Goal: Task Accomplishment & Management: Use online tool/utility

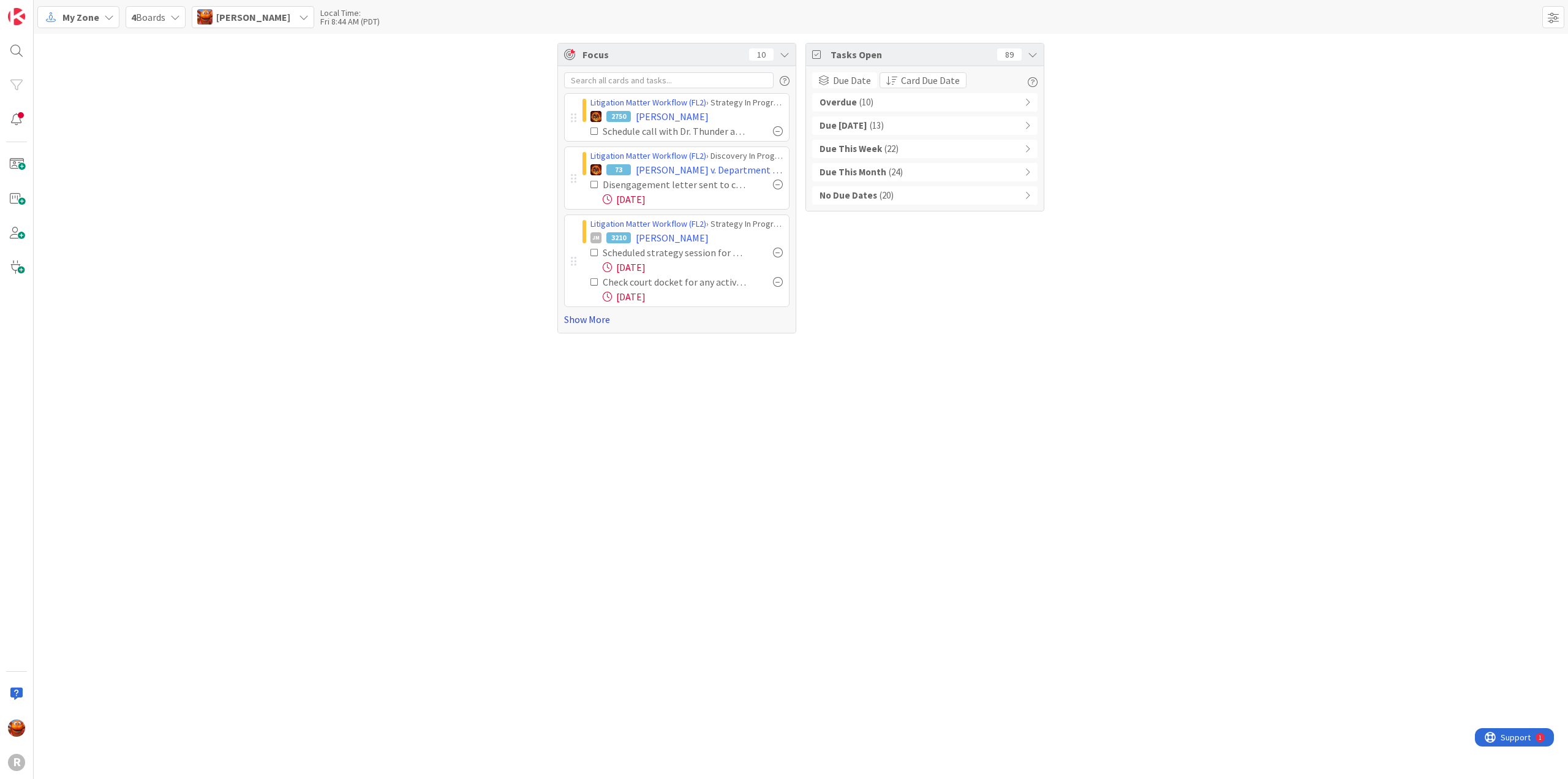
click at [586, 313] on link "Show More" at bounding box center [676, 319] width 225 height 15
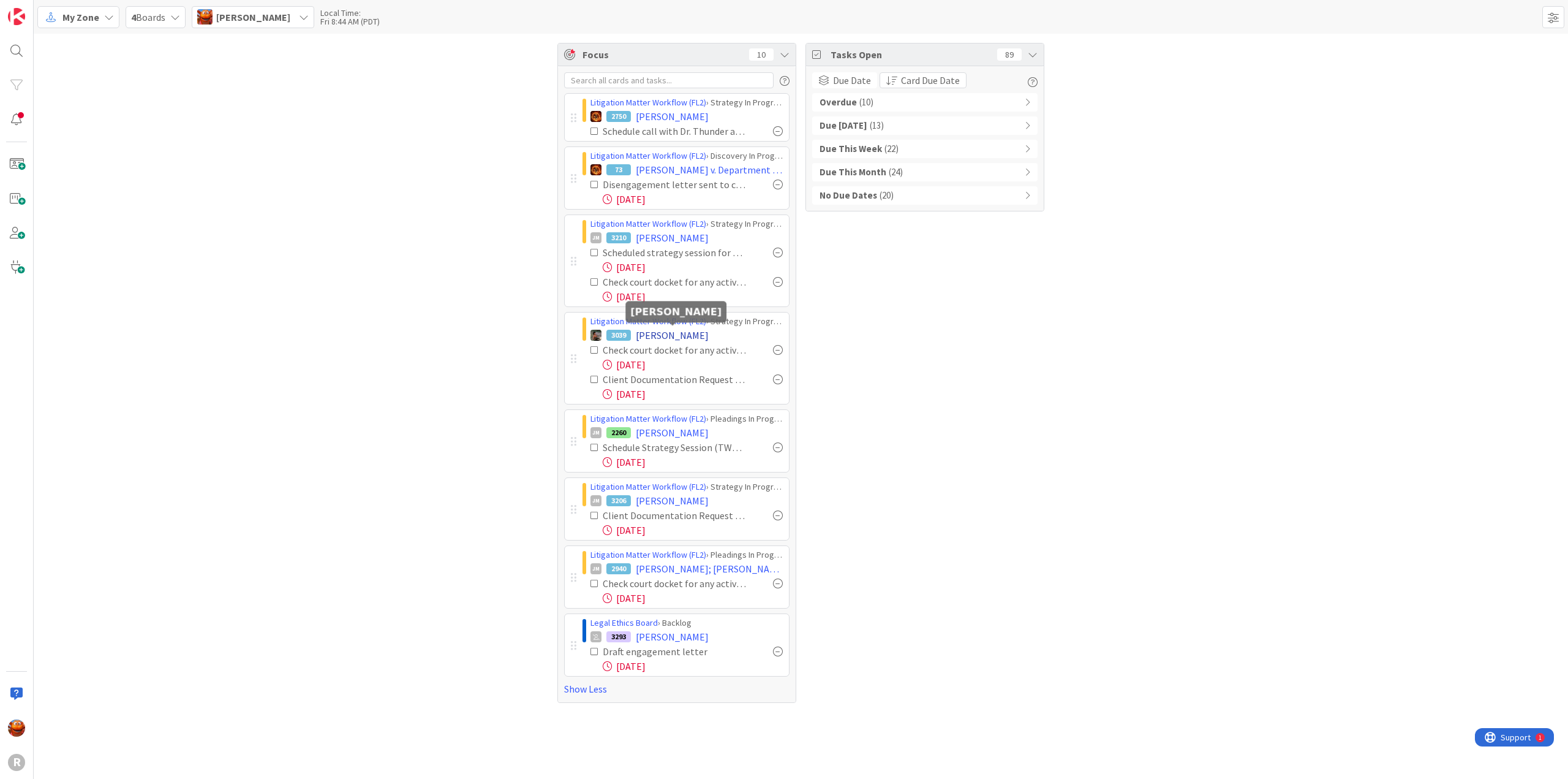
click at [667, 332] on span "[PERSON_NAME]" at bounding box center [671, 335] width 72 height 15
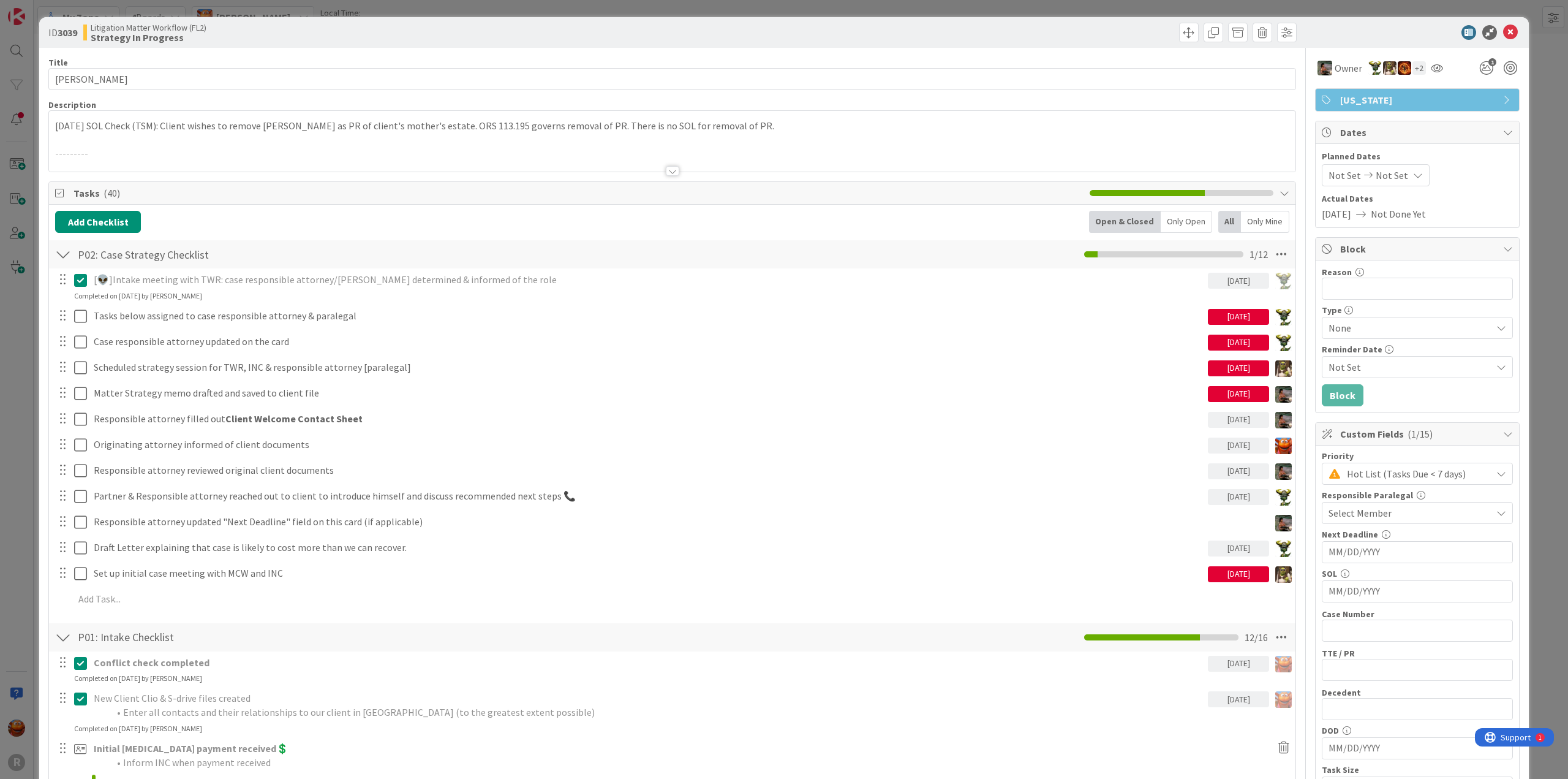
click at [584, 153] on div at bounding box center [671, 155] width 1246 height 31
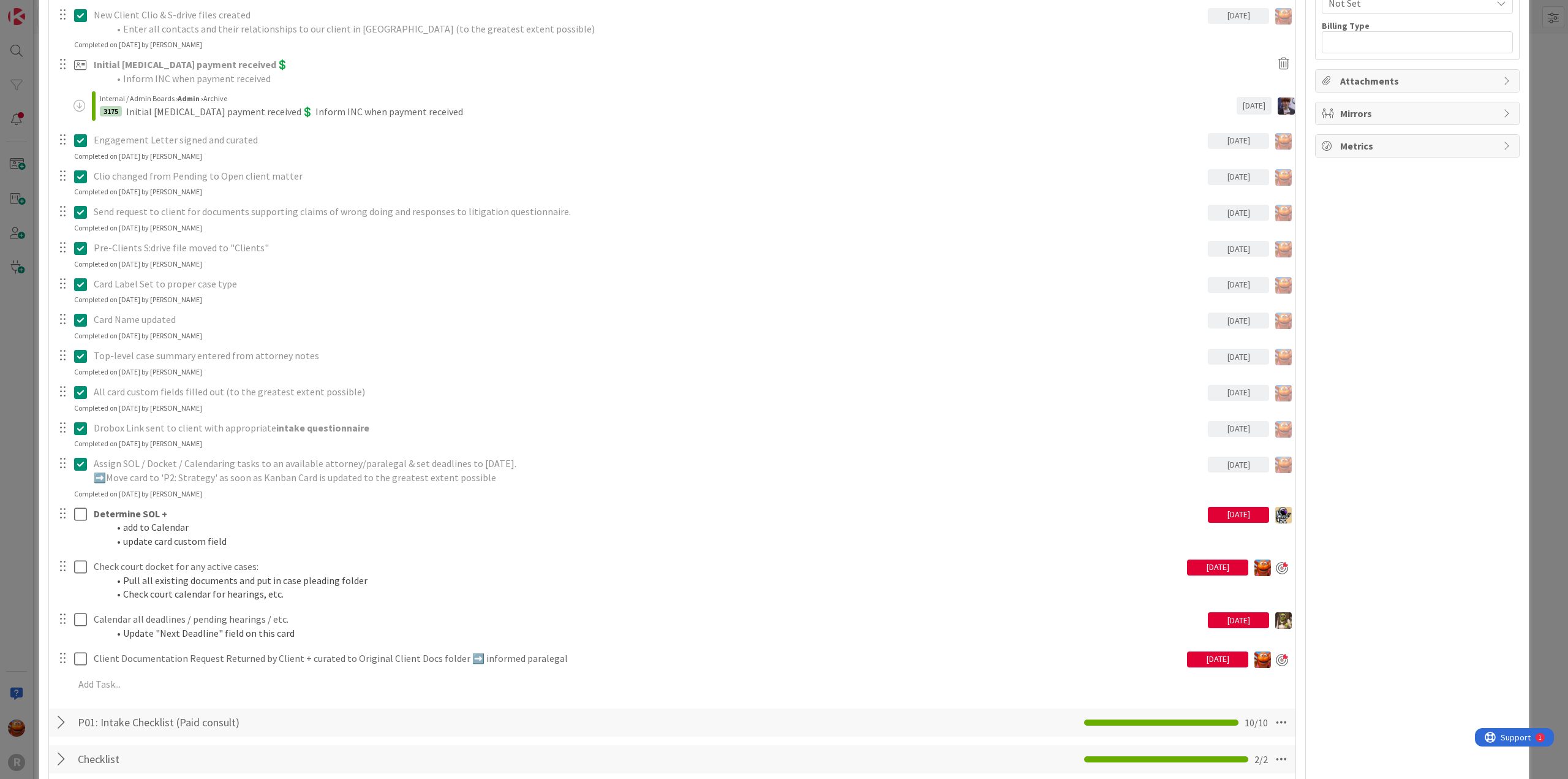
scroll to position [1041, 0]
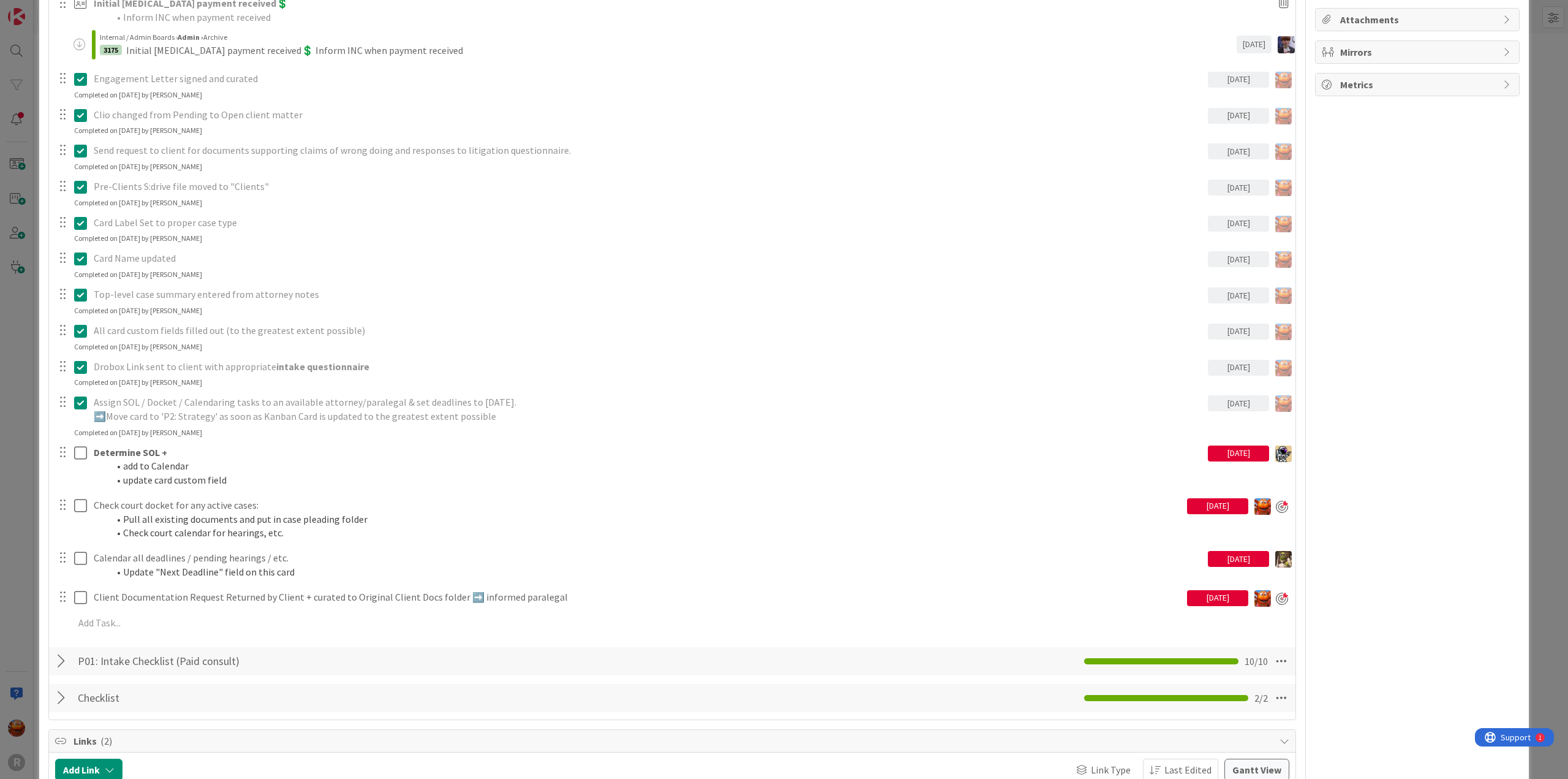
click at [1211, 507] on div "[DATE]" at bounding box center [1217, 506] width 62 height 16
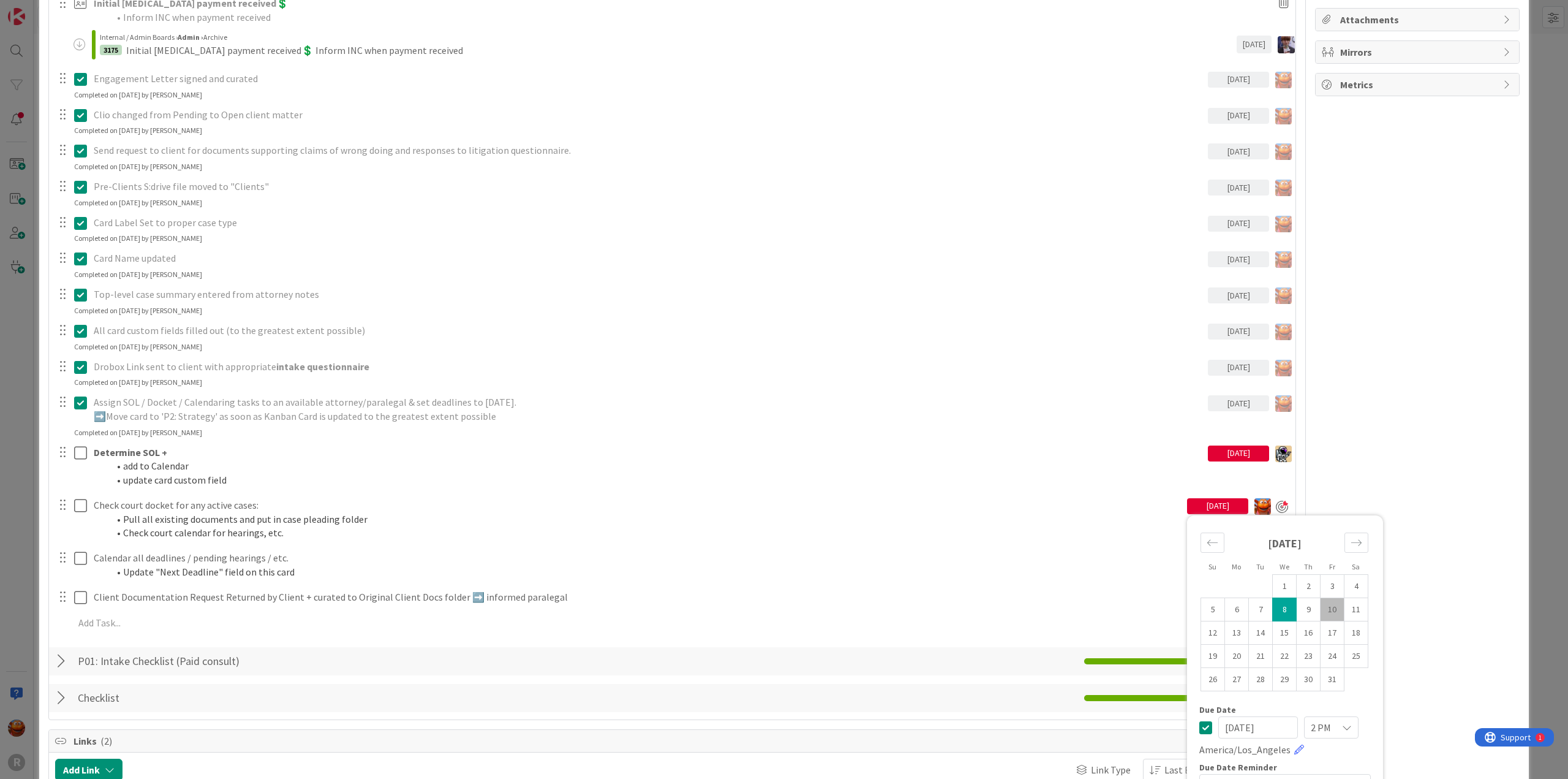
click at [1321, 606] on td "10" at bounding box center [1333, 608] width 24 height 23
type input "[DATE]"
click at [13, 398] on div "ID 3039 Litigation Matter Workflow (FL2) Strategy In Progress Title 16 / 128 [P…" at bounding box center [784, 390] width 1568 height 779
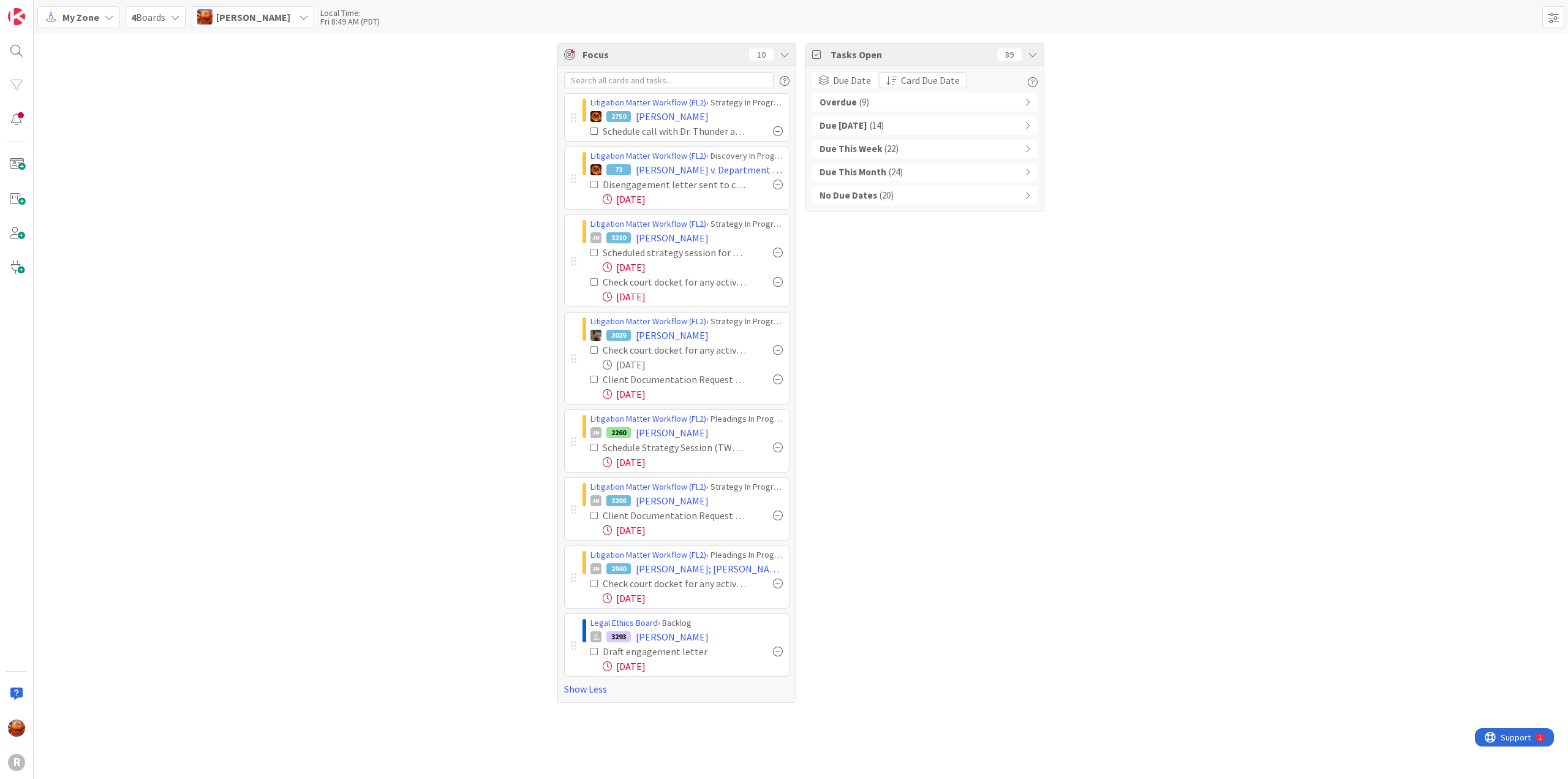
click at [866, 104] on span "( 9 )" at bounding box center [864, 102] width 10 height 14
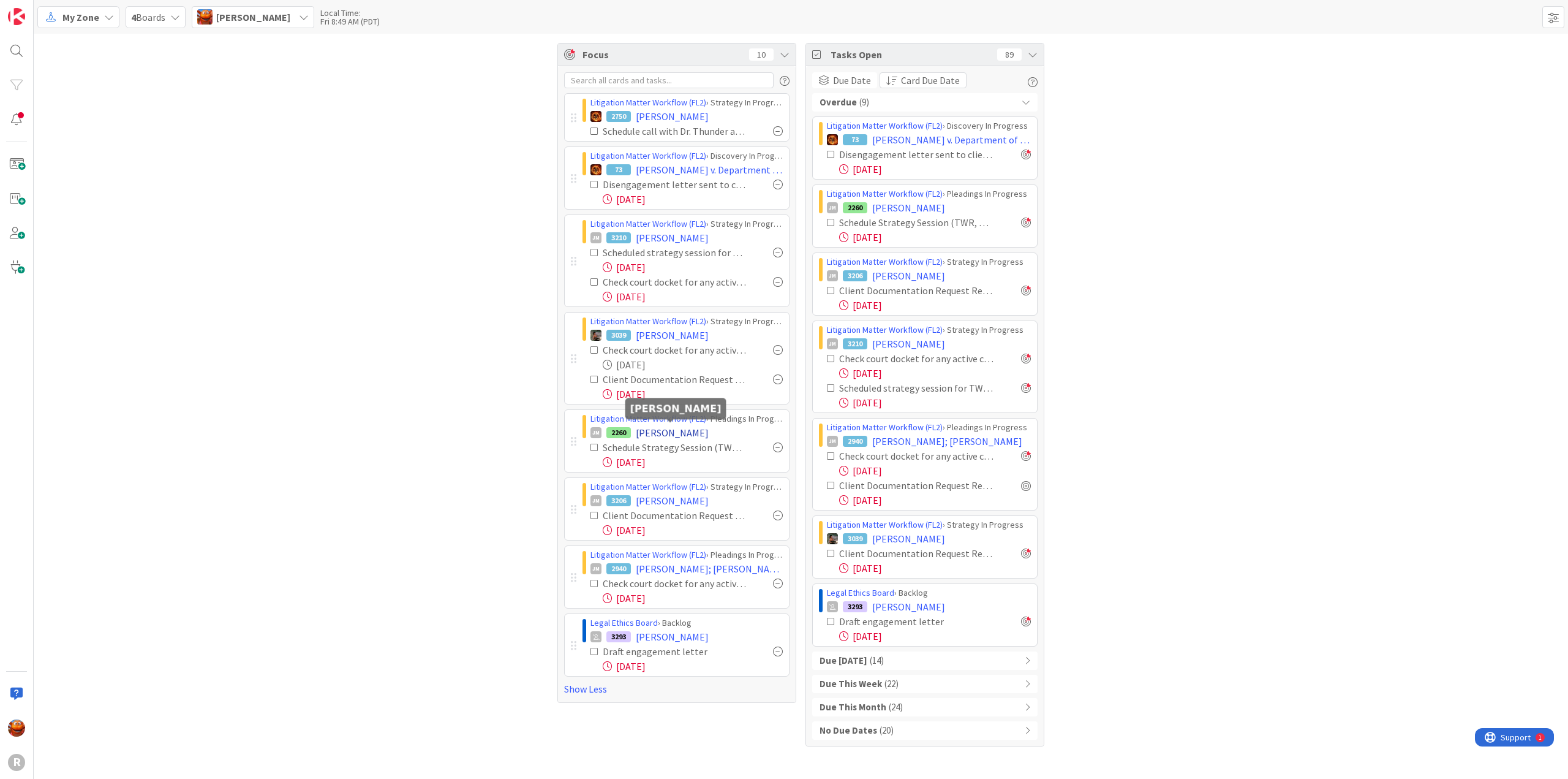
click at [641, 431] on span "[PERSON_NAME]" at bounding box center [671, 432] width 72 height 15
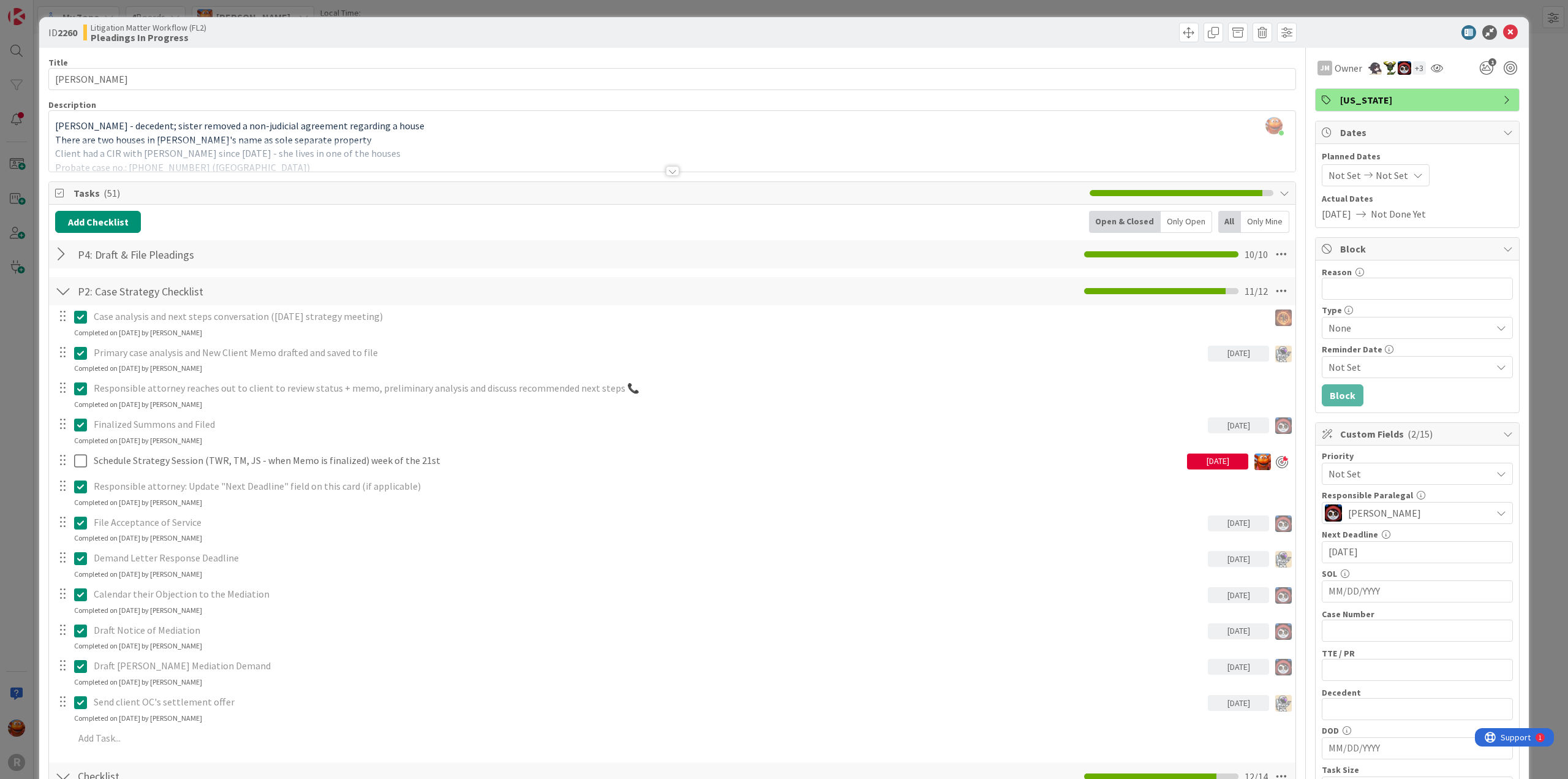
click at [17, 432] on div "ID 2260 Litigation Matter Workflow (FL2) Pleadings In Progress Title 15 / 128 […" at bounding box center [784, 390] width 1568 height 779
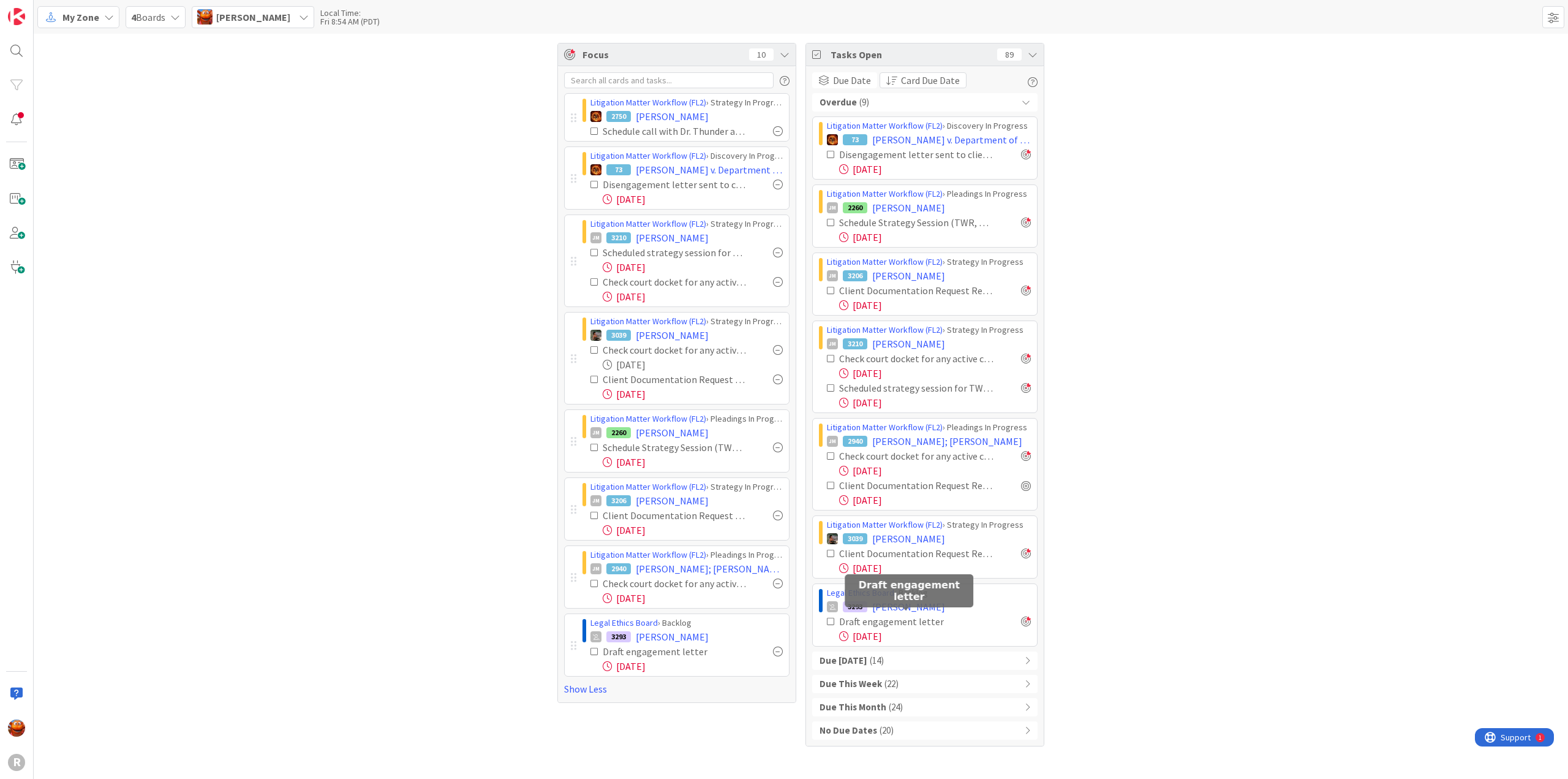
click at [907, 658] on div "Due [DATE] ( 14 )" at bounding box center [925, 661] width 225 height 19
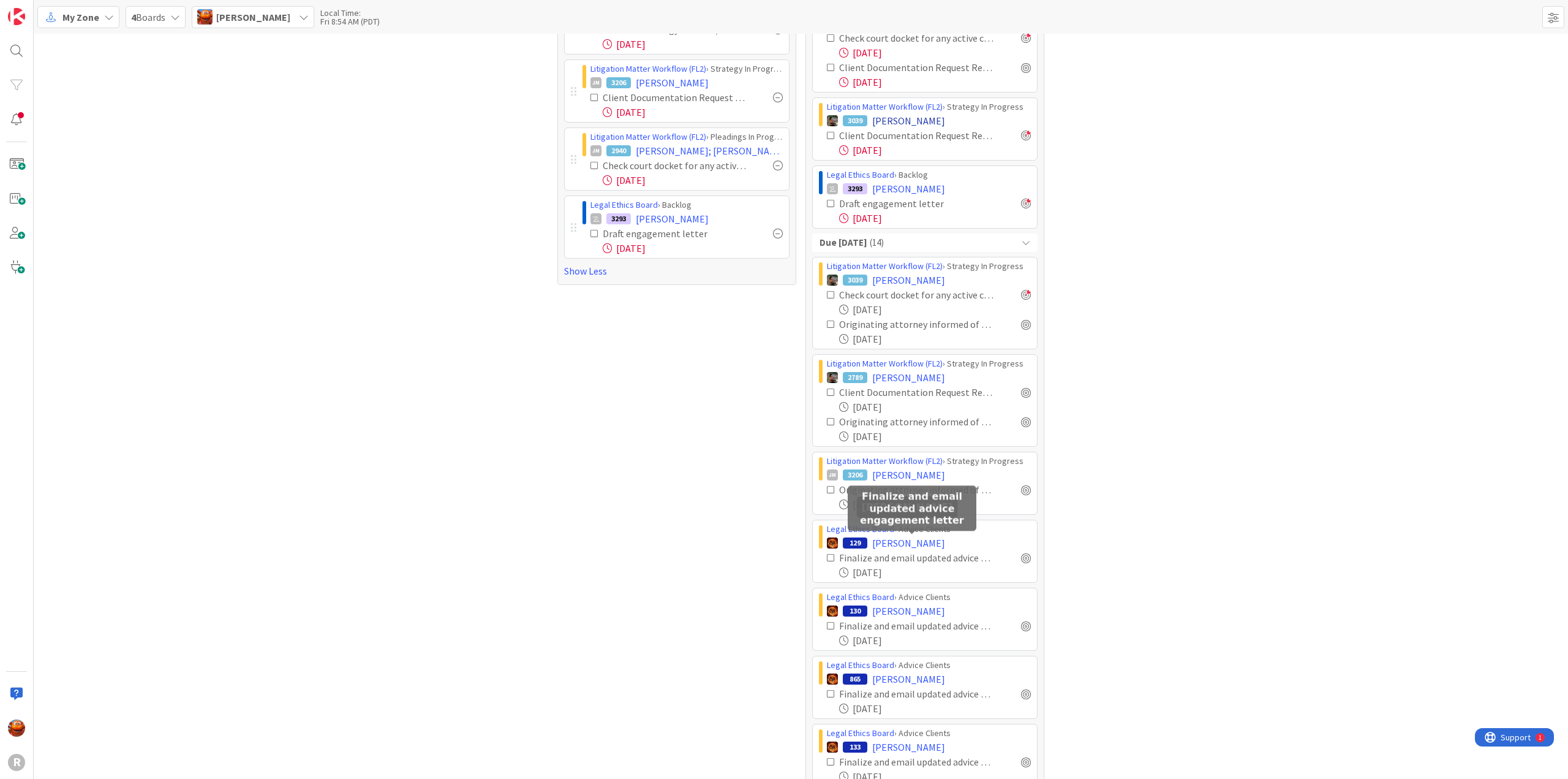
scroll to position [429, 0]
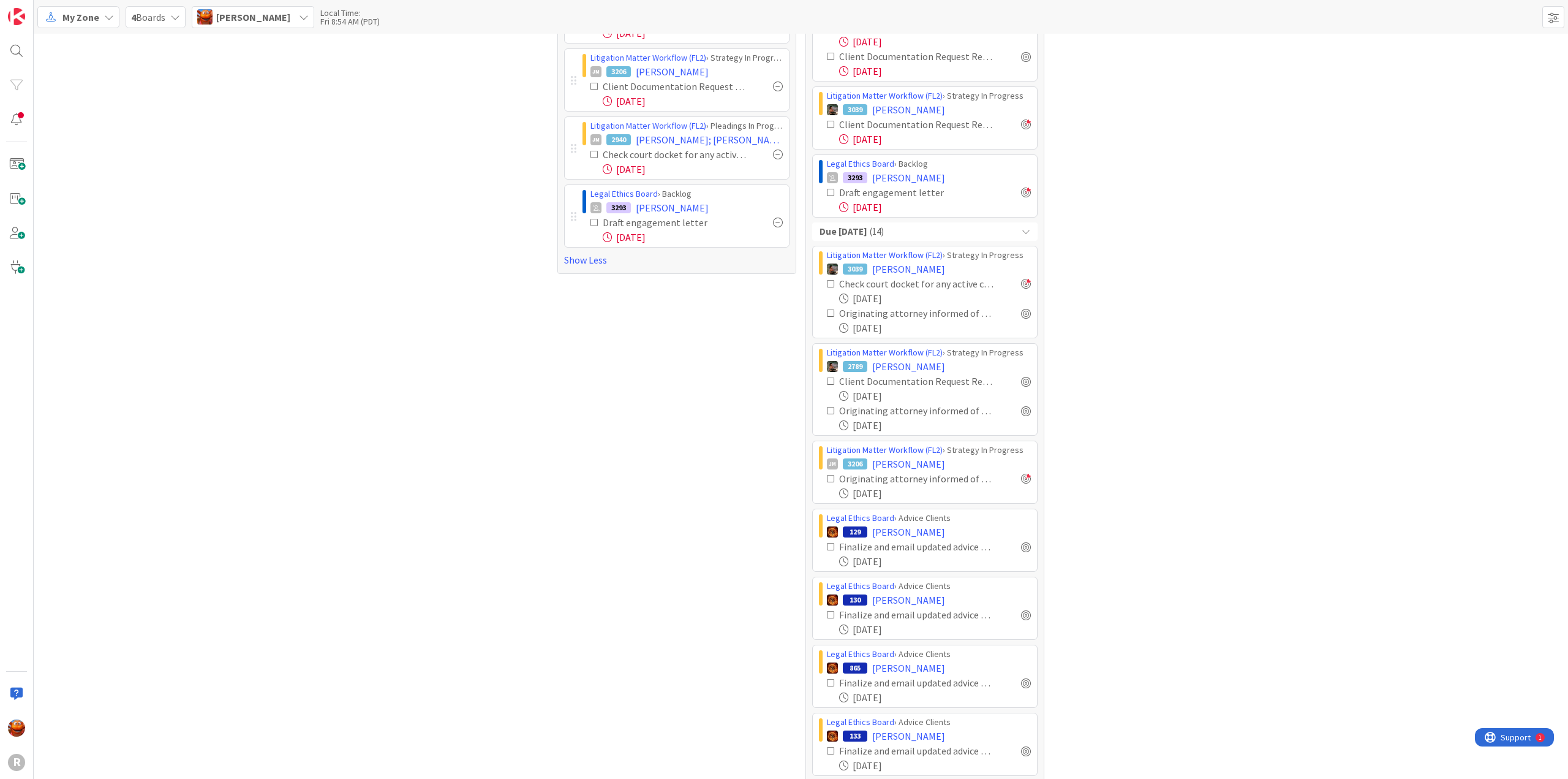
click at [1022, 477] on div at bounding box center [1026, 479] width 10 height 10
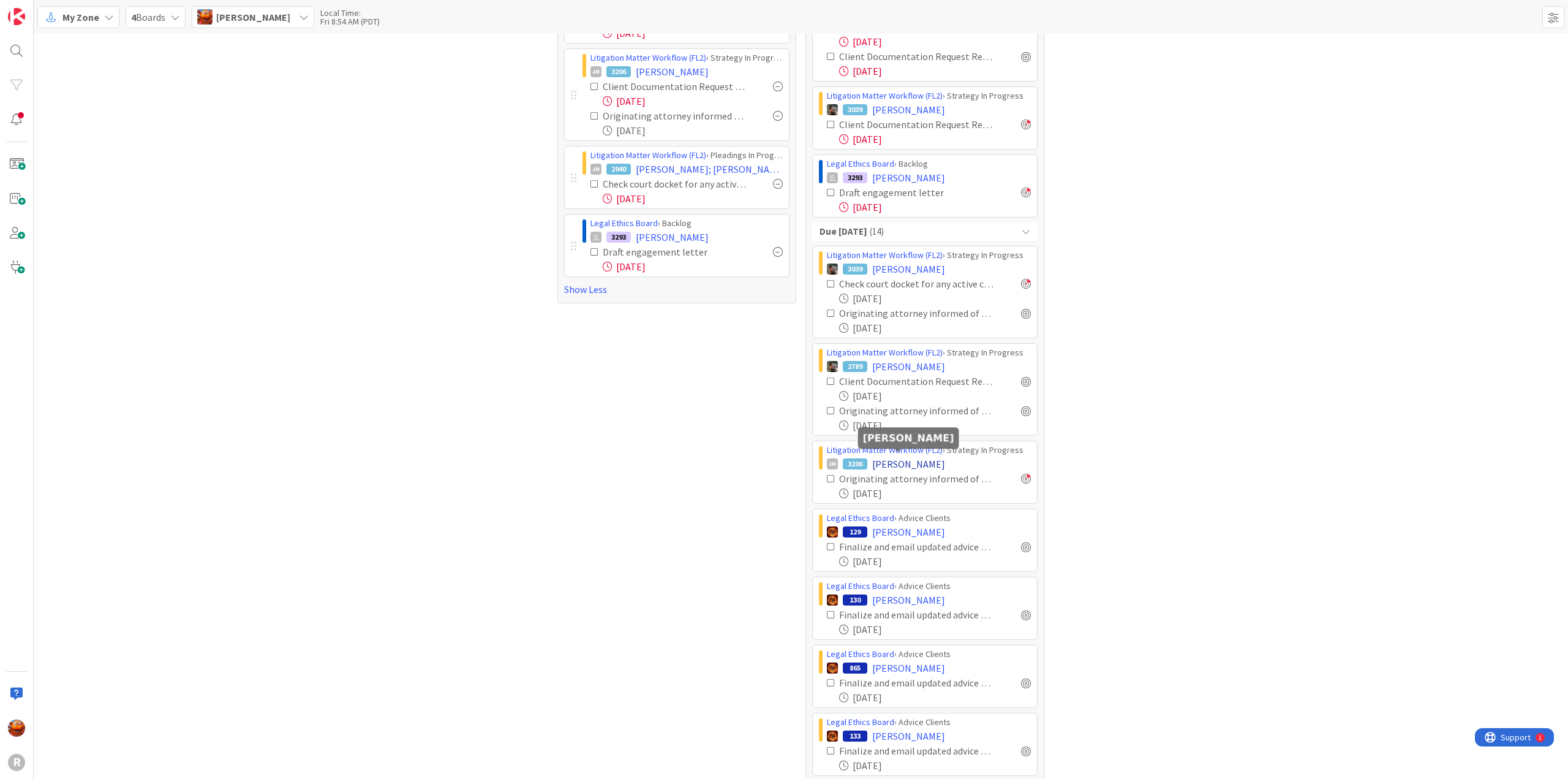
click at [881, 464] on span "[PERSON_NAME]" at bounding box center [908, 463] width 72 height 15
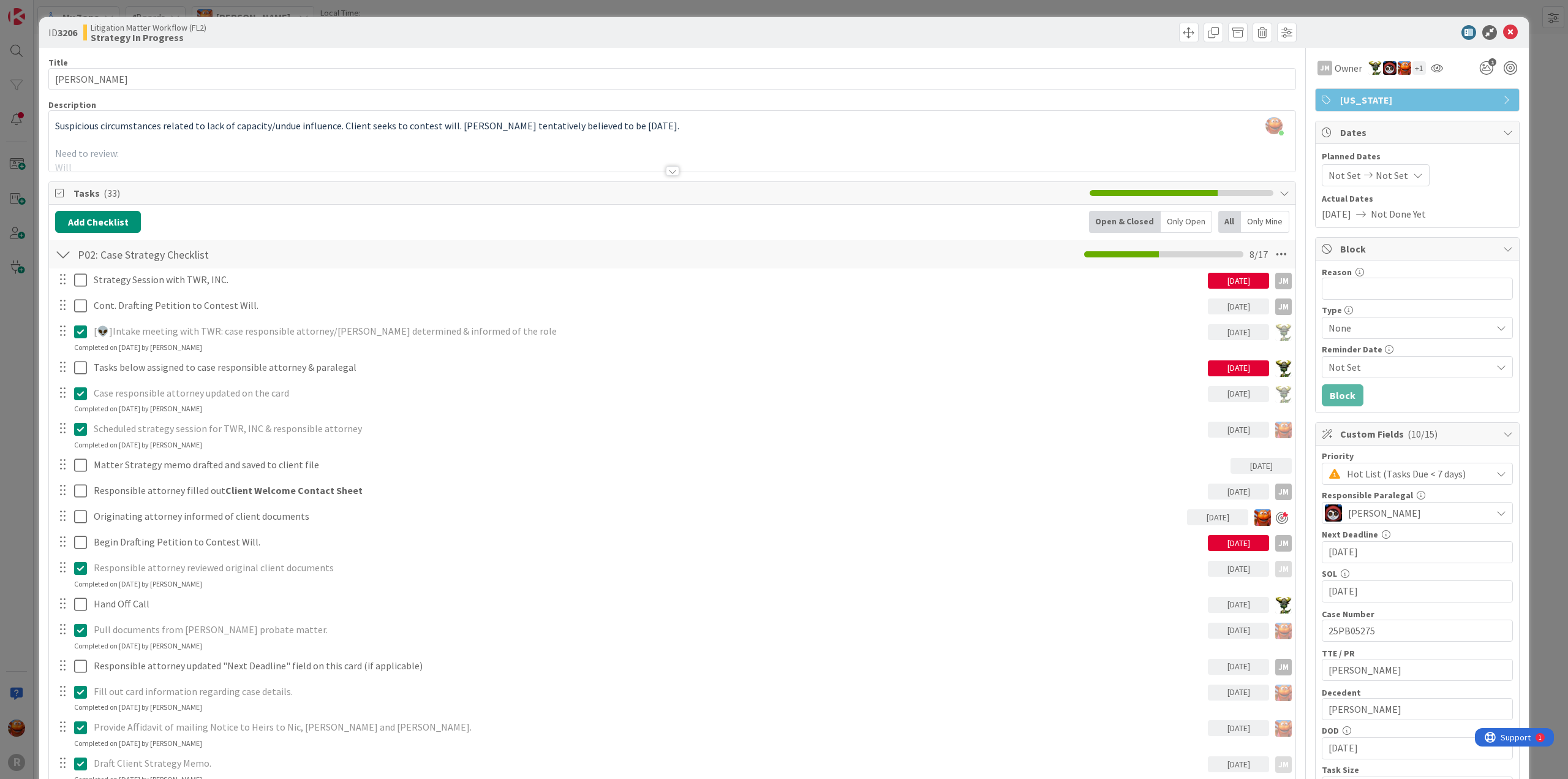
click at [19, 249] on div "ID 3206 Litigation Matter Workflow (FL2) Strategy In Progress Title 14 / 128 [P…" at bounding box center [784, 390] width 1568 height 779
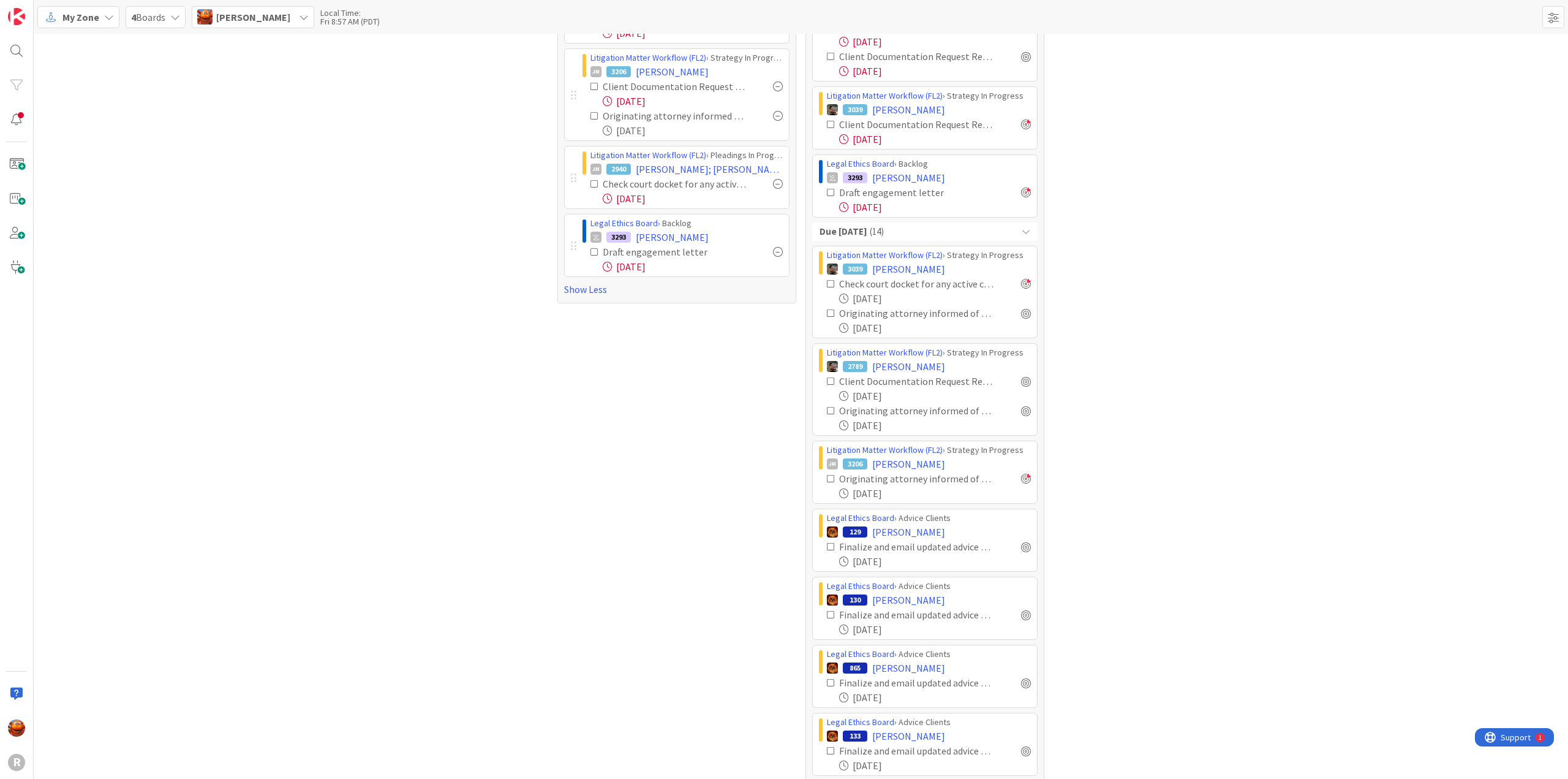
click at [104, 27] on div "My Zone" at bounding box center [78, 17] width 82 height 22
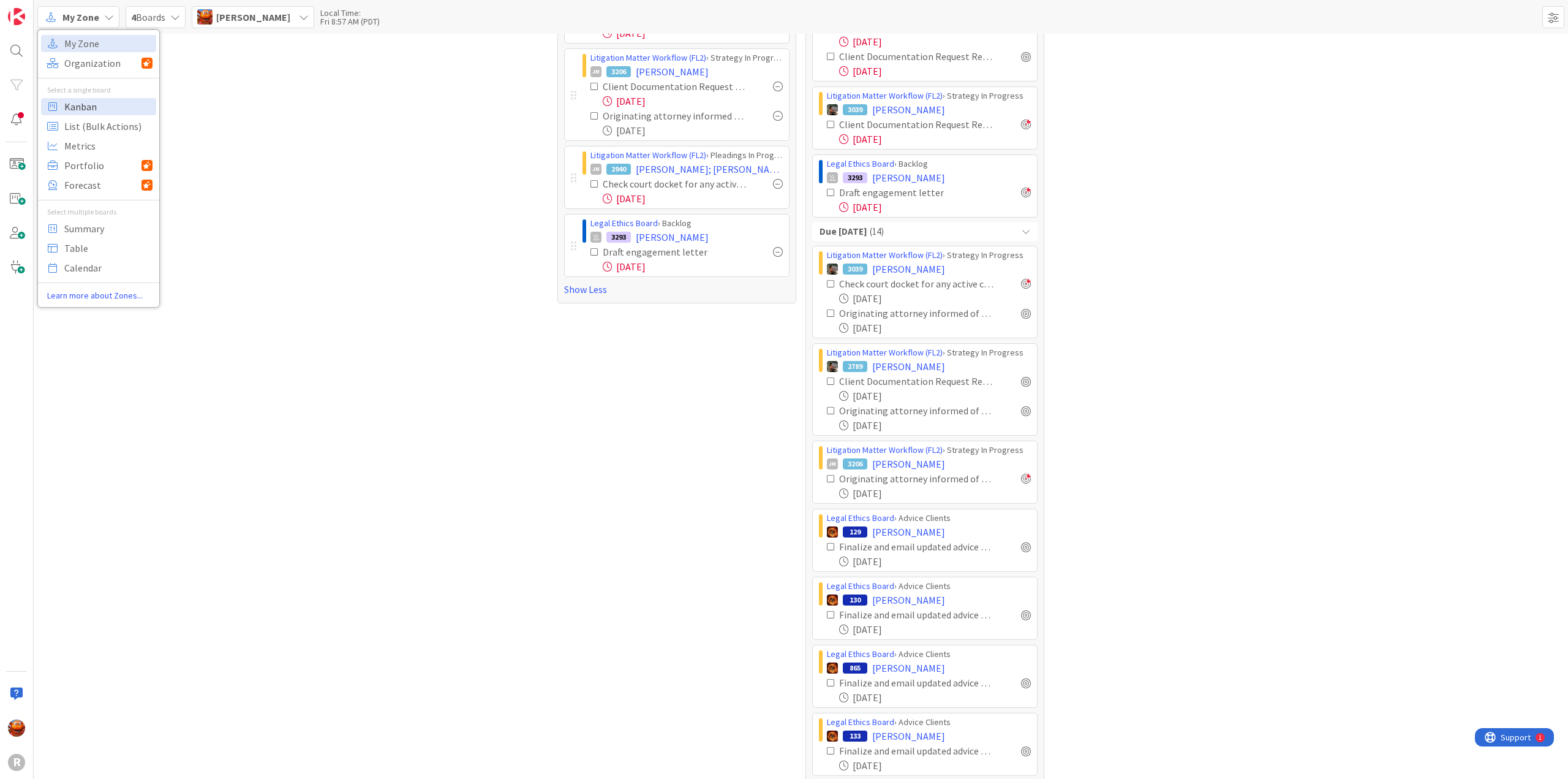
click at [87, 108] on span "Kanban" at bounding box center [108, 106] width 88 height 19
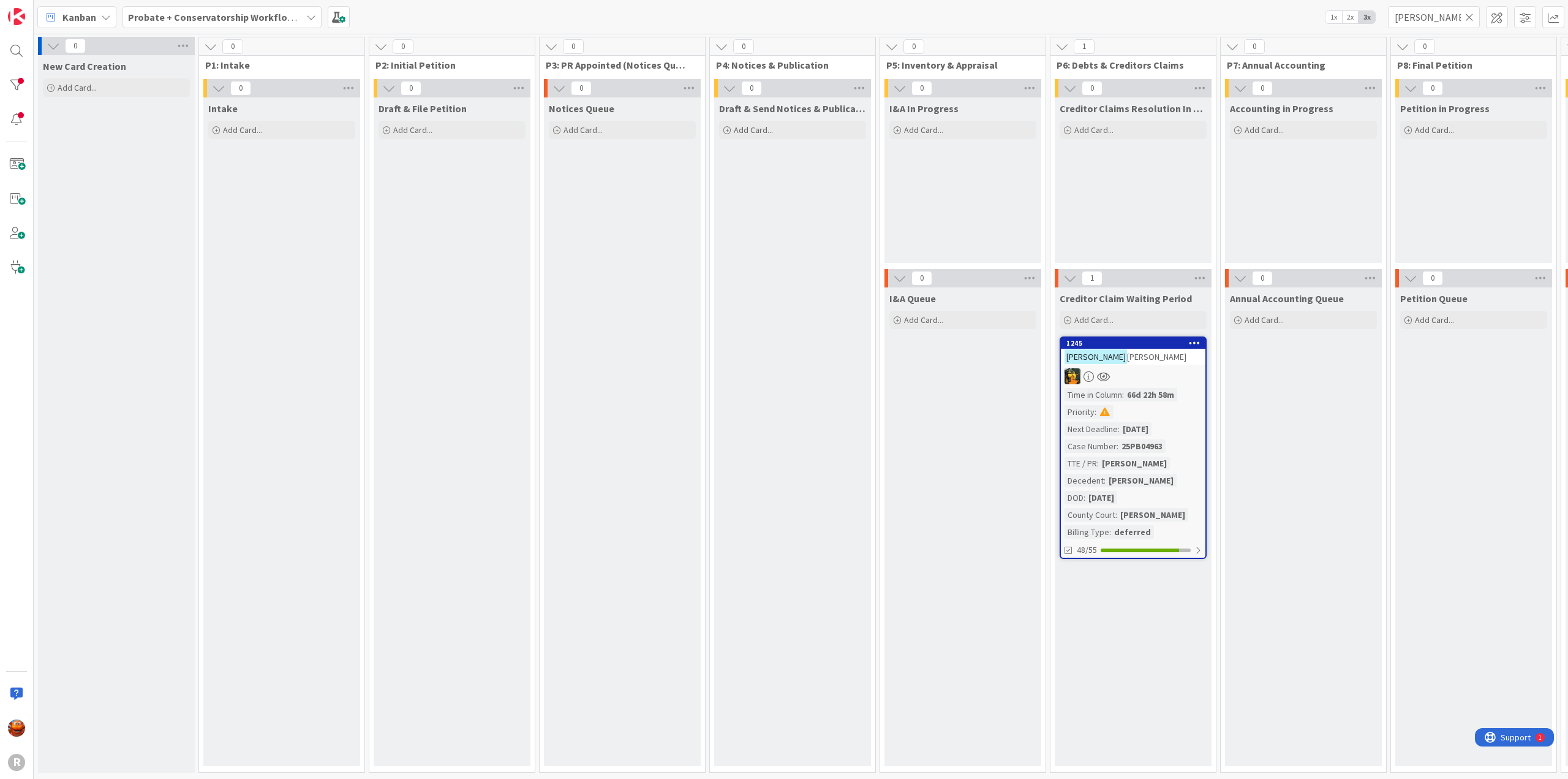
click at [210, 18] on b "Probate + Conservatorship Workflow (FL2)" at bounding box center [223, 17] width 191 height 12
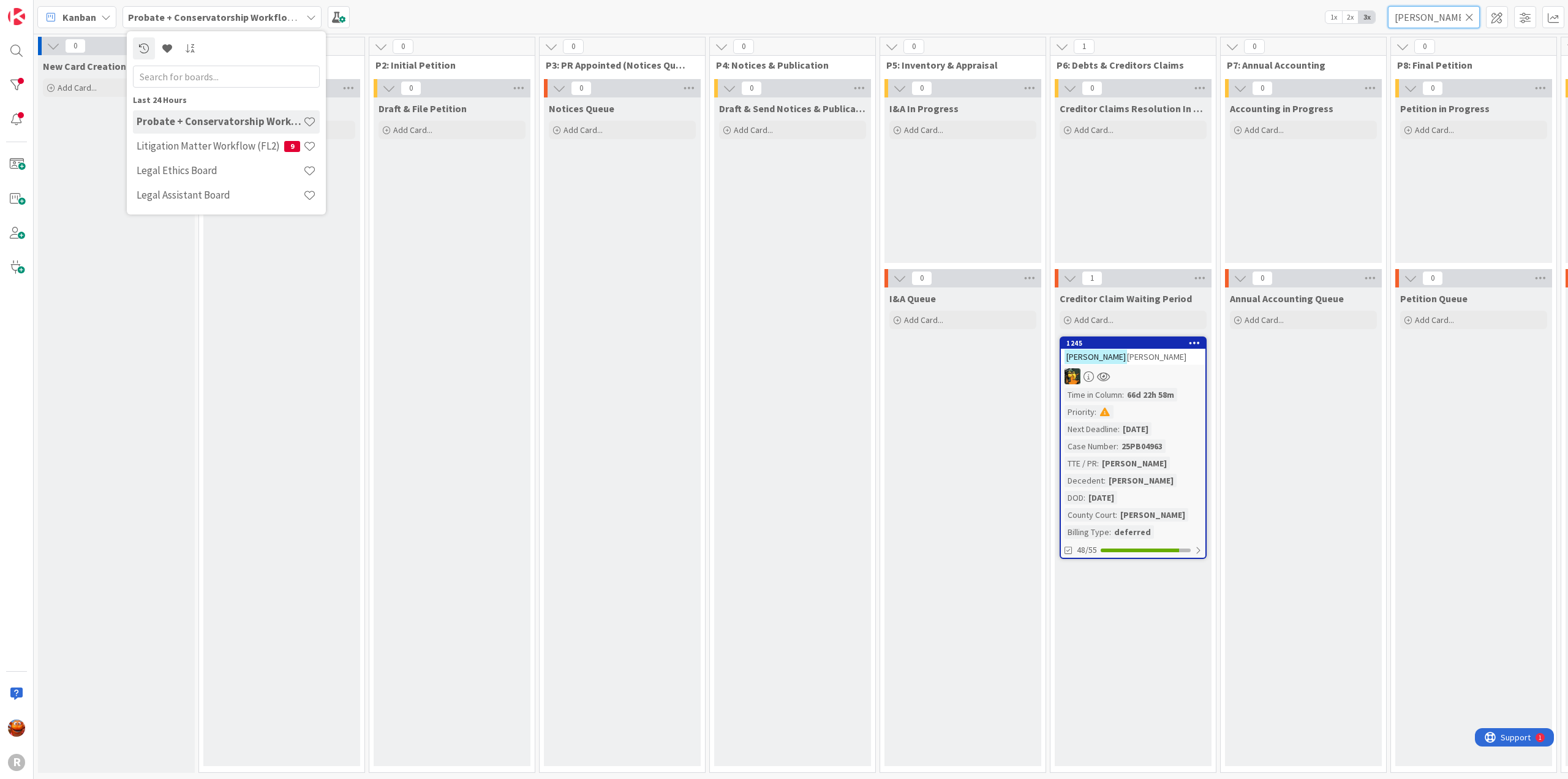
drag, startPoint x: 1432, startPoint y: 17, endPoint x: 1239, endPoint y: 3, distance: 193.5
click at [1244, 3] on div "Kanban Probate + Conservatorship Workflow (FL2) Last 24 Hours Probate + Conserv…" at bounding box center [800, 17] width 1534 height 34
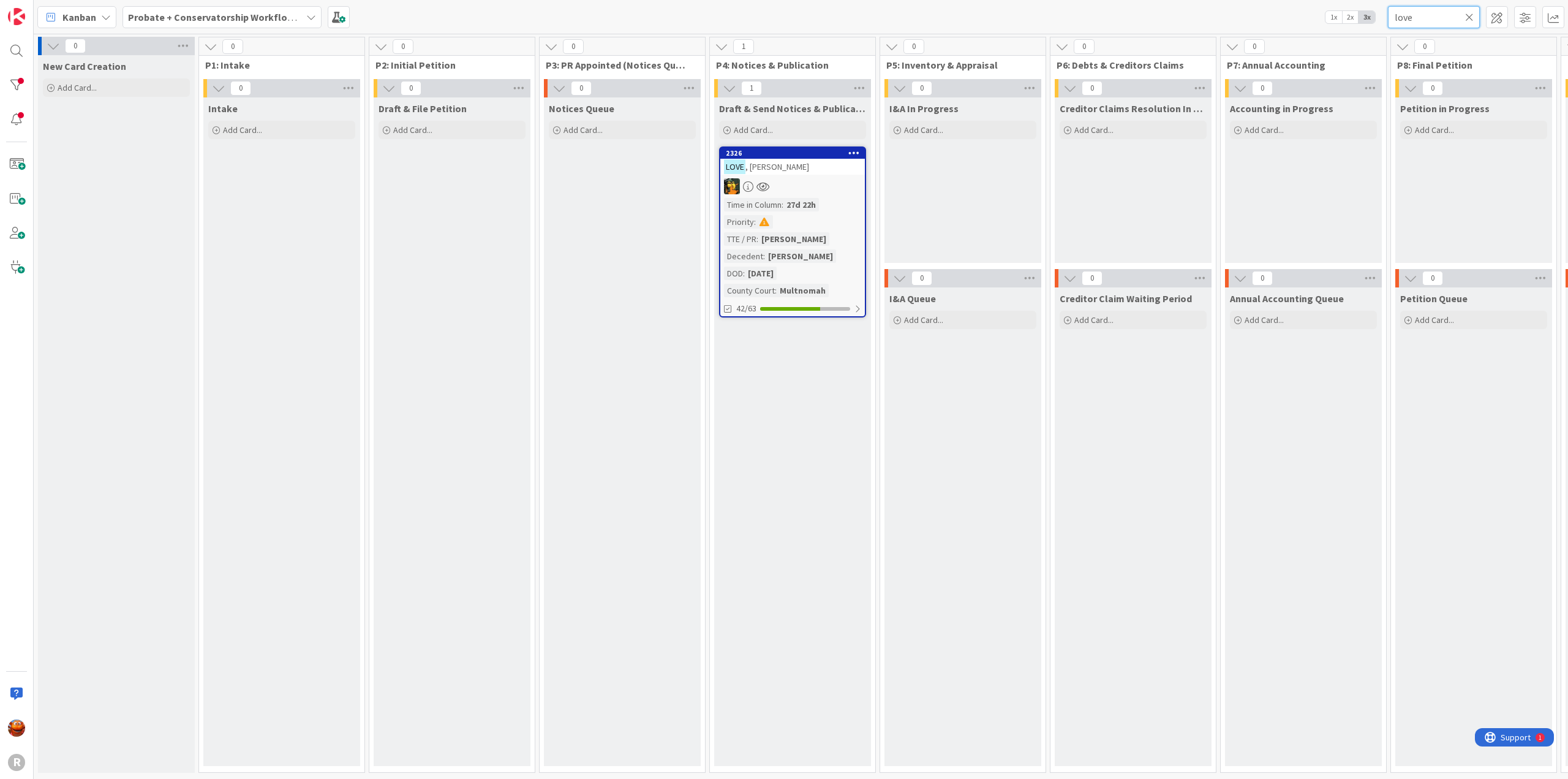
type input "love"
click at [821, 170] on div "LOVE , [PERSON_NAME]" at bounding box center [792, 167] width 145 height 16
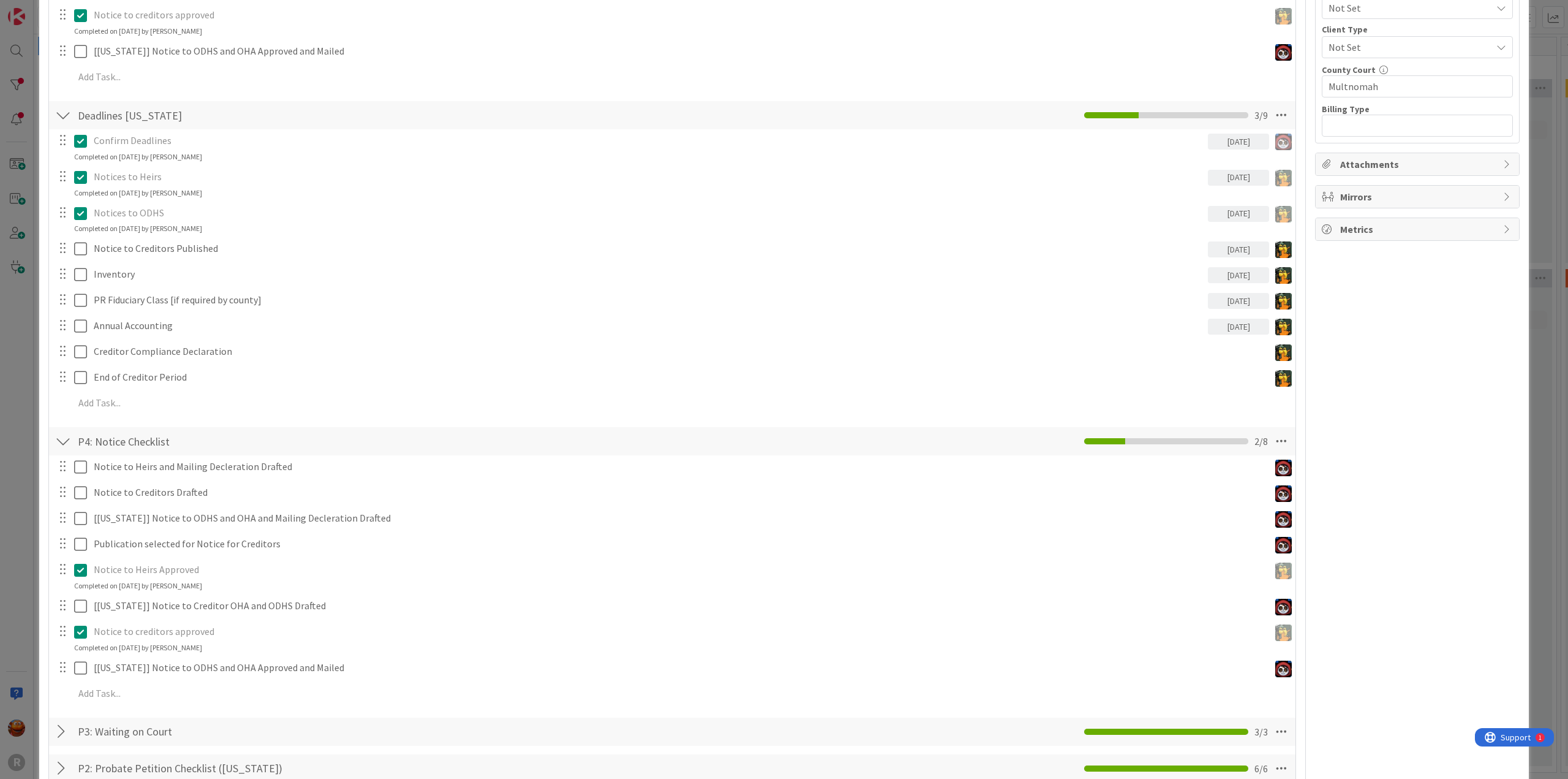
scroll to position [981, 0]
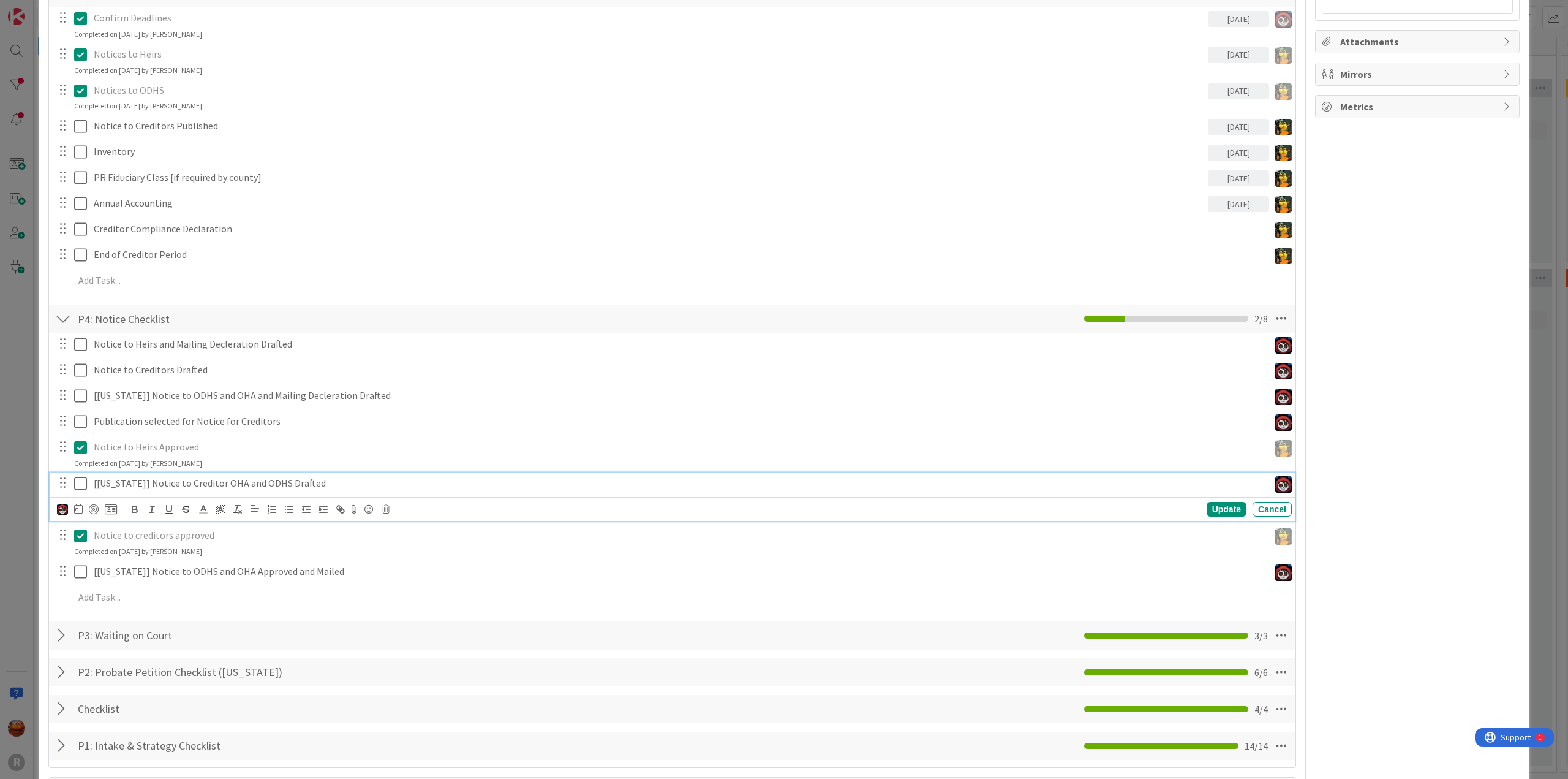
click at [205, 483] on p "[[US_STATE]] Notice to Creditor OHA and ODHS Drafted" at bounding box center [678, 483] width 1171 height 14
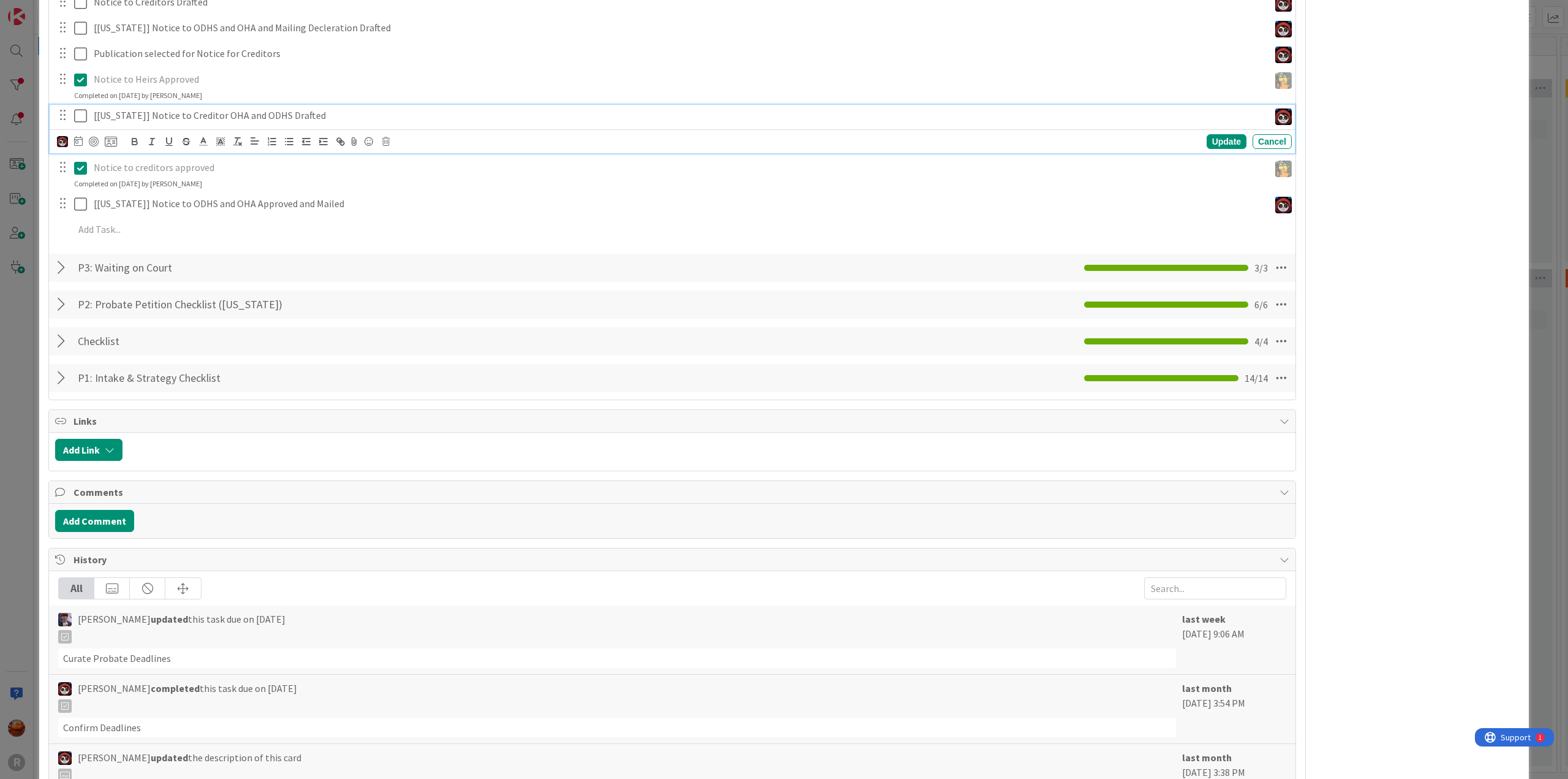
scroll to position [919, 0]
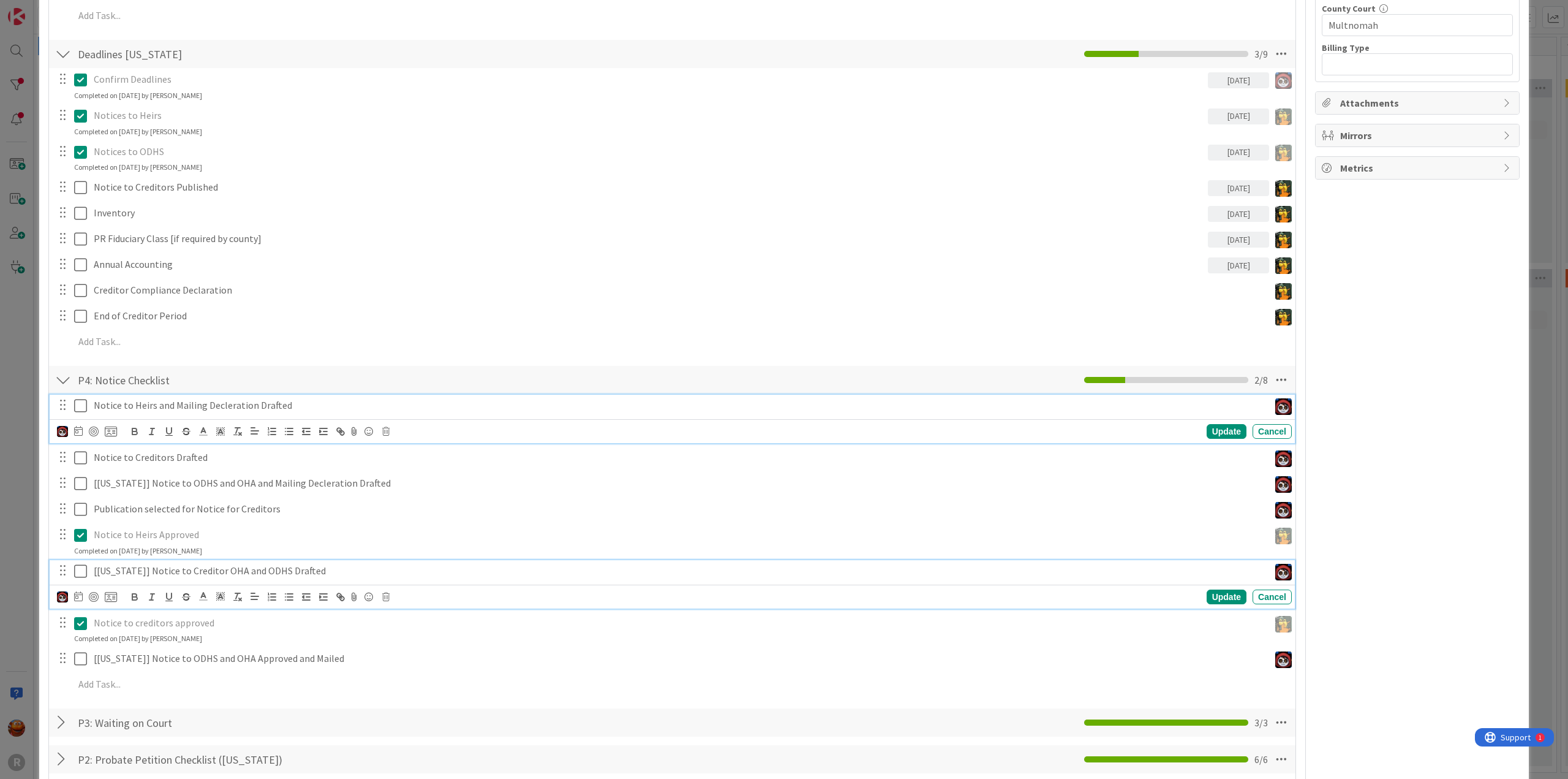
click at [186, 405] on p "Notice to Heirs and Mailing Decleration Drafted" at bounding box center [678, 405] width 1171 height 14
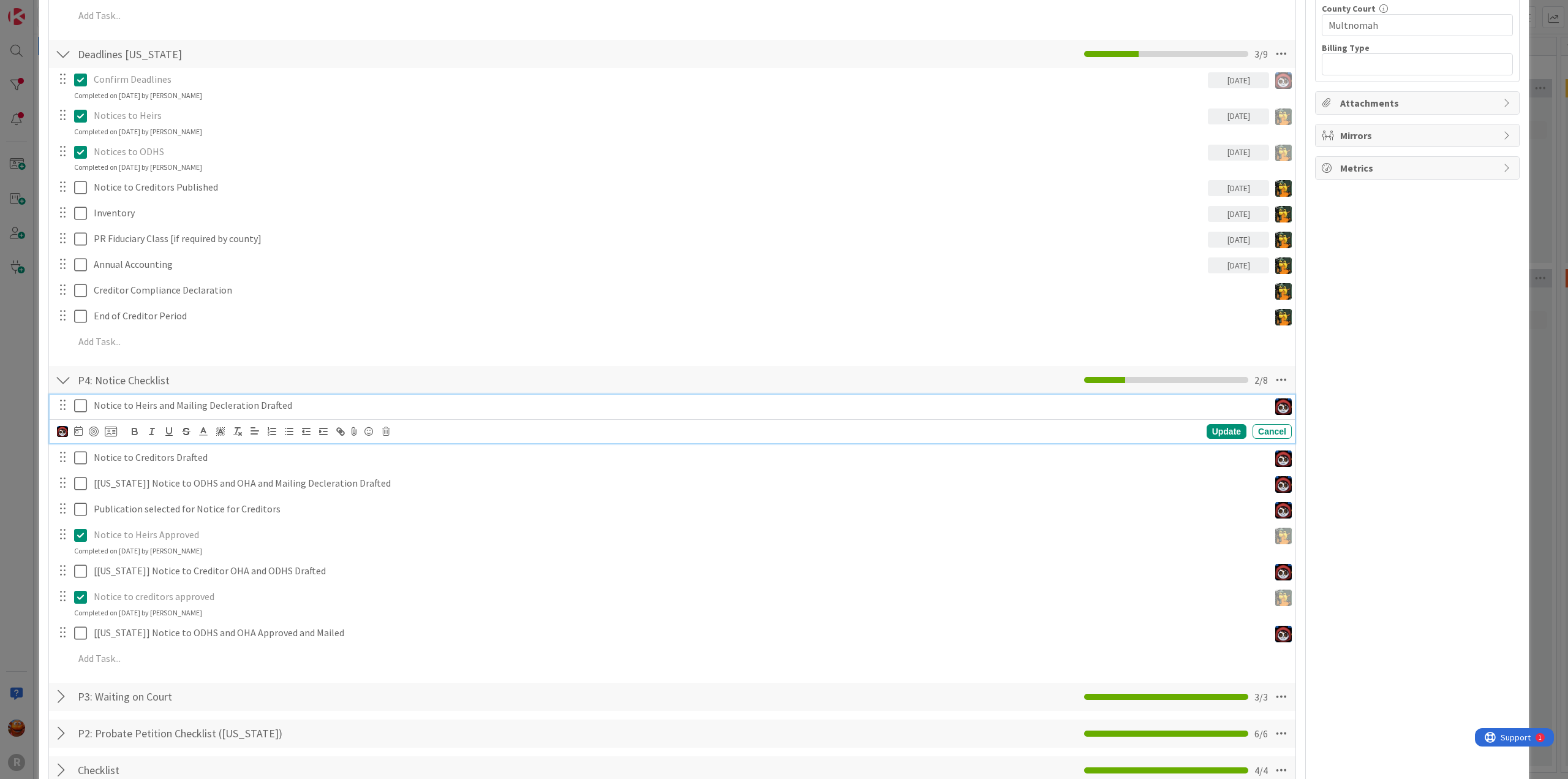
click at [237, 404] on p "Notice to Heirs and Mailing Decleration Drafted" at bounding box center [678, 405] width 1171 height 14
click at [79, 433] on icon at bounding box center [78, 431] width 9 height 10
click at [216, 530] on td "10" at bounding box center [219, 534] width 24 height 23
type input "[DATE]"
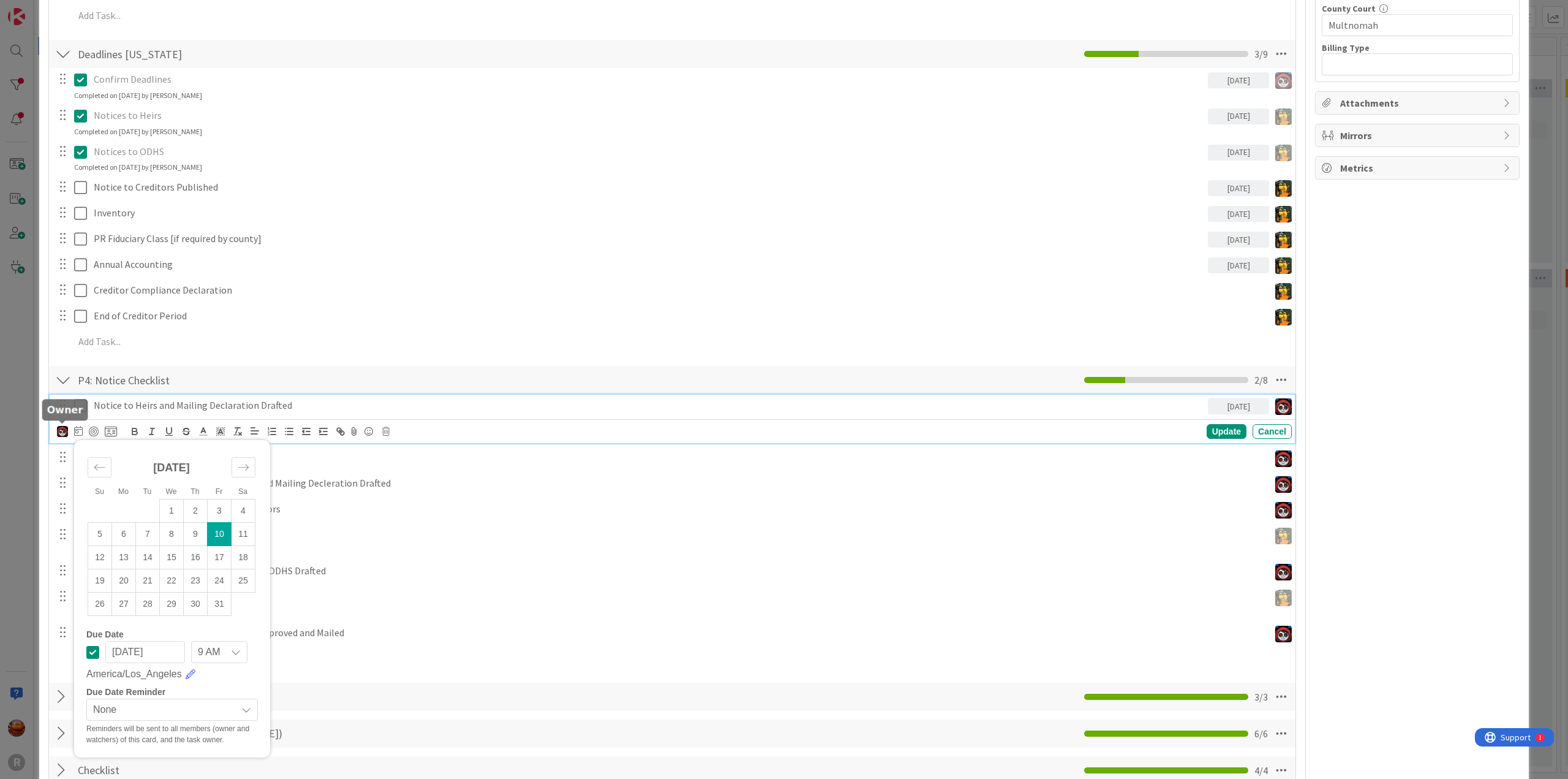
click at [64, 429] on img at bounding box center [62, 431] width 11 height 11
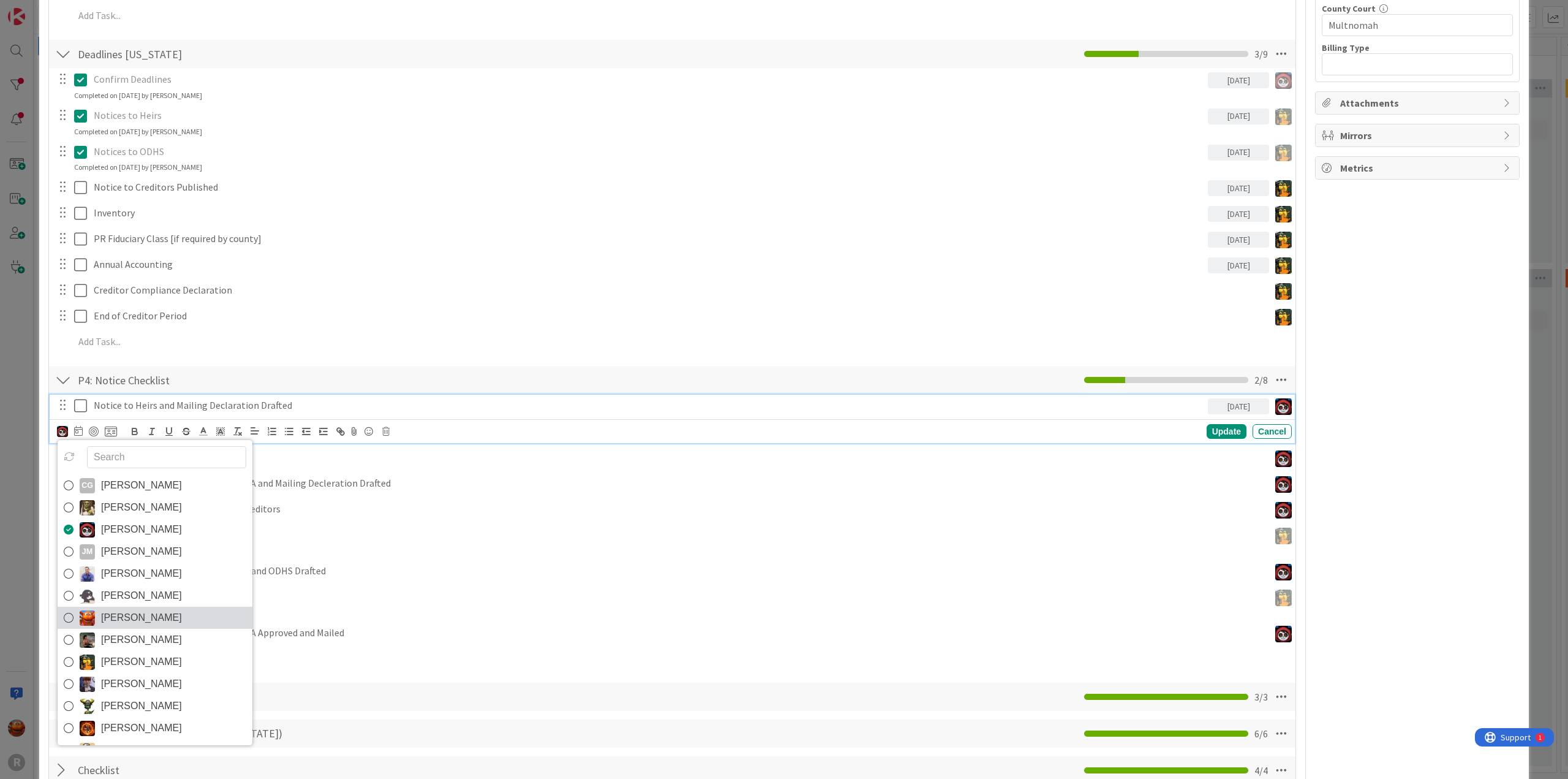
click at [122, 612] on span "[PERSON_NAME]" at bounding box center [141, 617] width 80 height 19
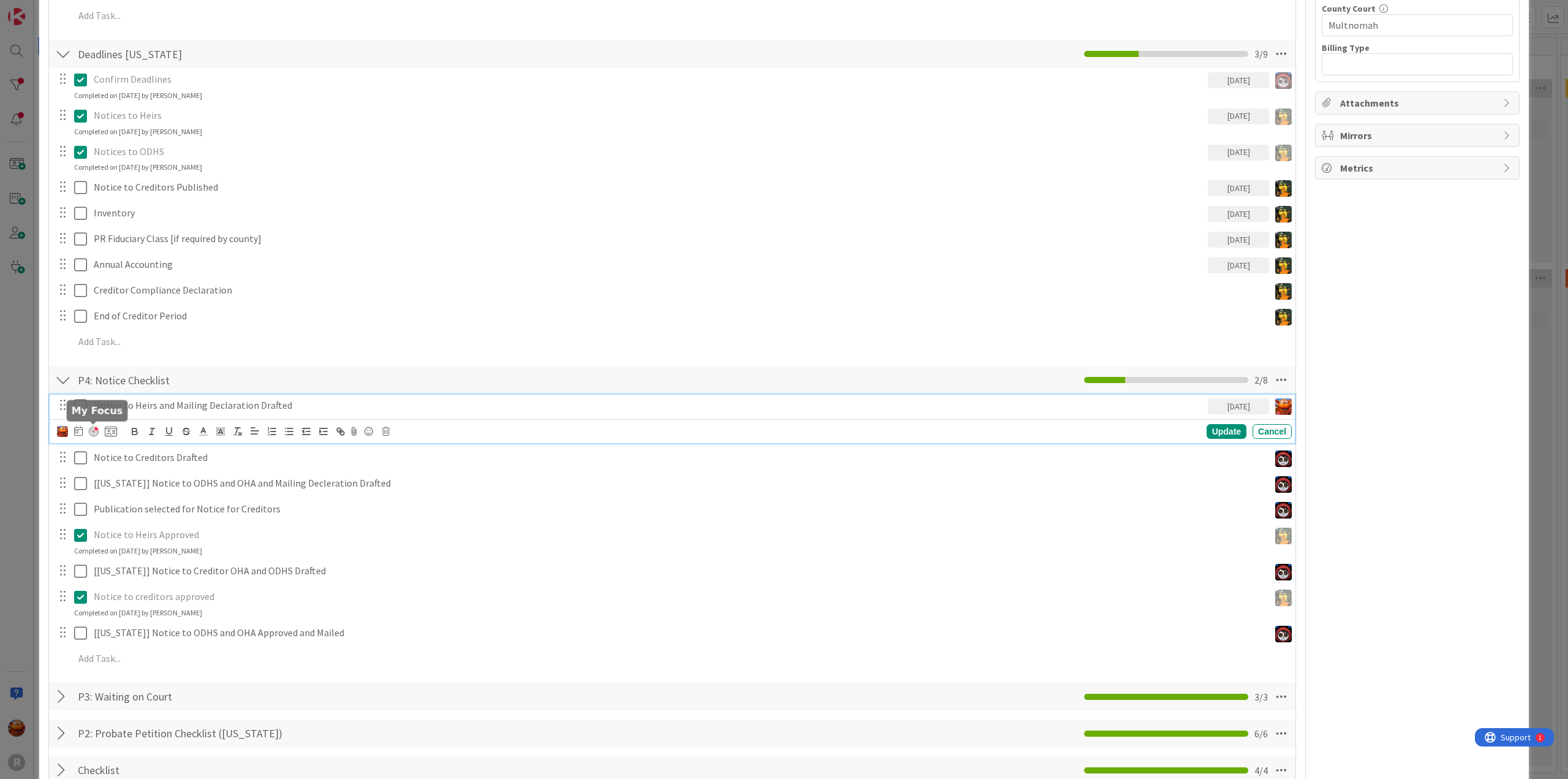
click at [93, 426] on div at bounding box center [93, 431] width 10 height 10
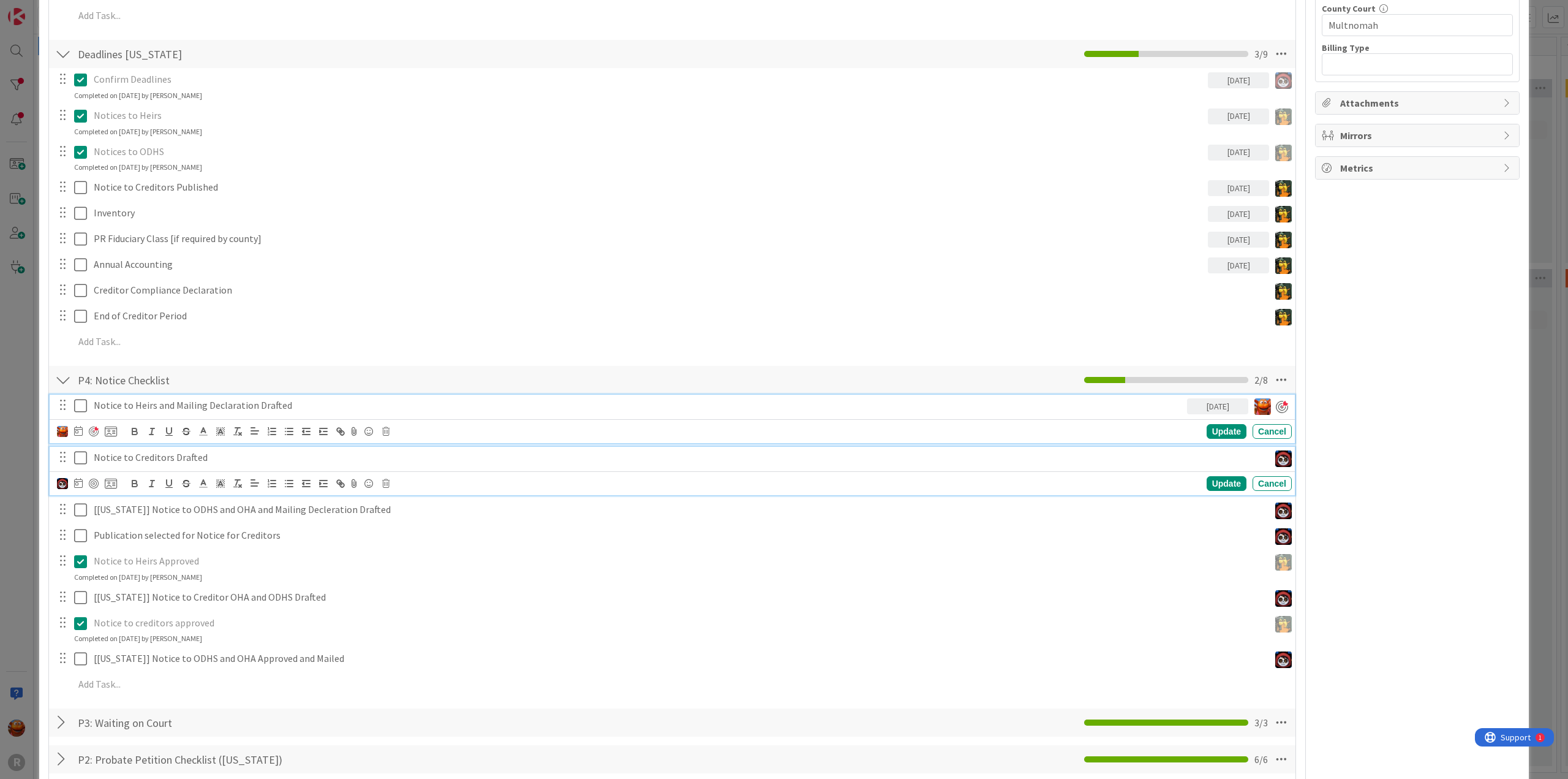
click at [117, 459] on p "Notice to Creditors Drafted" at bounding box center [678, 457] width 1171 height 14
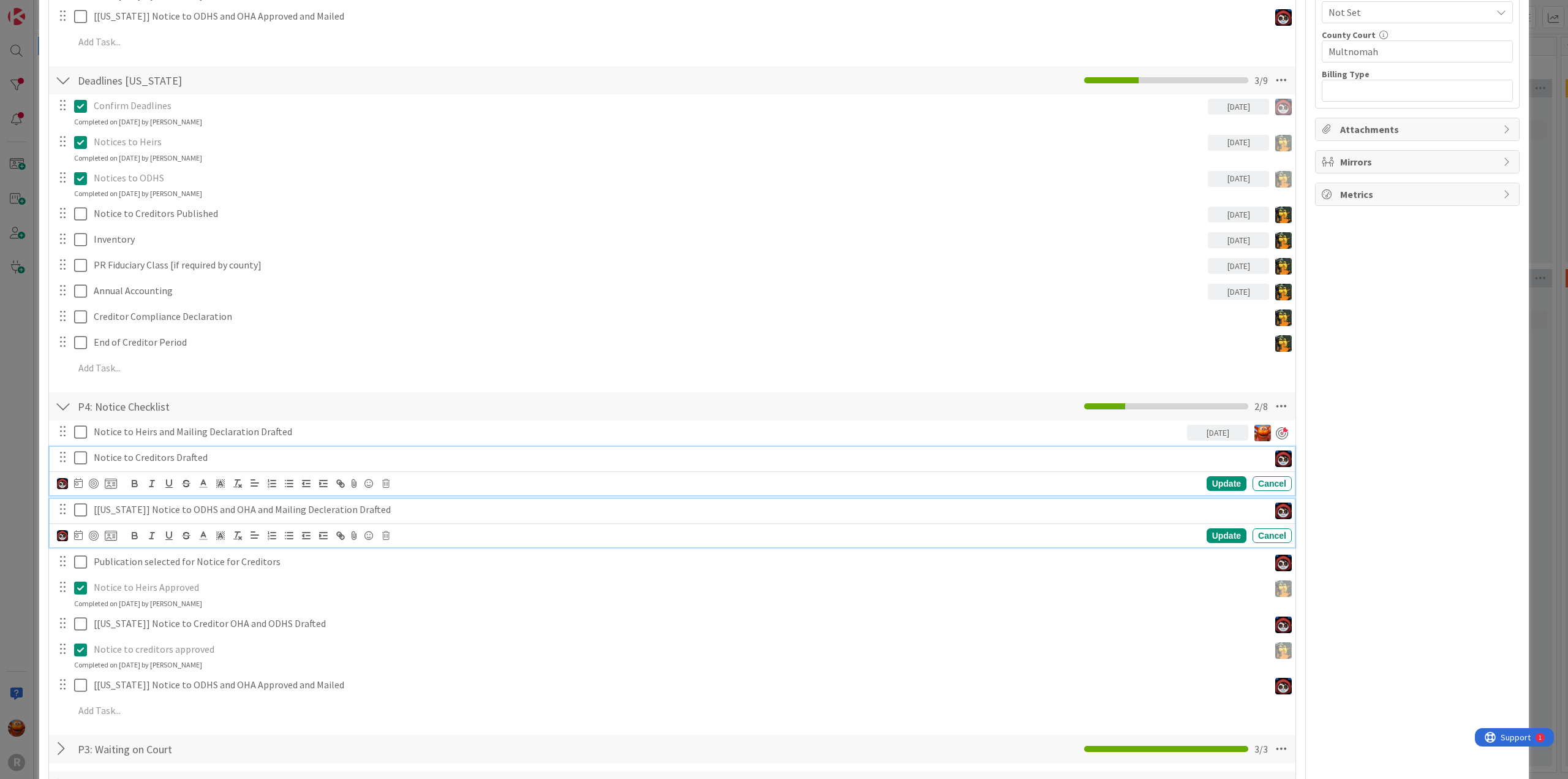
click at [138, 512] on p "[[US_STATE]] Notice to ODHS and OHA and Mailing Decleration Drafted" at bounding box center [678, 510] width 1171 height 14
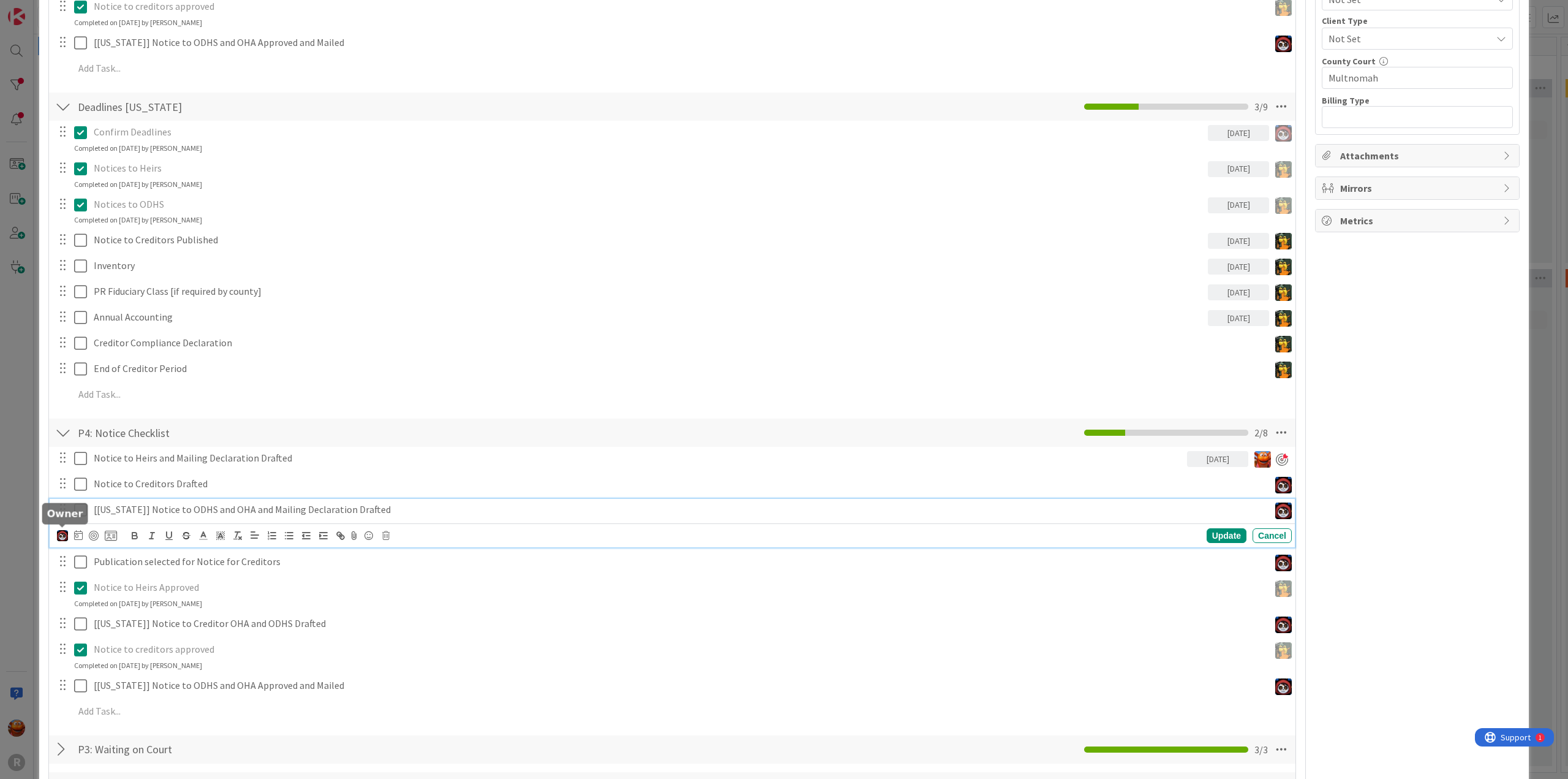
click at [62, 534] on img at bounding box center [62, 535] width 11 height 11
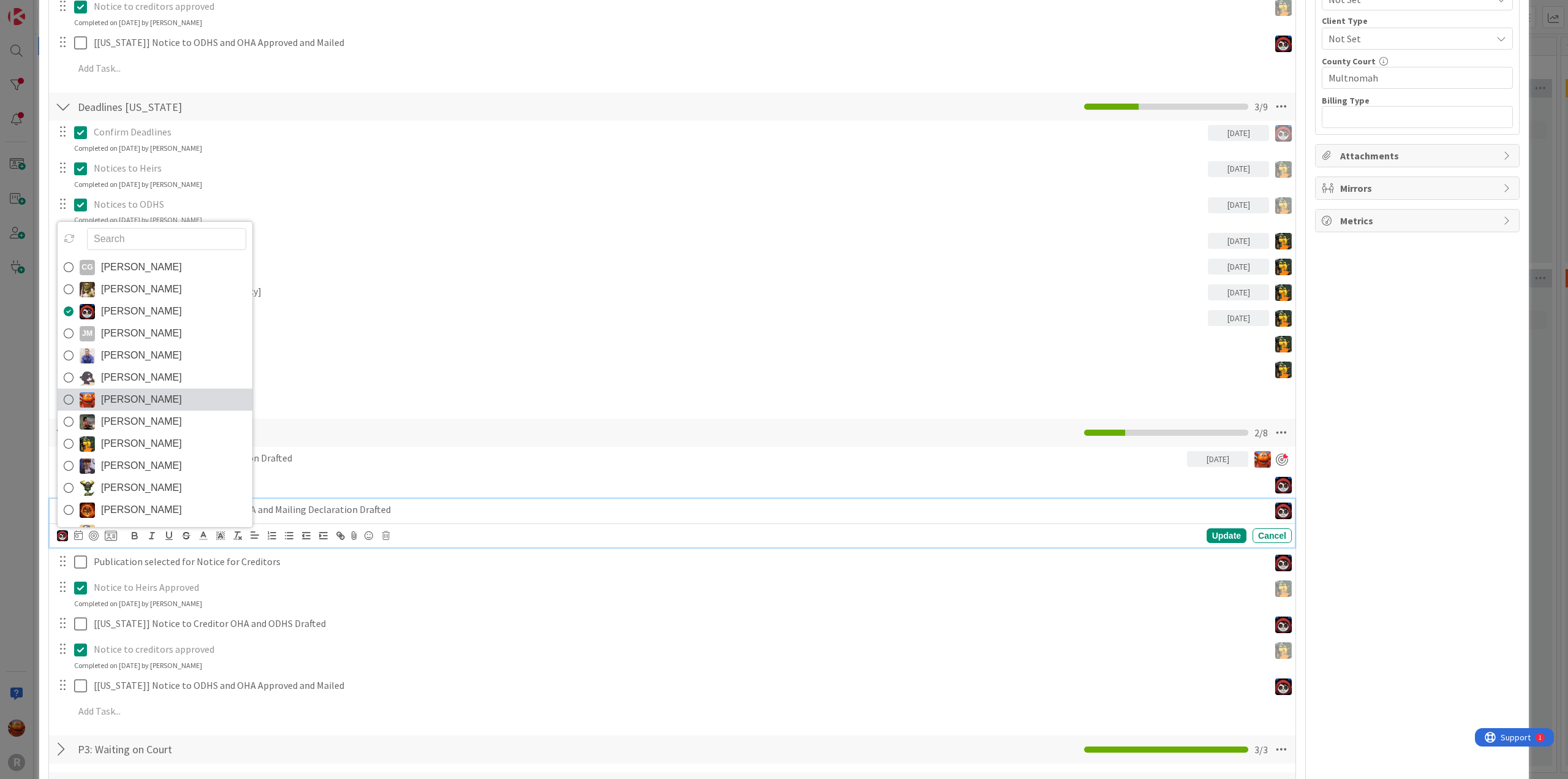
click at [130, 398] on span "[PERSON_NAME]" at bounding box center [141, 399] width 80 height 19
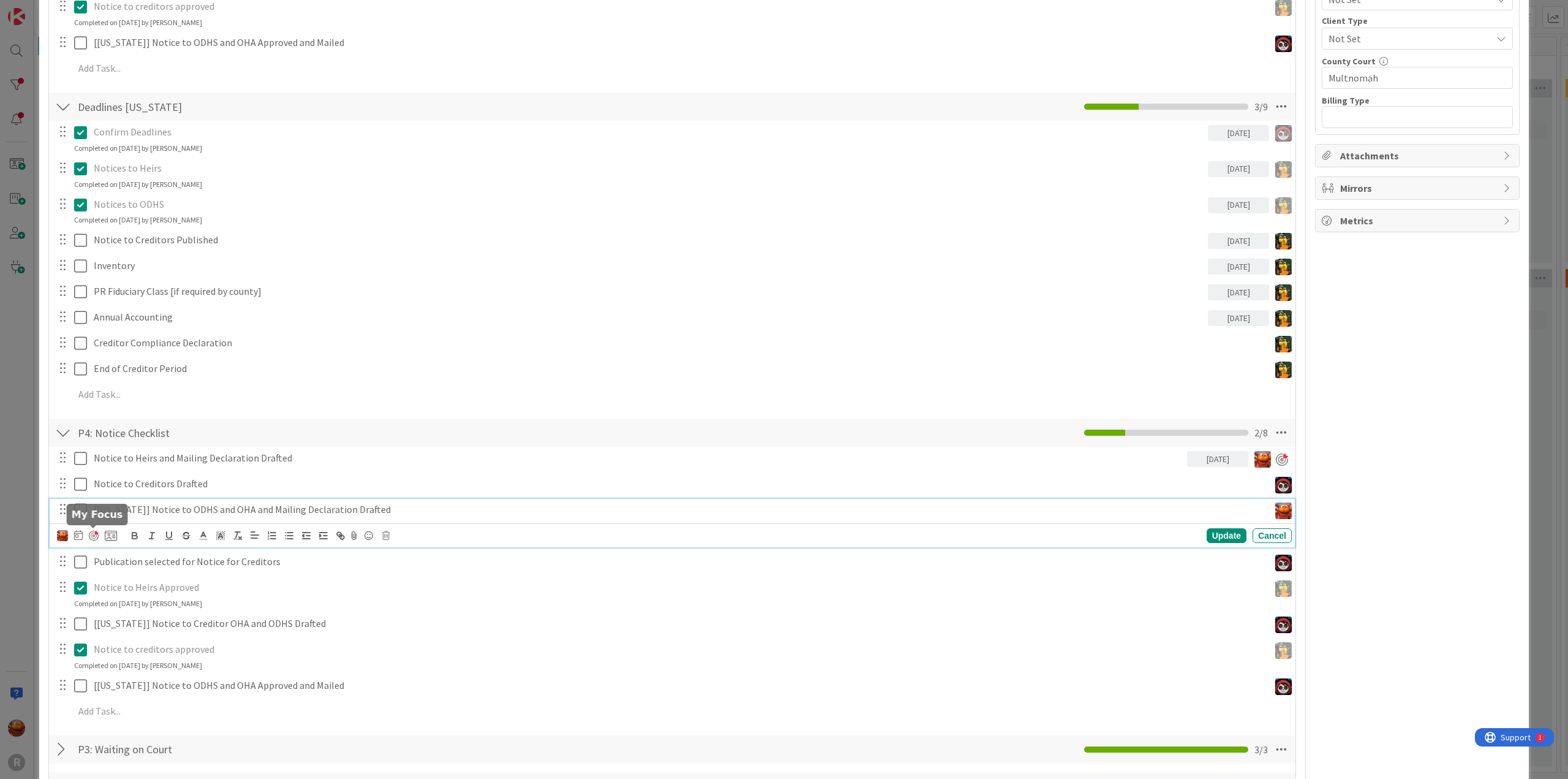
click at [95, 534] on div at bounding box center [93, 536] width 10 height 10
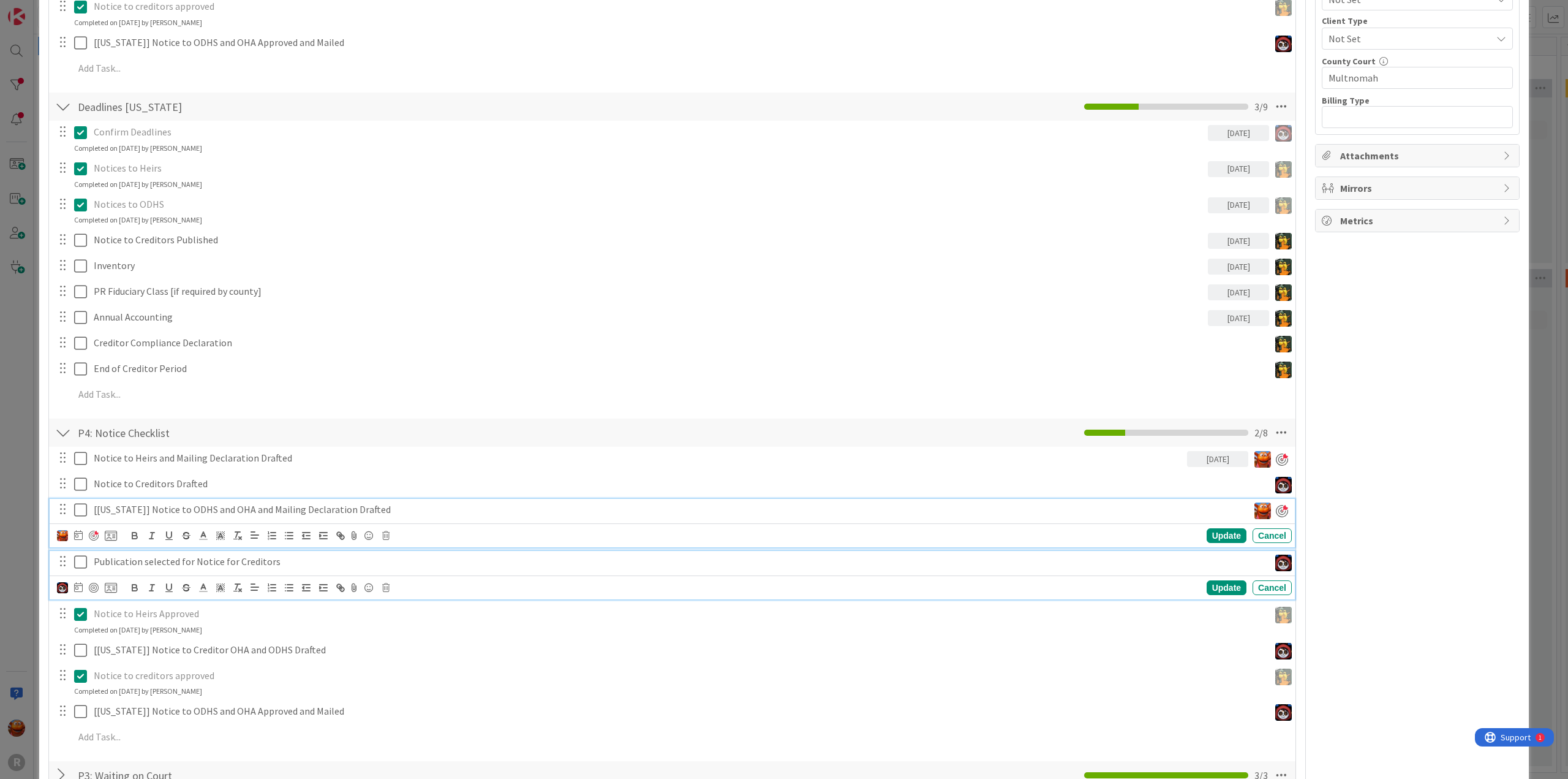
click at [133, 557] on p "Publication selected for Notice for Creditors" at bounding box center [678, 561] width 1171 height 14
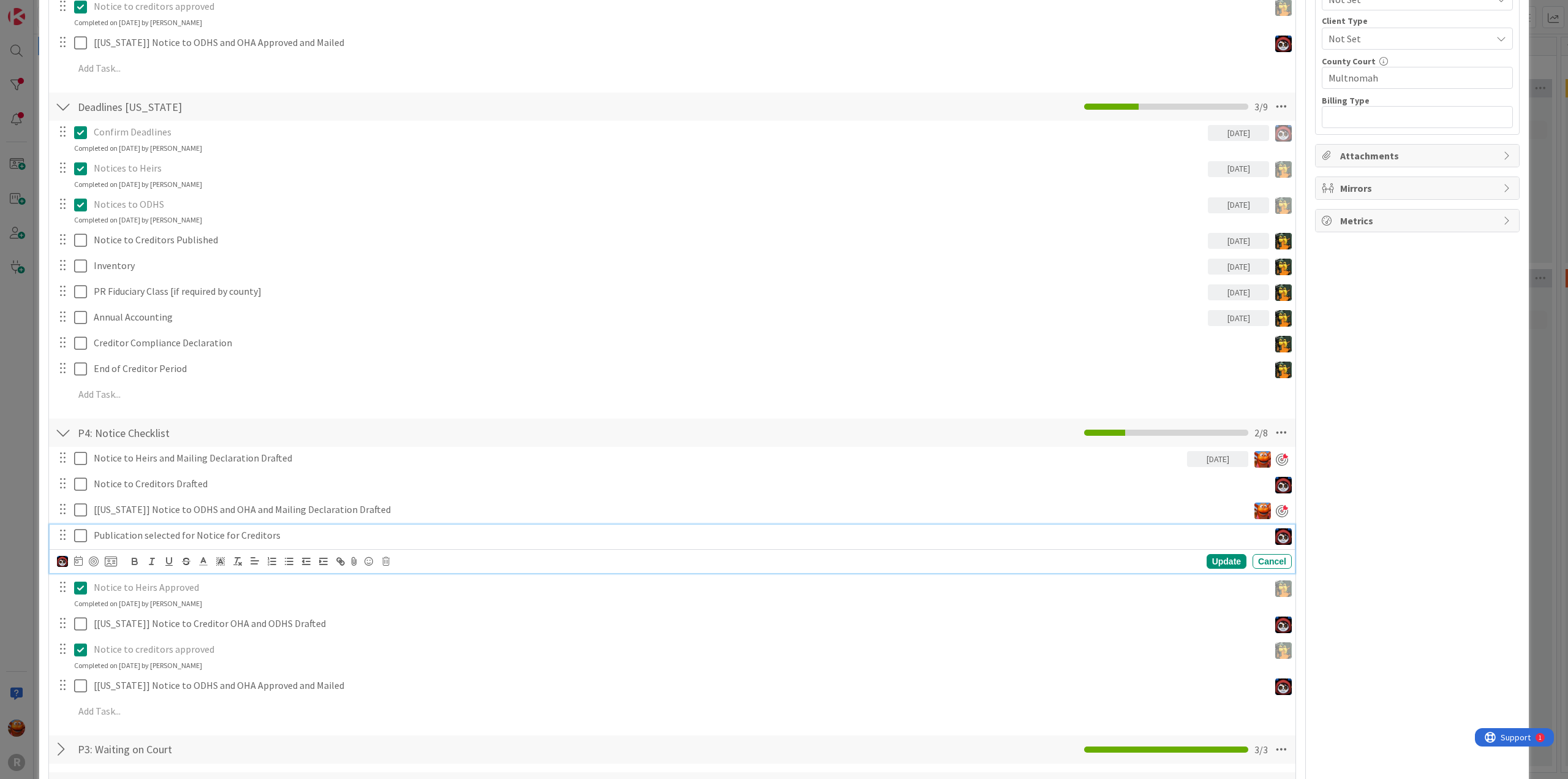
scroll to position [841, 0]
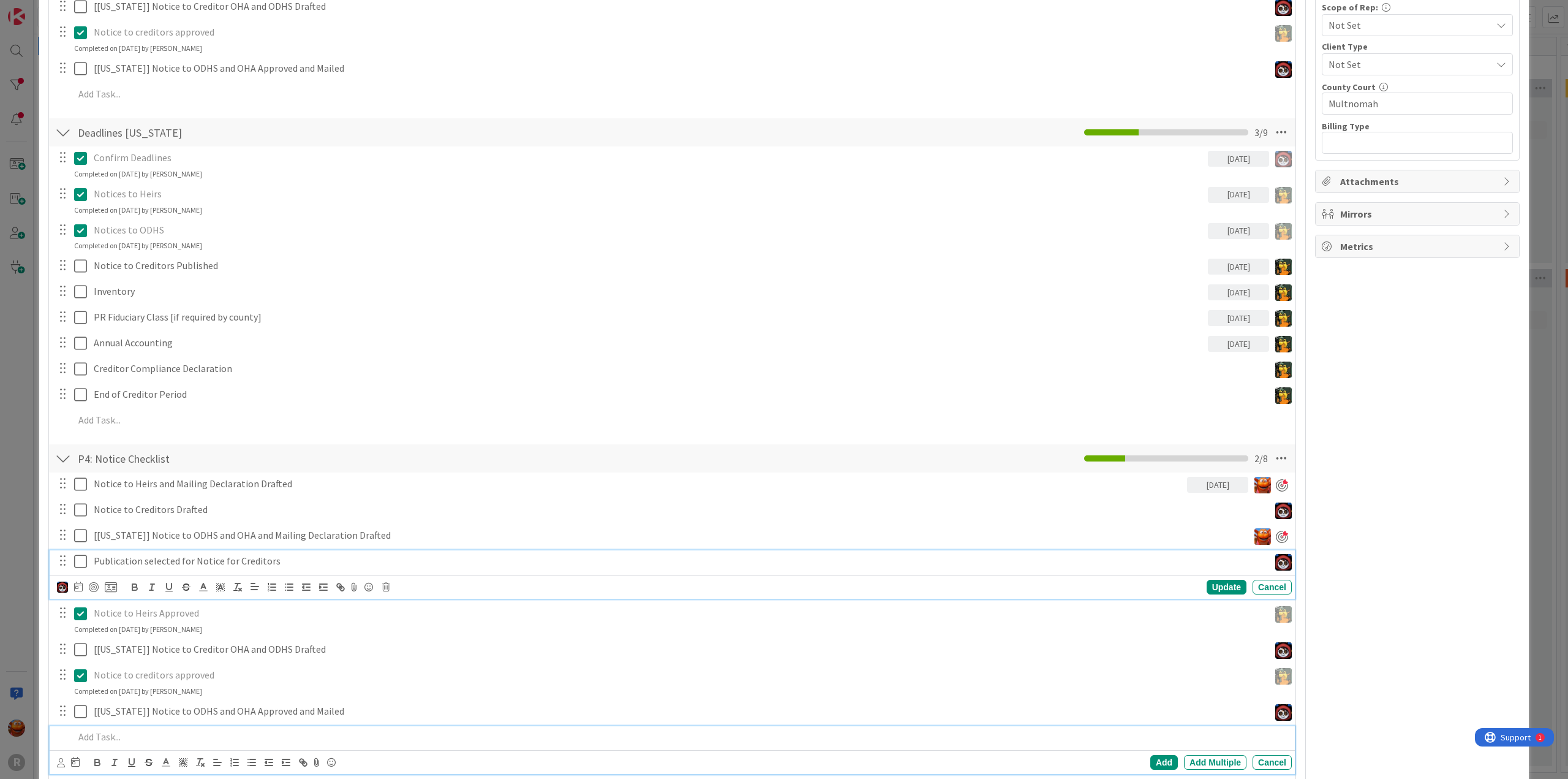
click at [129, 735] on p at bounding box center [680, 736] width 1212 height 14
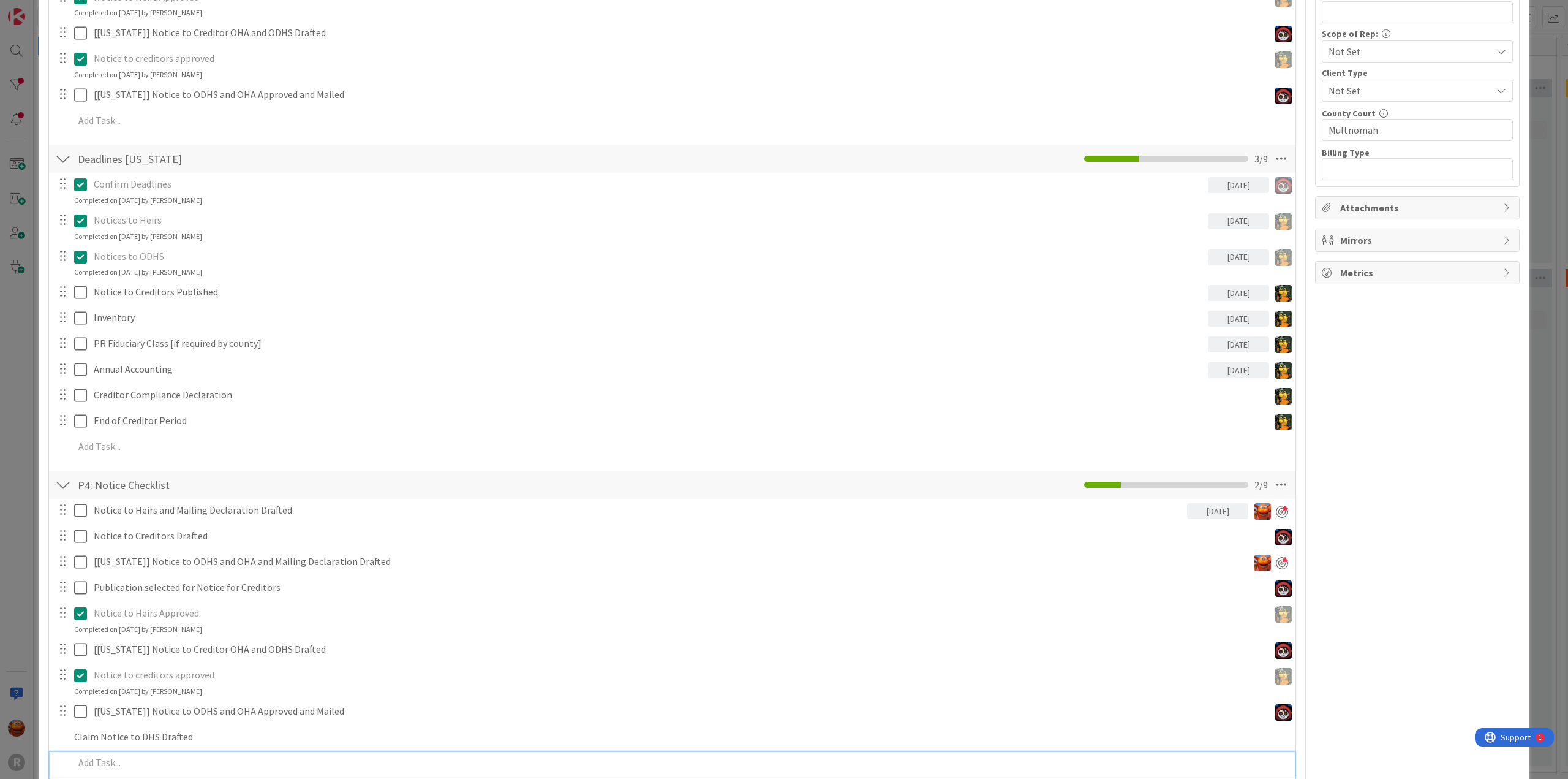
scroll to position [840, 0]
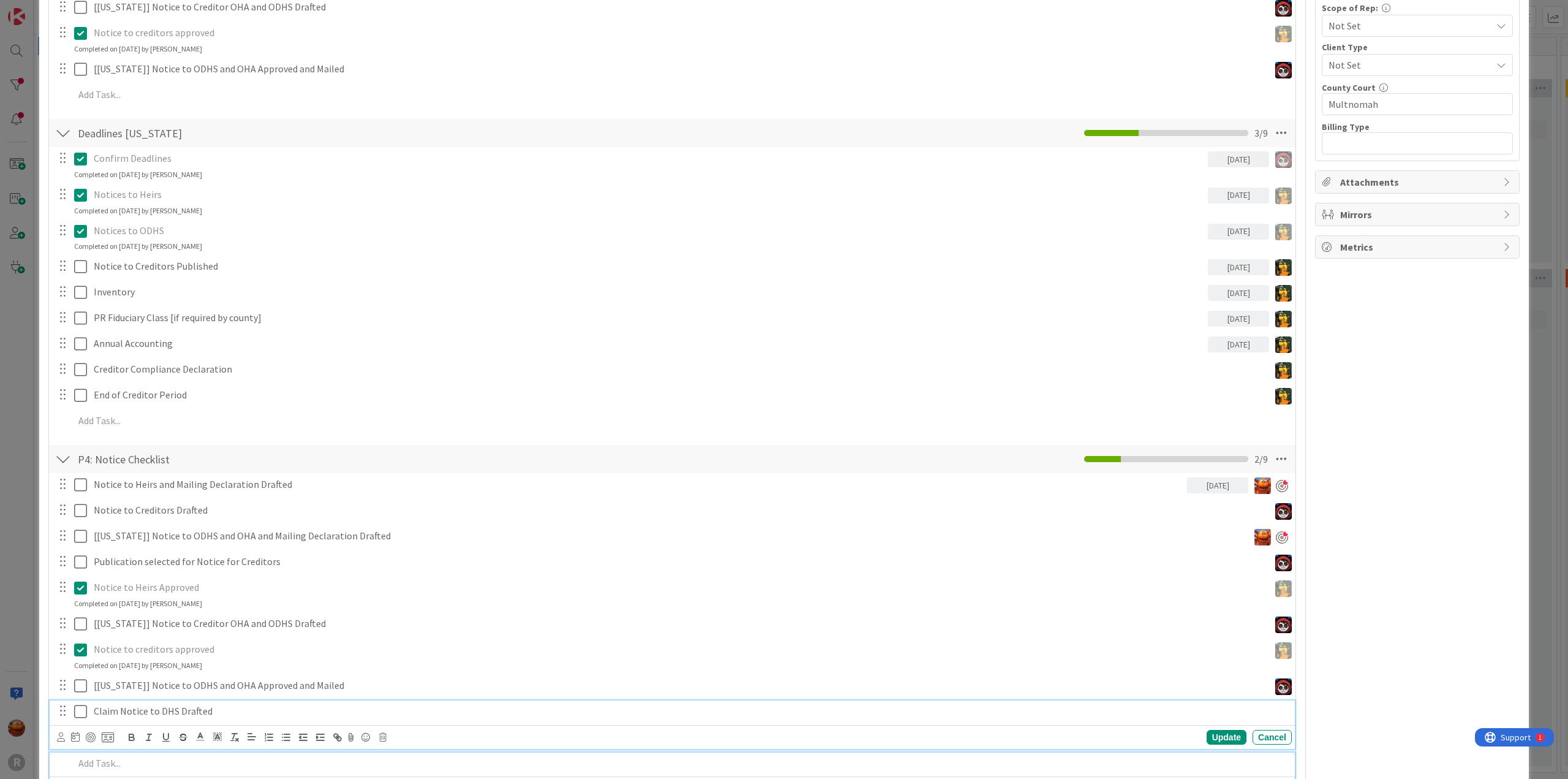
click at [133, 712] on div "Claim Notice to DHS Drafted Update Cancel" at bounding box center [672, 724] width 1245 height 49
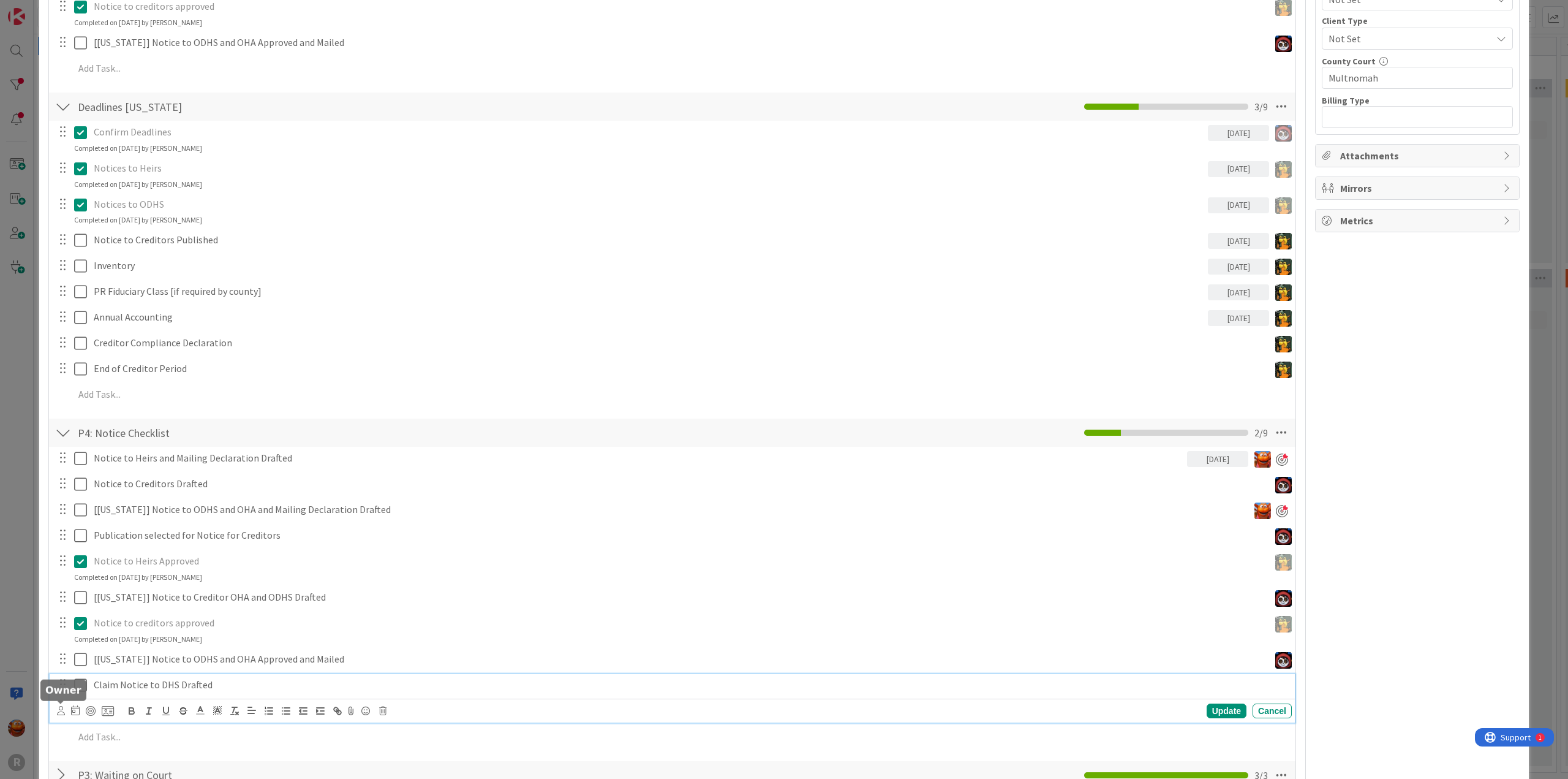
click at [60, 711] on icon at bounding box center [61, 709] width 8 height 9
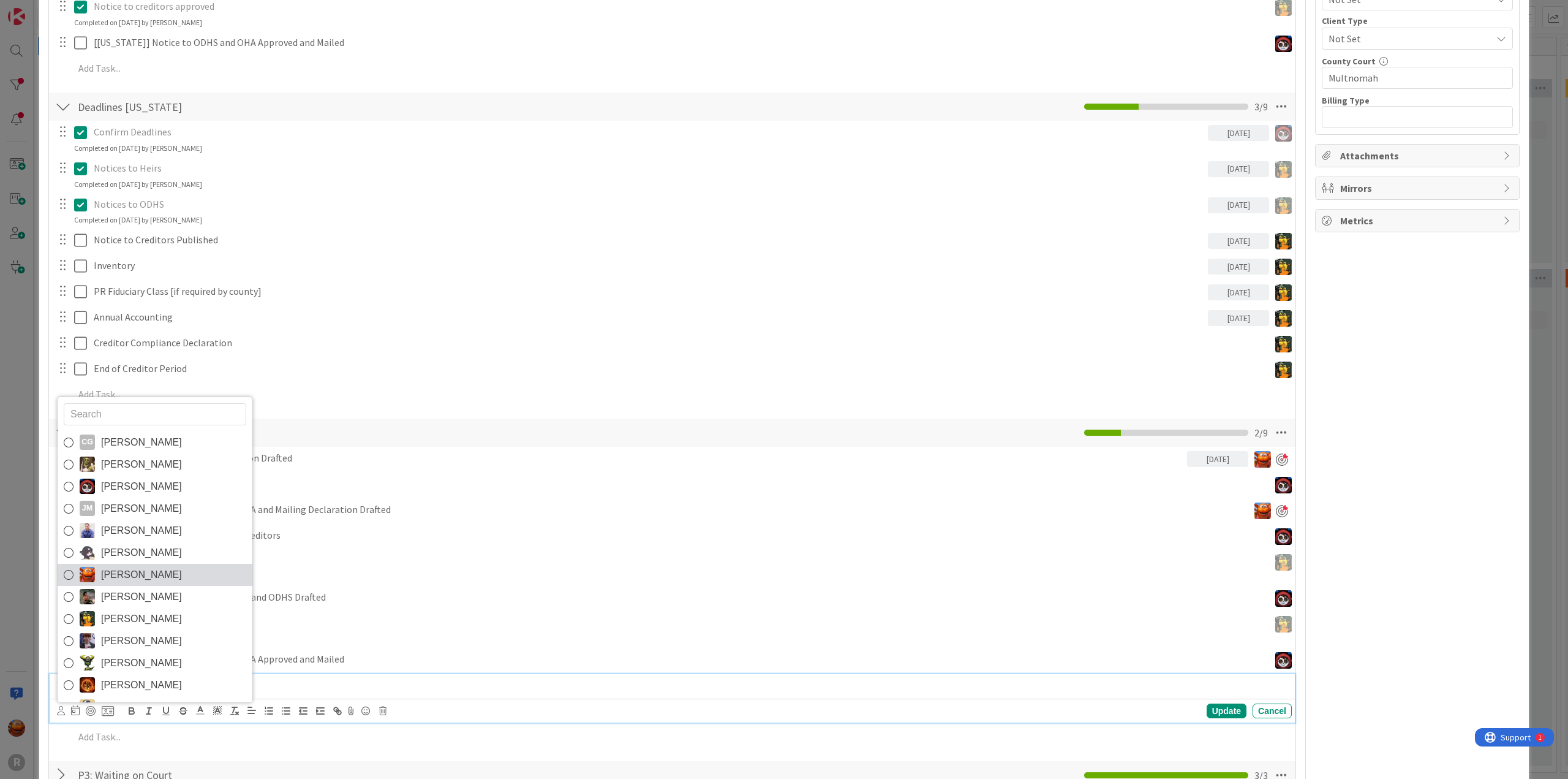
click at [132, 575] on span "[PERSON_NAME]" at bounding box center [141, 574] width 80 height 19
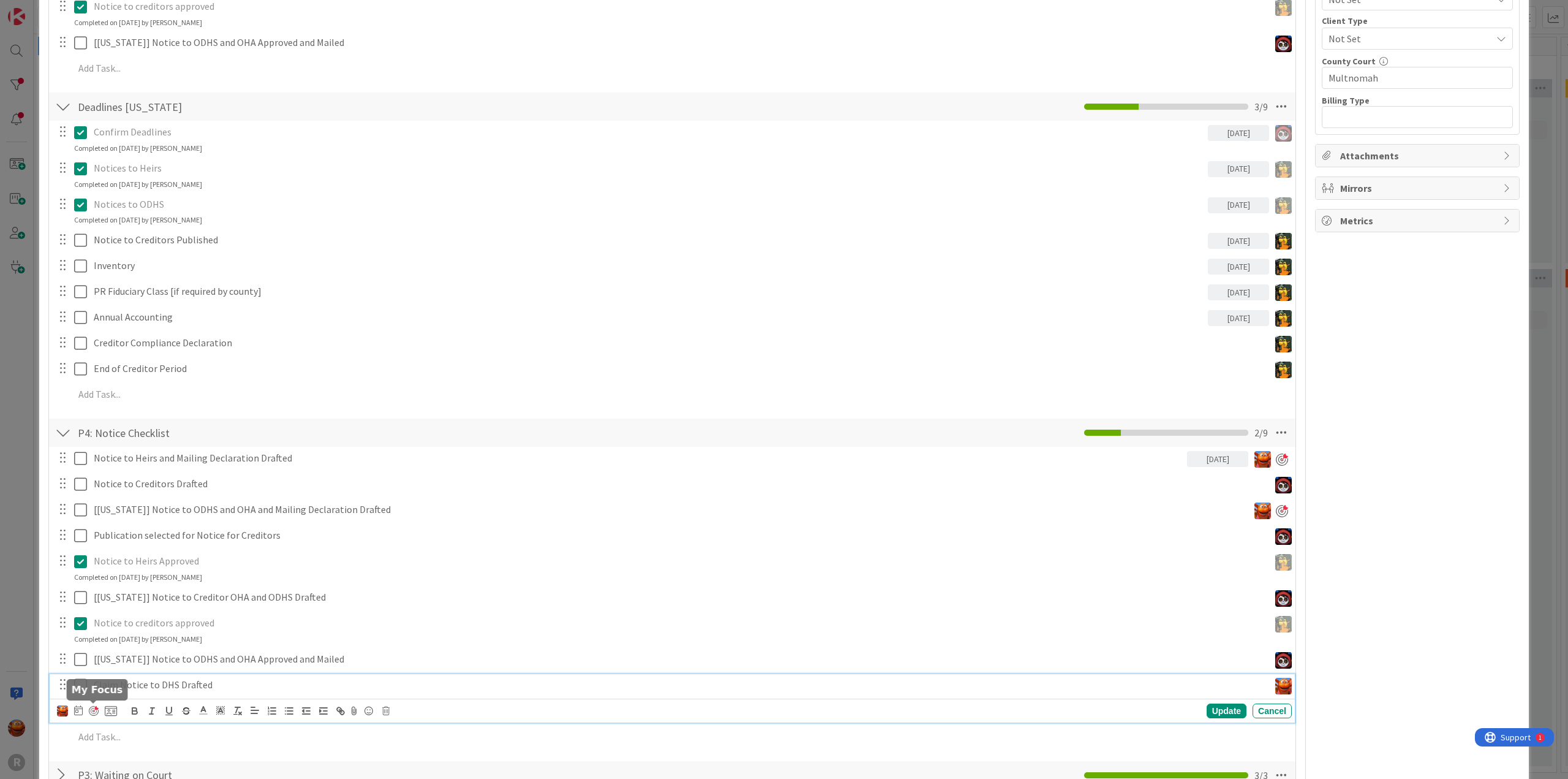
click at [92, 708] on div at bounding box center [93, 710] width 10 height 10
click at [74, 712] on icon at bounding box center [78, 710] width 9 height 10
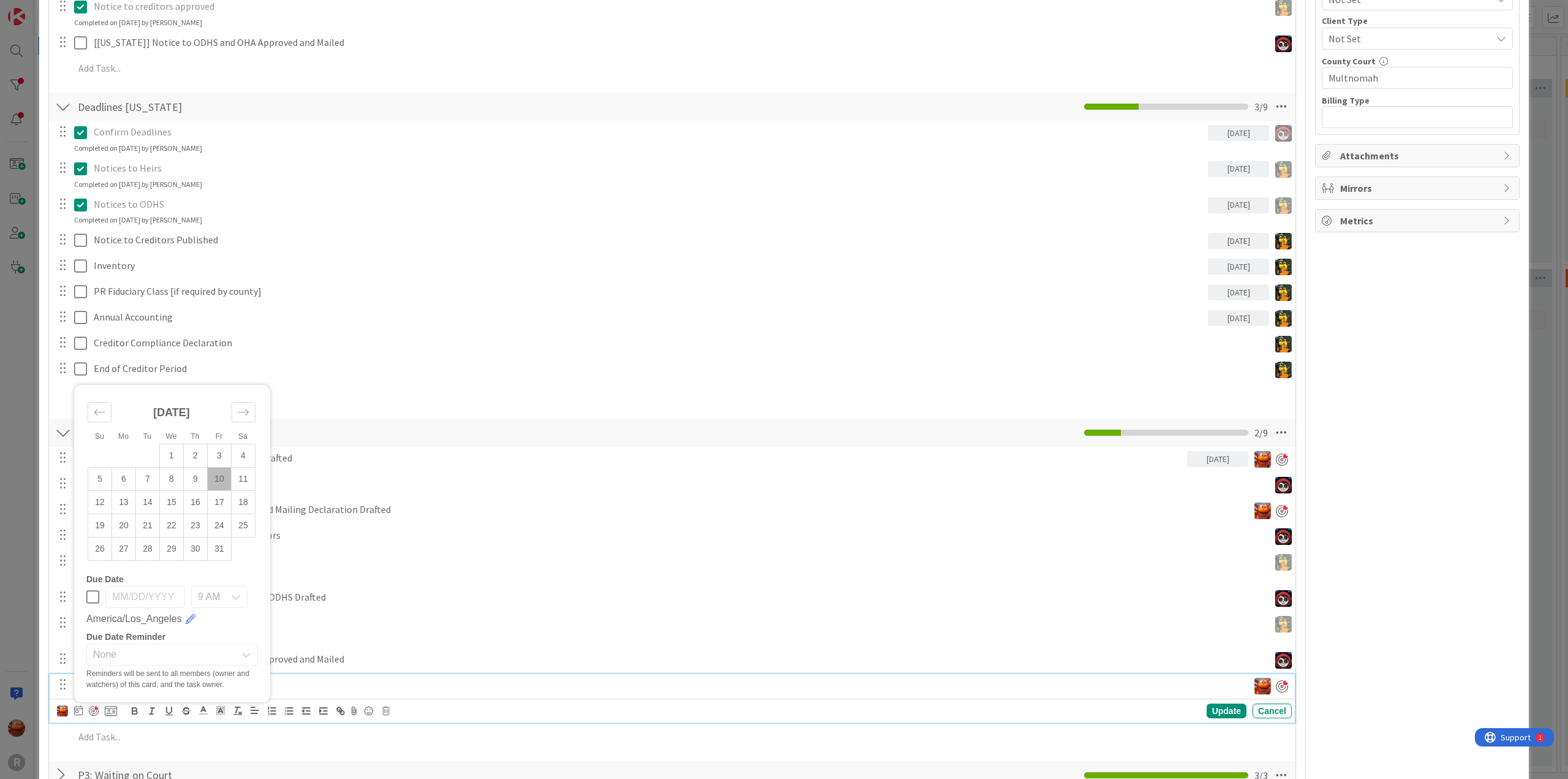
click at [224, 476] on td "10" at bounding box center [219, 478] width 24 height 23
type input "[DATE]"
click at [146, 732] on p at bounding box center [680, 736] width 1212 height 14
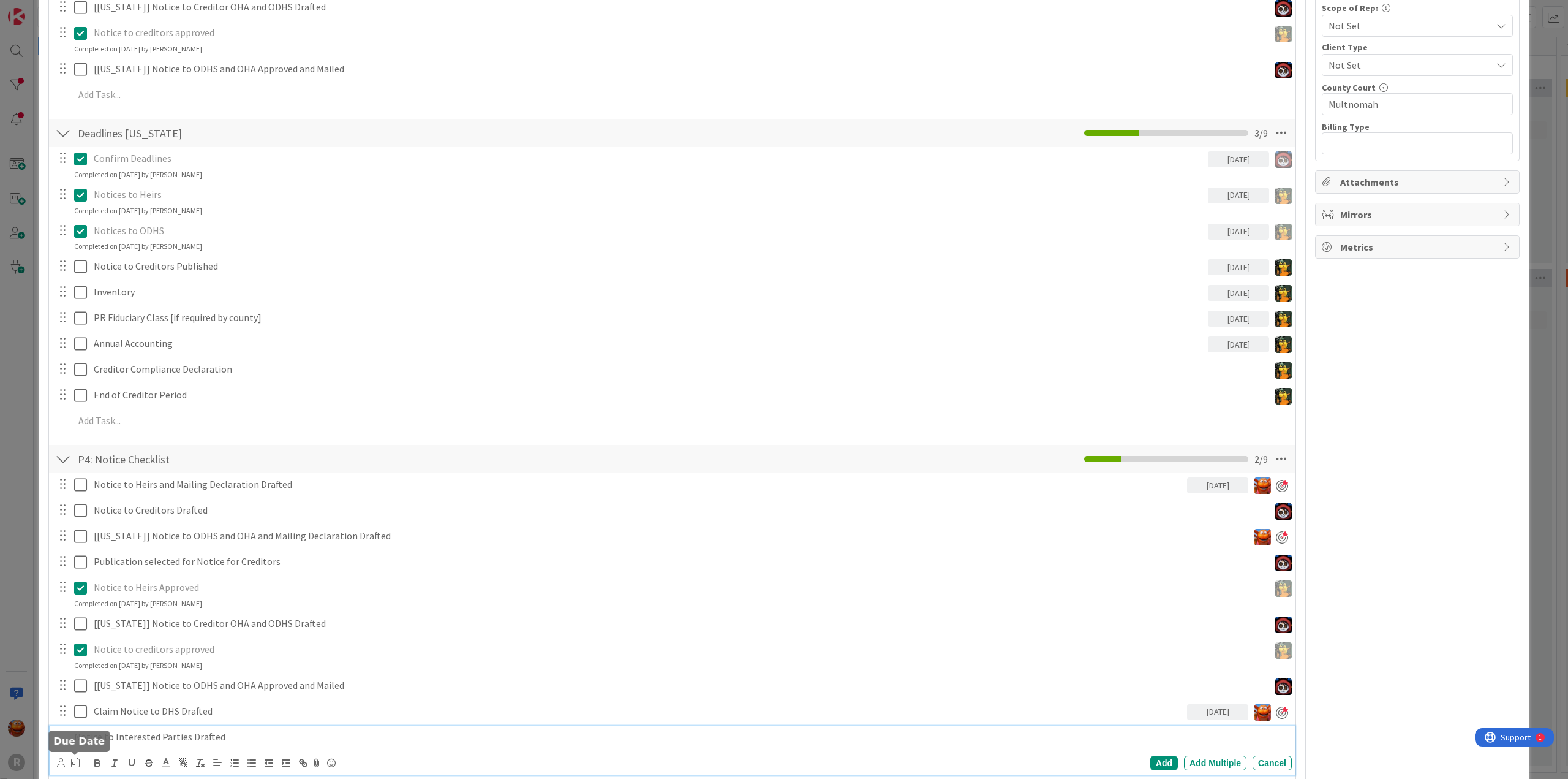
click at [62, 760] on icon at bounding box center [61, 762] width 8 height 9
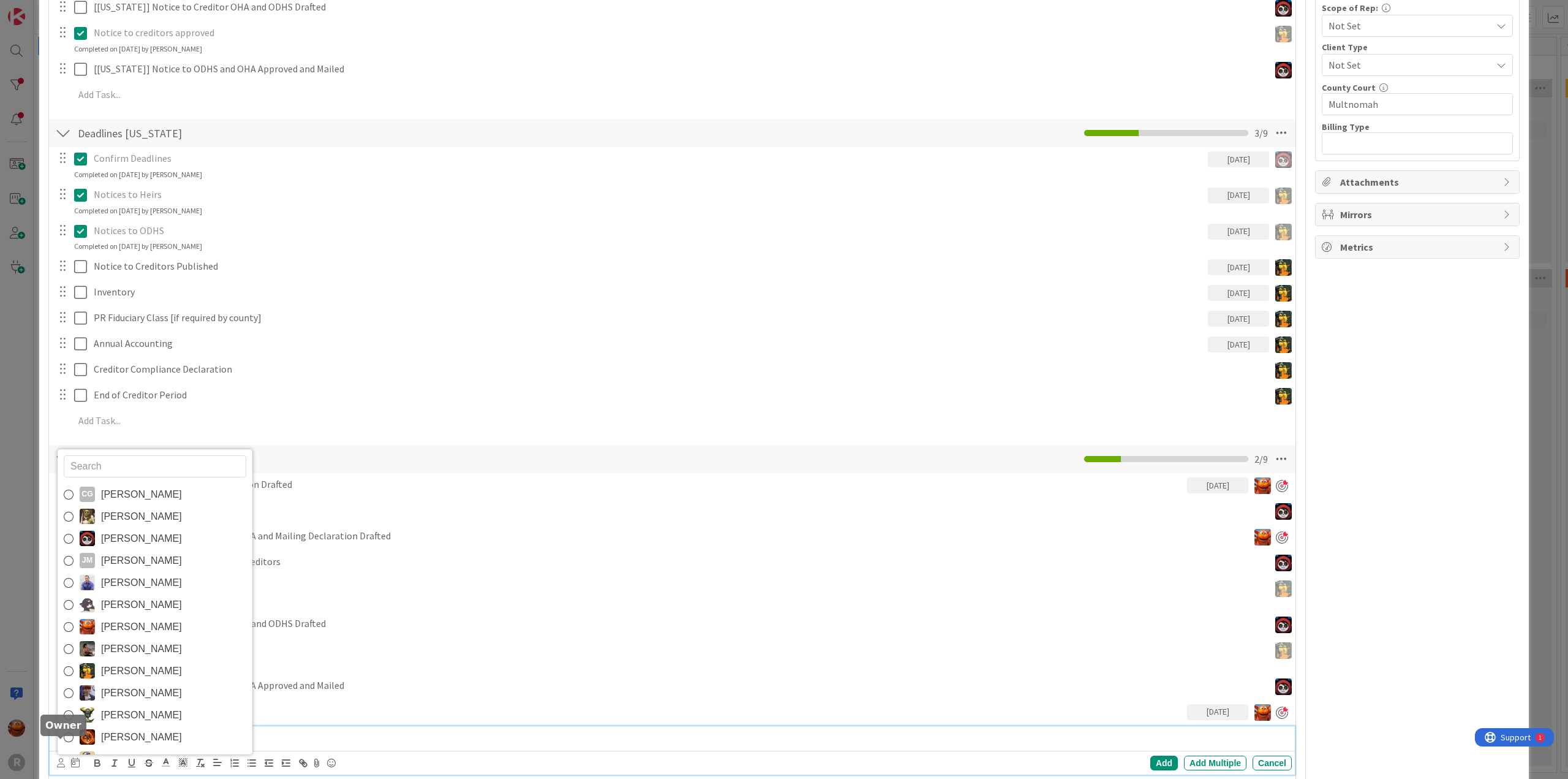
scroll to position [857, 0]
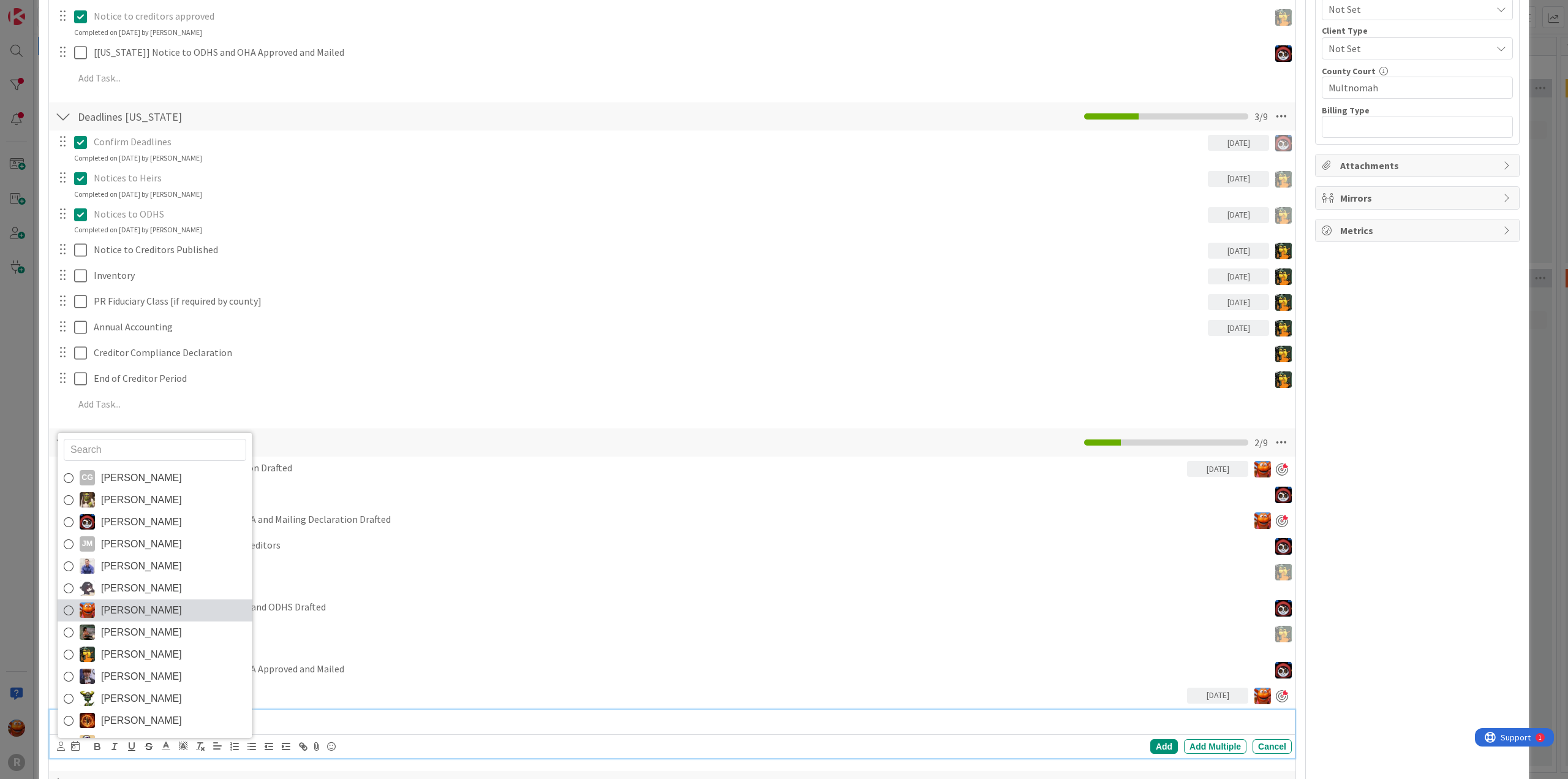
click at [141, 611] on span "[PERSON_NAME]" at bounding box center [141, 610] width 80 height 19
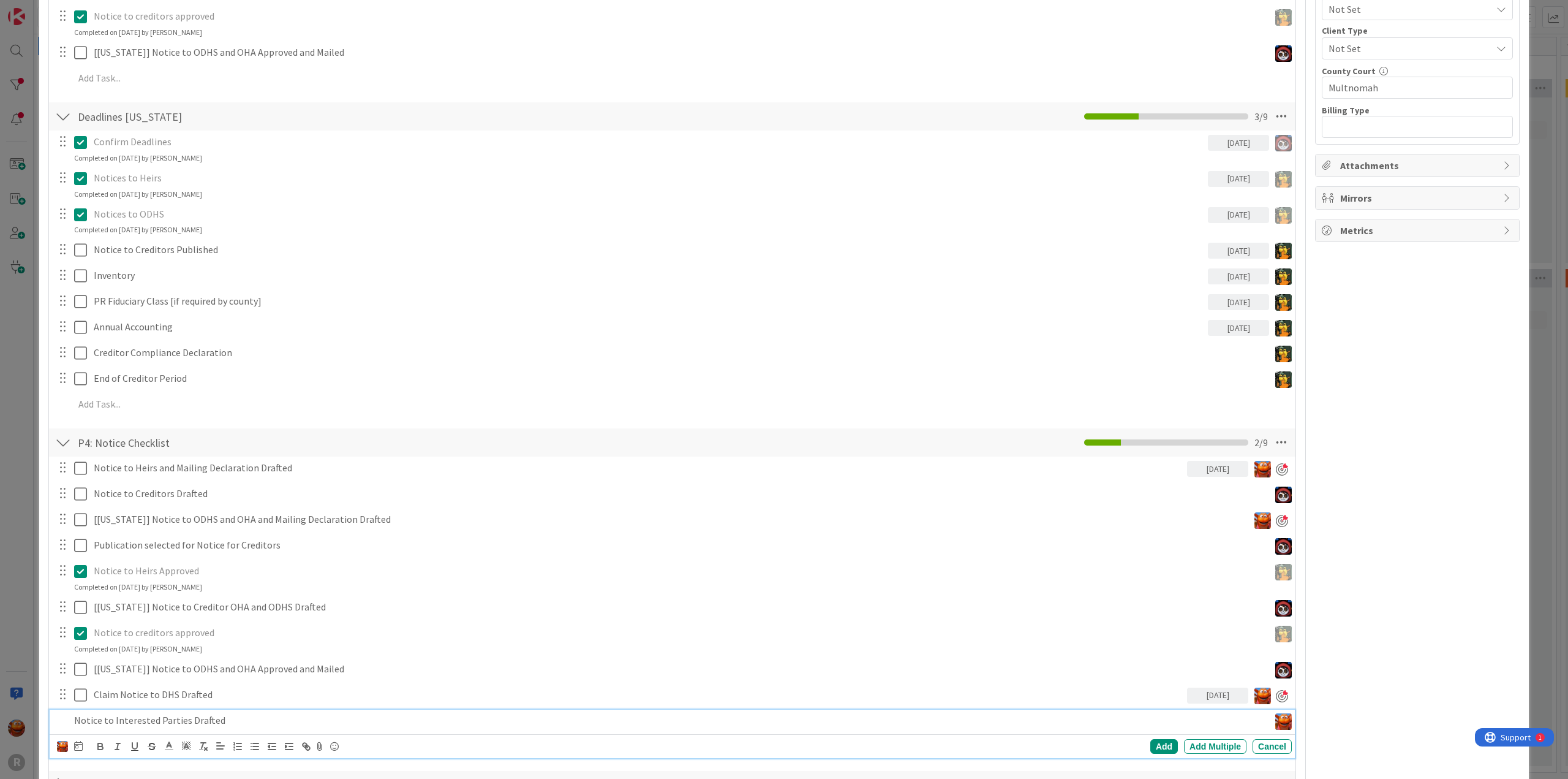
click at [78, 744] on icon at bounding box center [78, 746] width 9 height 10
click at [218, 578] on td "10" at bounding box center [219, 577] width 24 height 23
type input "[DATE]"
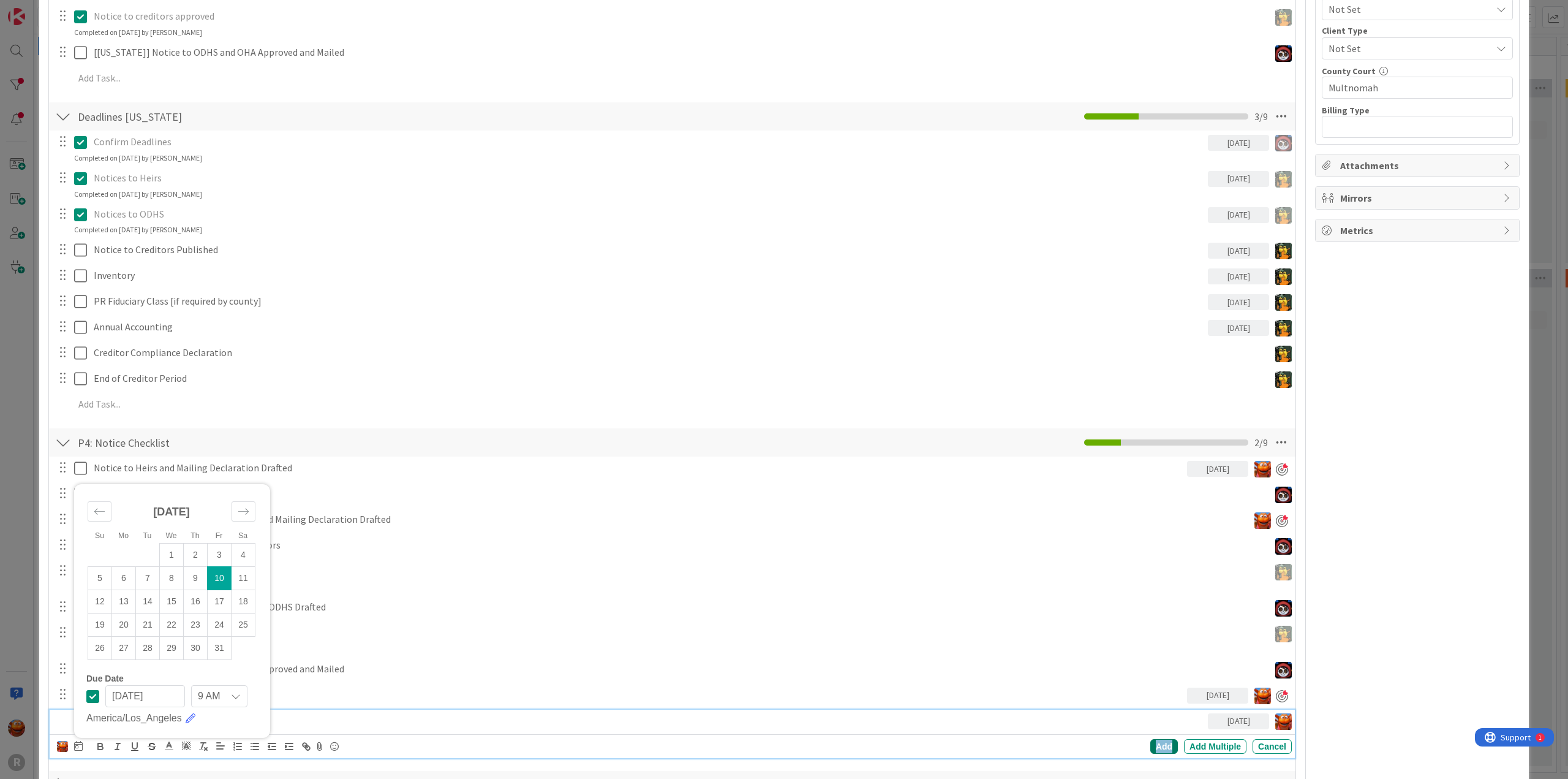
click at [1153, 741] on div "Add" at bounding box center [1164, 746] width 28 height 15
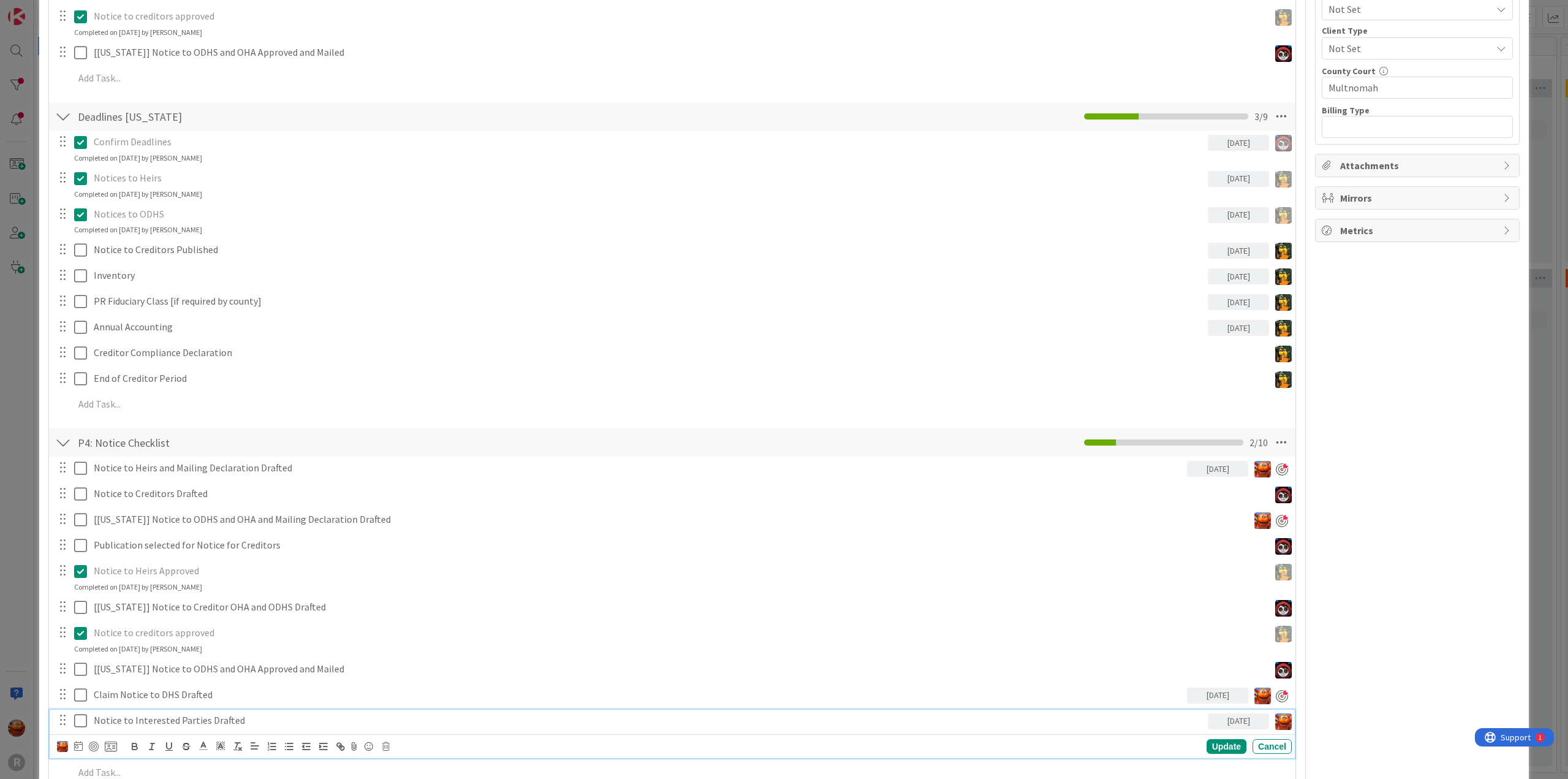
click at [122, 720] on p "Notice to Interested Parties Drafted" at bounding box center [647, 720] width 1109 height 14
click at [95, 742] on div at bounding box center [93, 746] width 10 height 10
click at [109, 765] on p at bounding box center [680, 772] width 1212 height 14
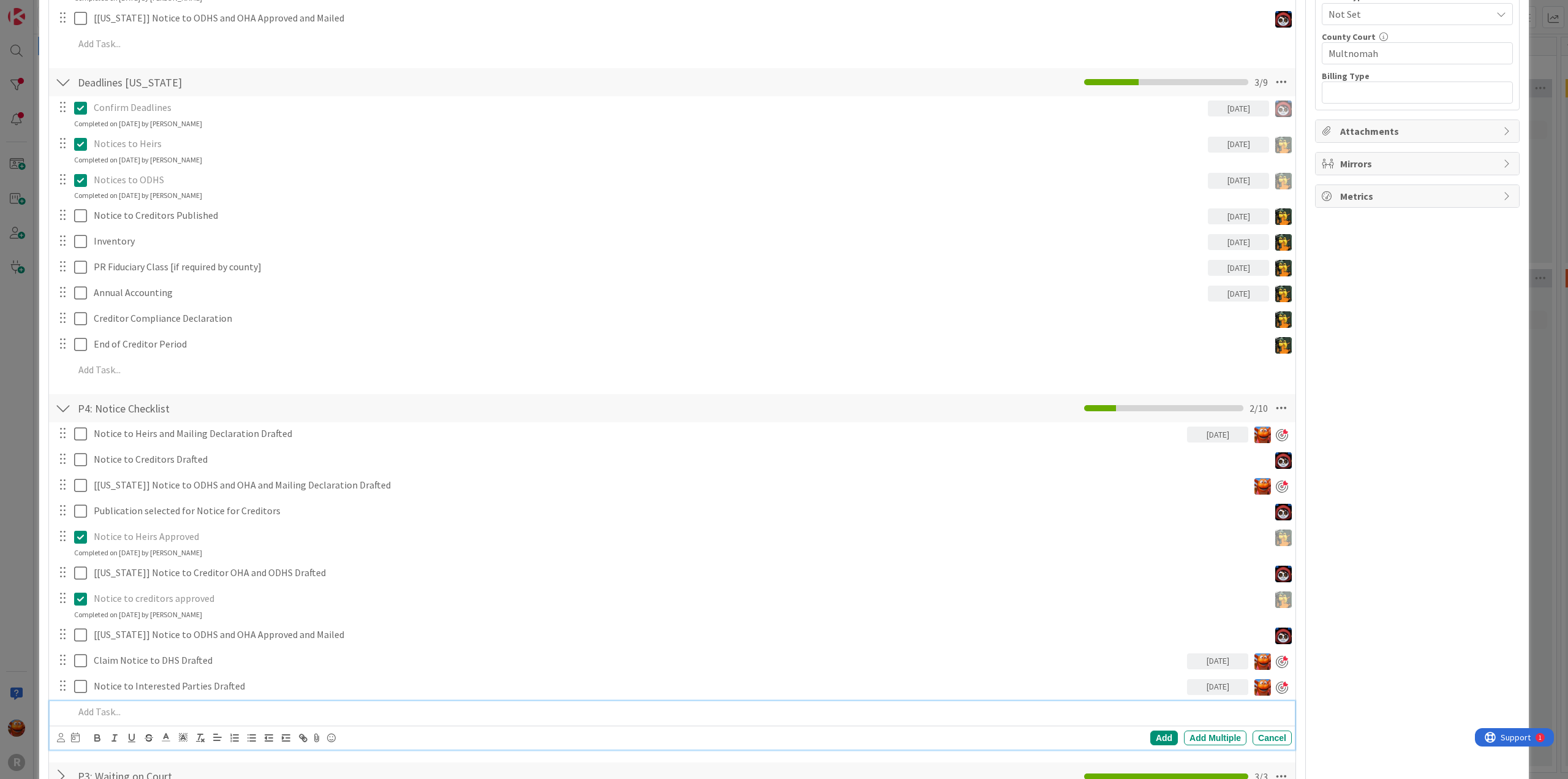
scroll to position [1014, 0]
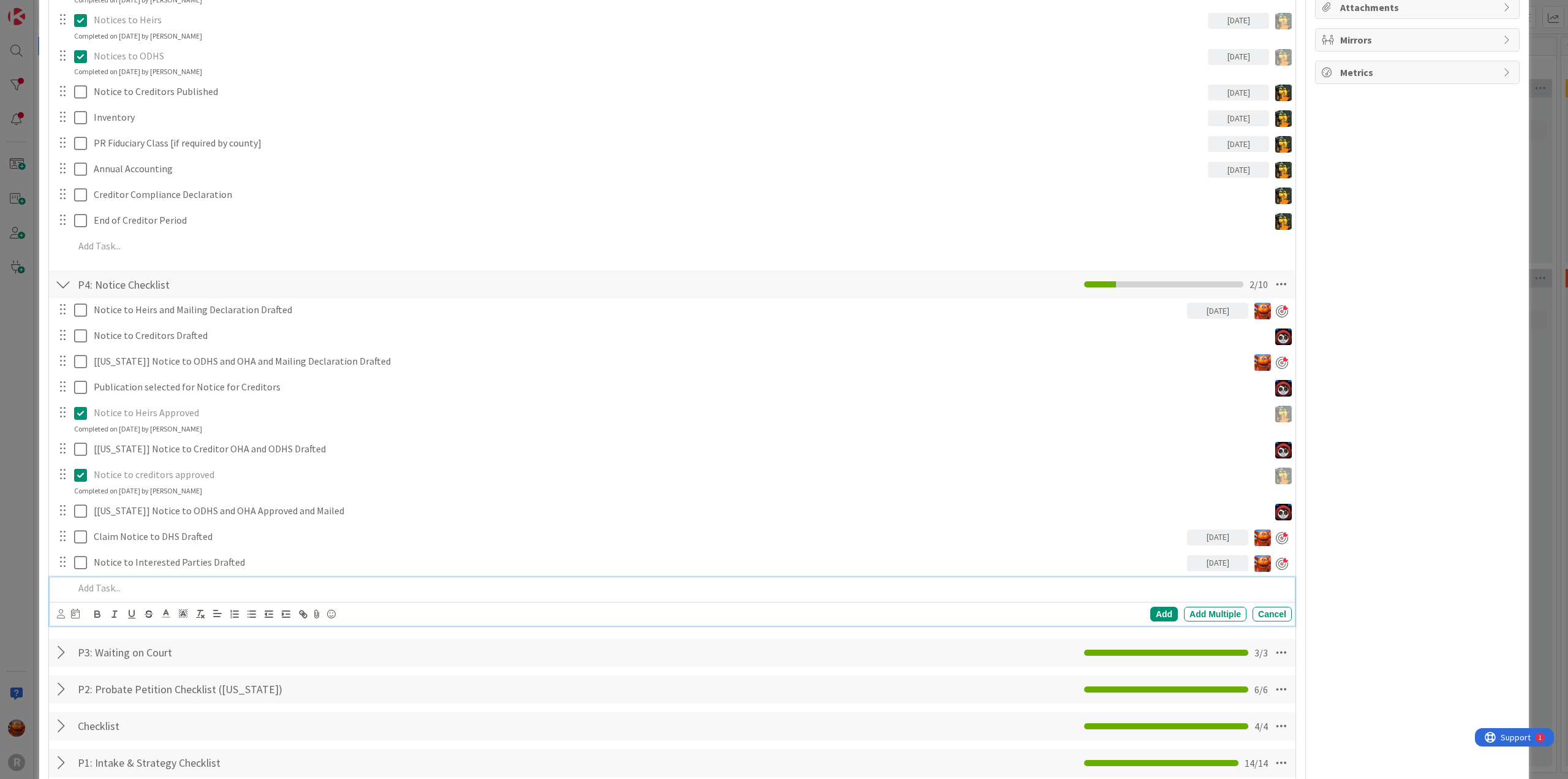
click at [25, 495] on div "ID 2326 Probate + Conservatorship Workflow (FL2) Draft & Send Notices & Publica…" at bounding box center [784, 390] width 1568 height 779
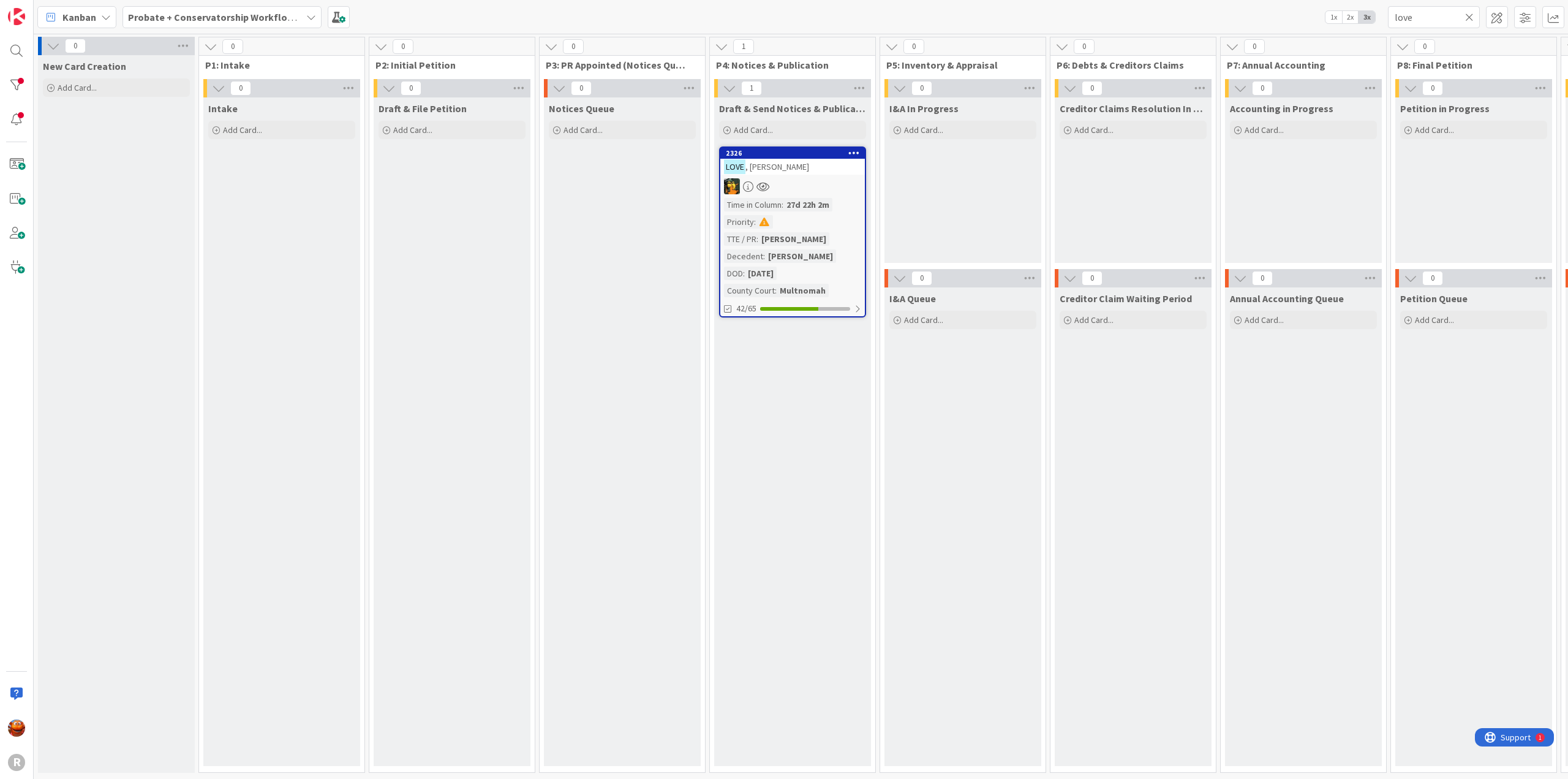
click at [821, 179] on div at bounding box center [792, 186] width 145 height 16
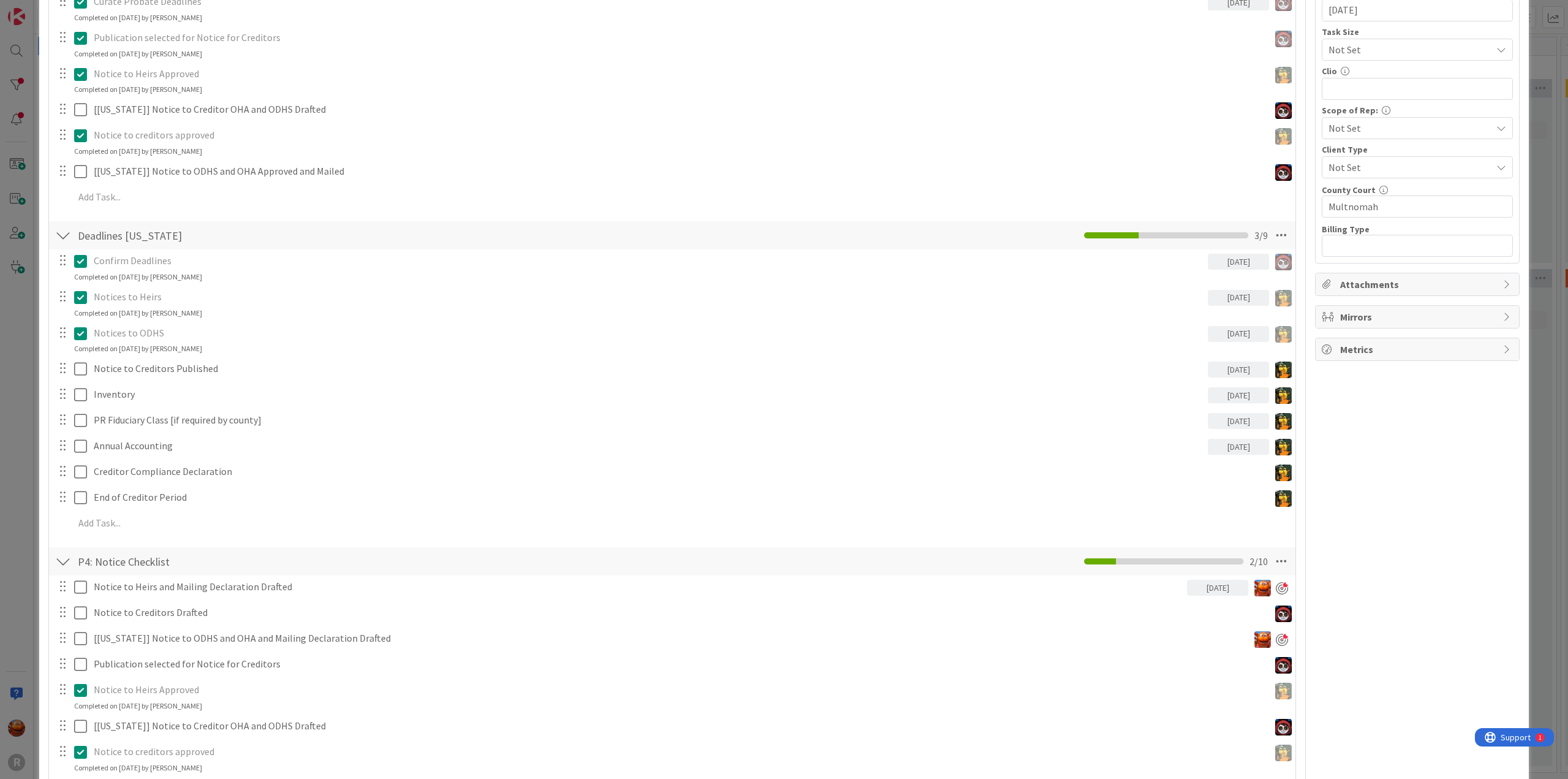
scroll to position [865, 0]
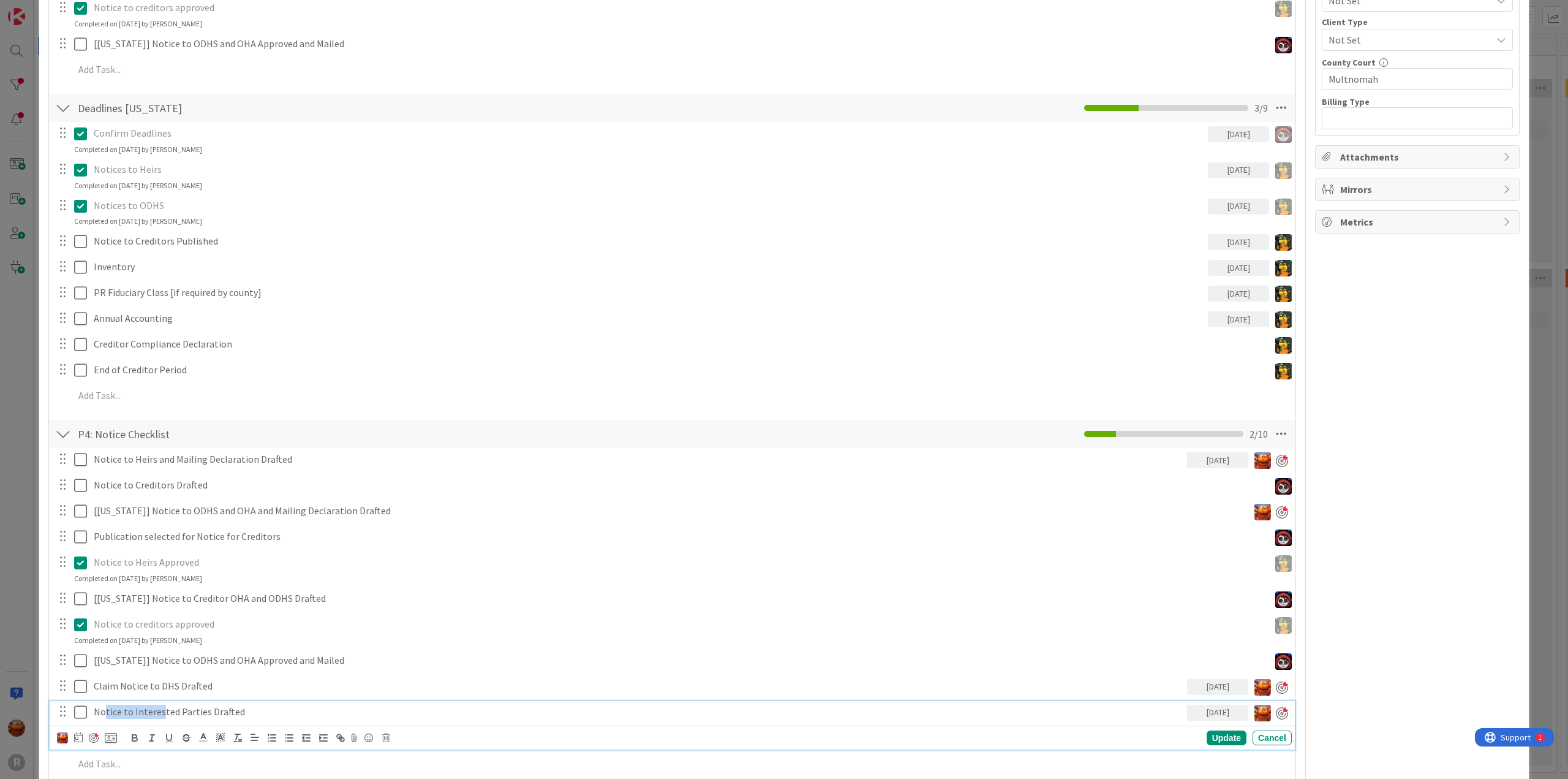
drag, startPoint x: 103, startPoint y: 710, endPoint x: 160, endPoint y: 710, distance: 57.0
click at [160, 710] on p "Notice to Interested Parties Drafted" at bounding box center [638, 711] width 1088 height 14
click at [284, 707] on p "Notice to Interested Parties Drafted" at bounding box center [638, 711] width 1088 height 14
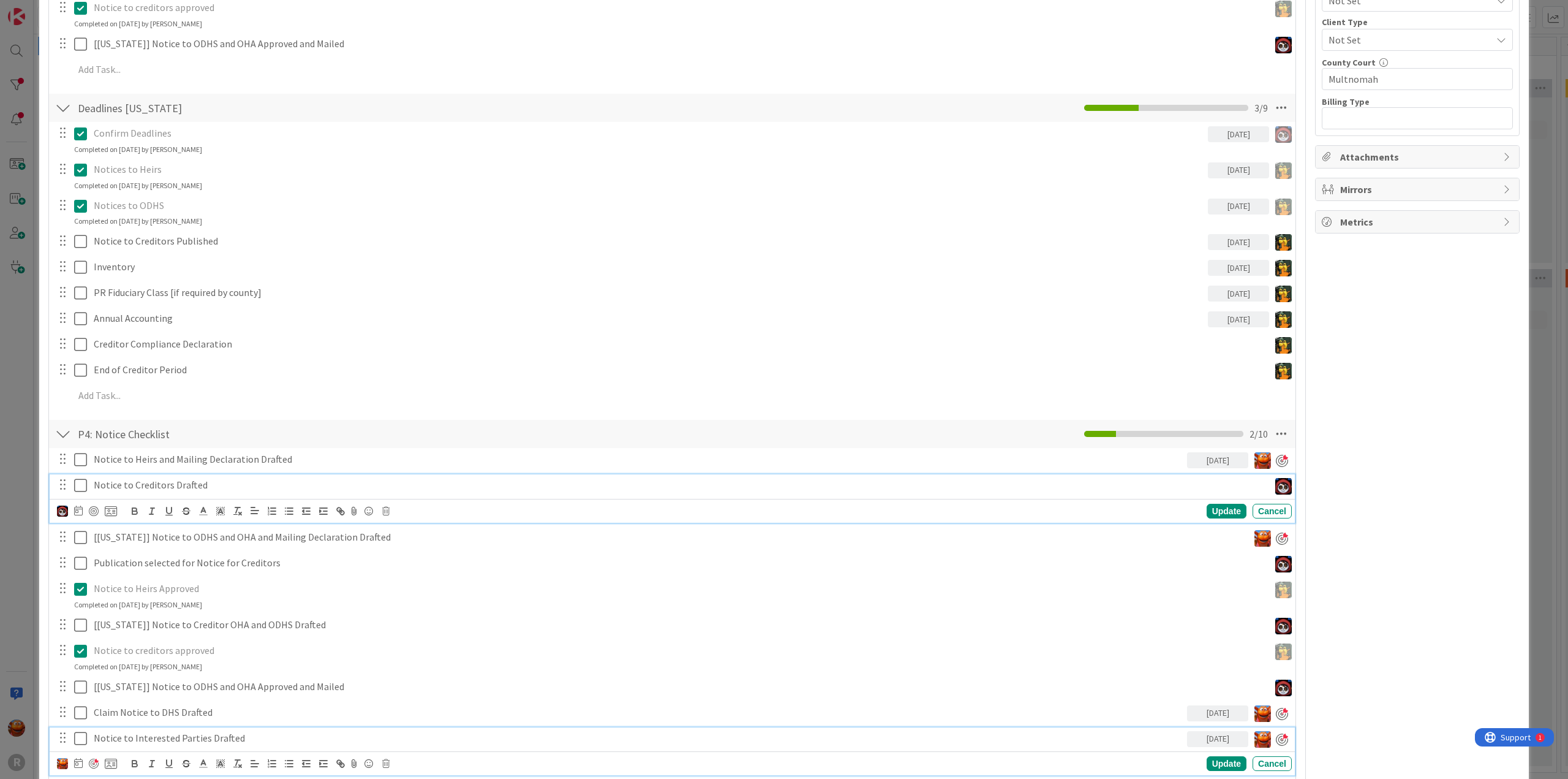
click at [182, 488] on div "Notice to Creditors Drafted Update Cancel" at bounding box center [672, 498] width 1245 height 49
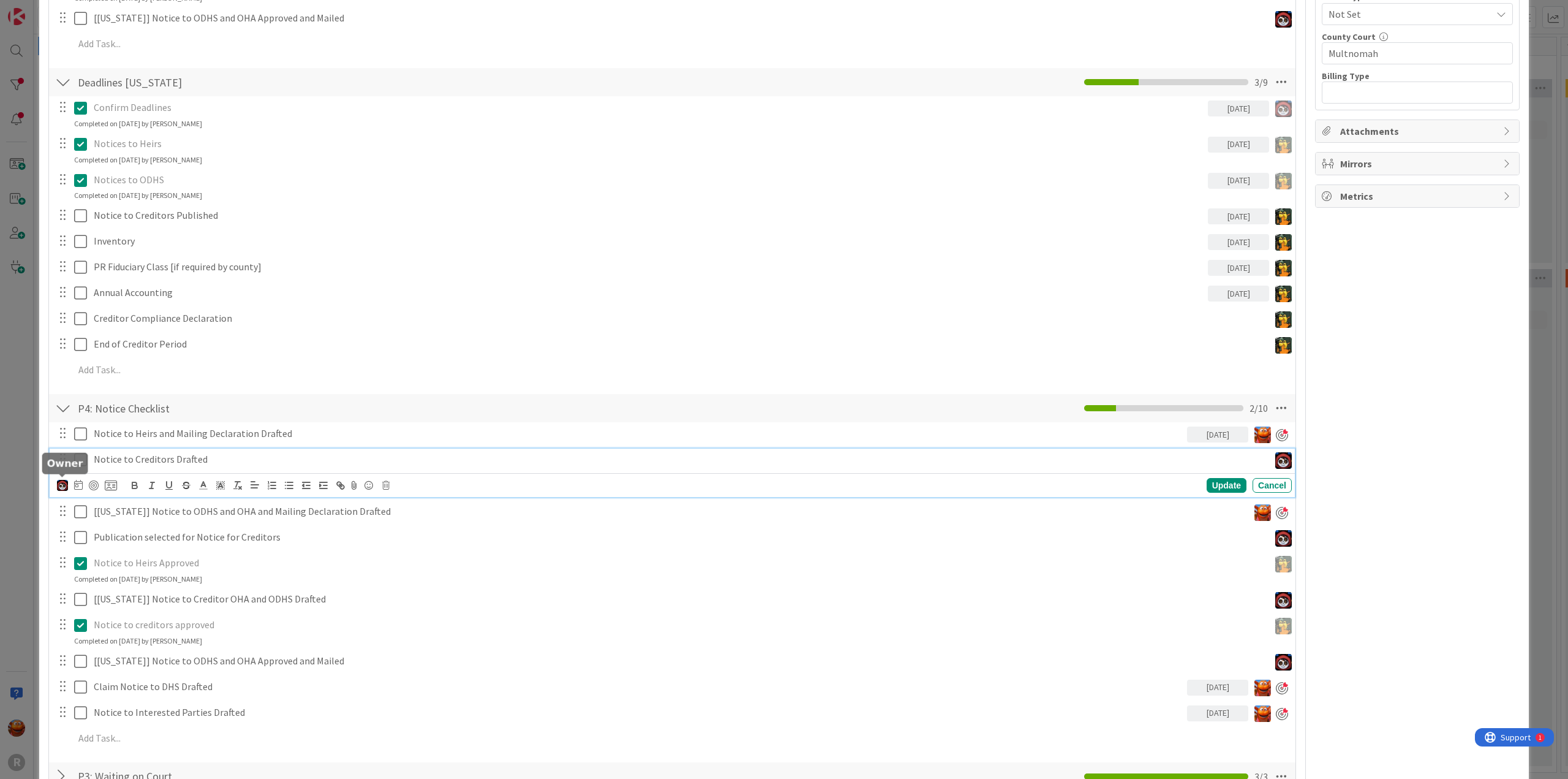
click at [59, 483] on img at bounding box center [62, 485] width 11 height 11
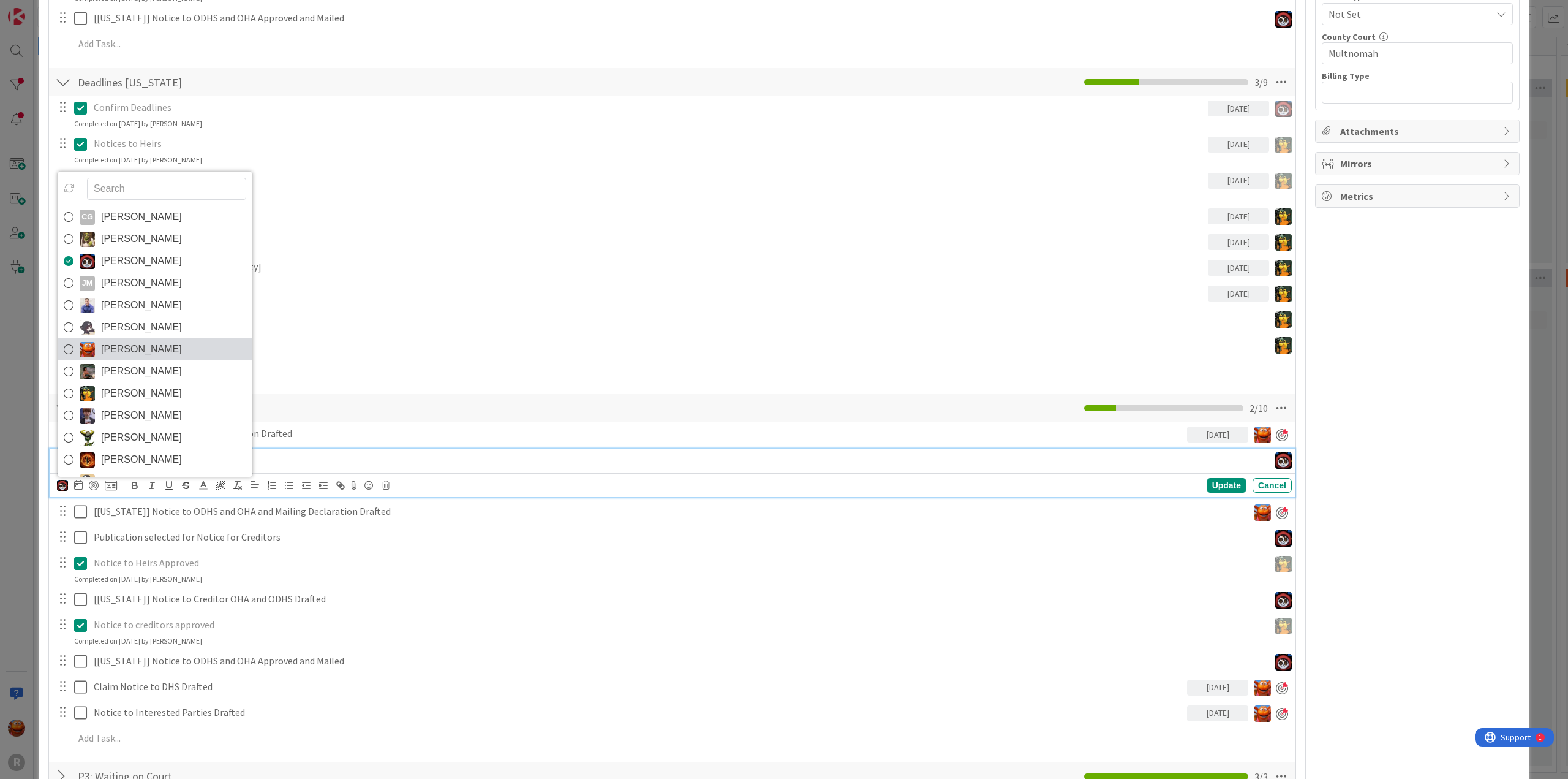
click at [129, 351] on span "[PERSON_NAME]" at bounding box center [141, 349] width 80 height 19
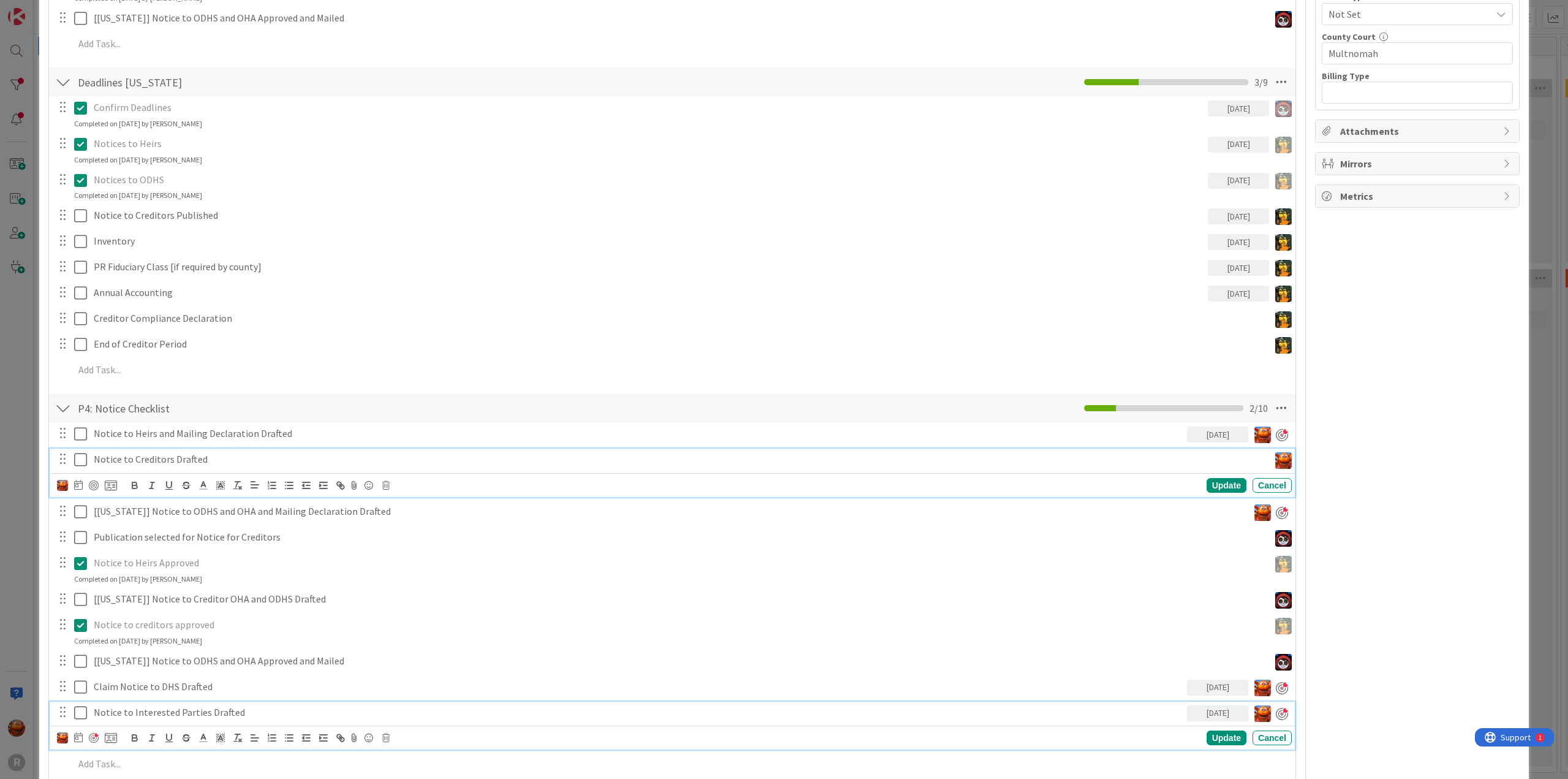
click at [165, 712] on p "Notice to Interested Parties Drafted" at bounding box center [638, 712] width 1088 height 14
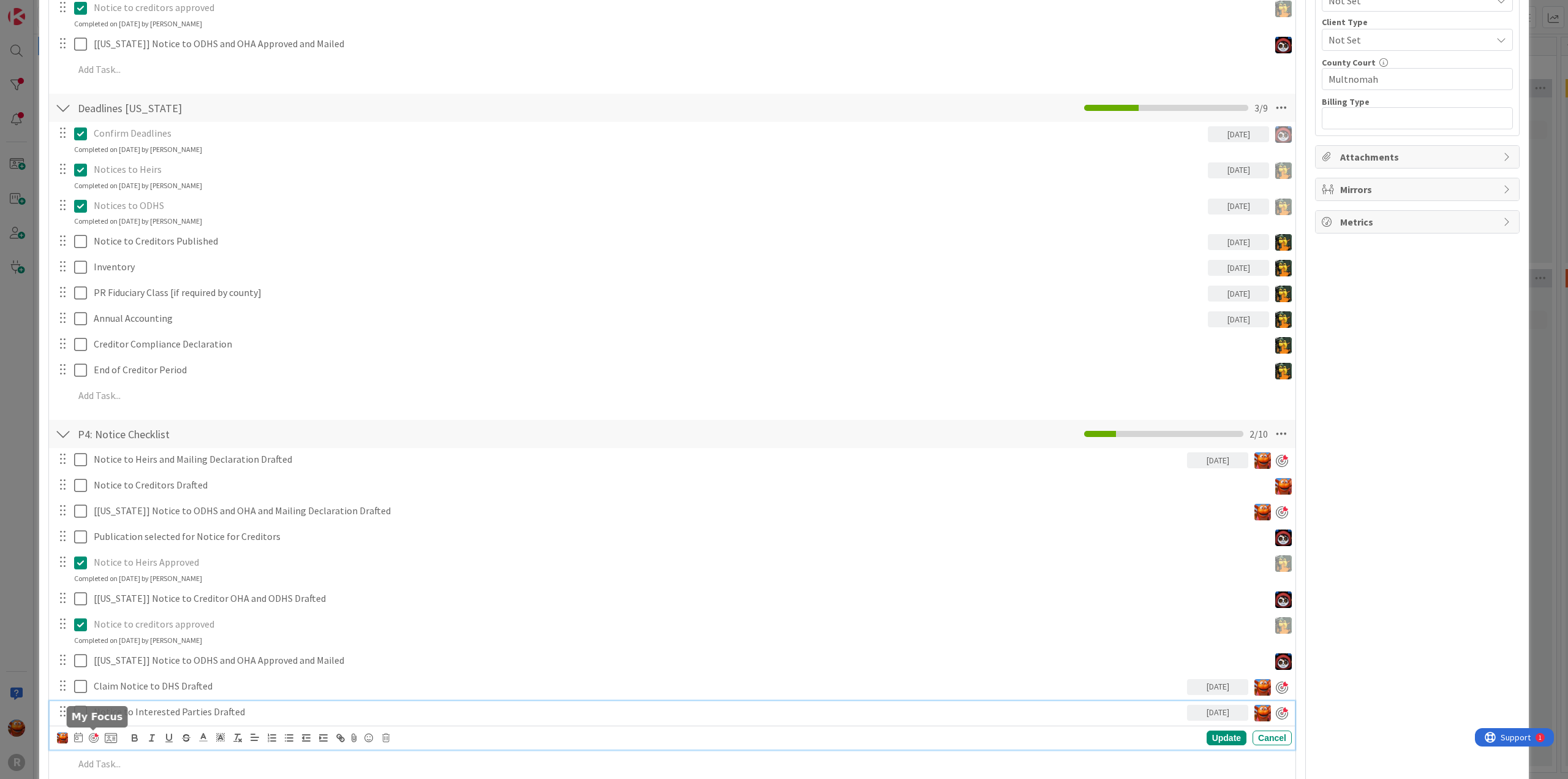
click at [96, 737] on div at bounding box center [93, 738] width 10 height 10
click at [386, 738] on icon at bounding box center [385, 737] width 7 height 9
click at [416, 712] on div "Delete" at bounding box center [417, 715] width 46 height 22
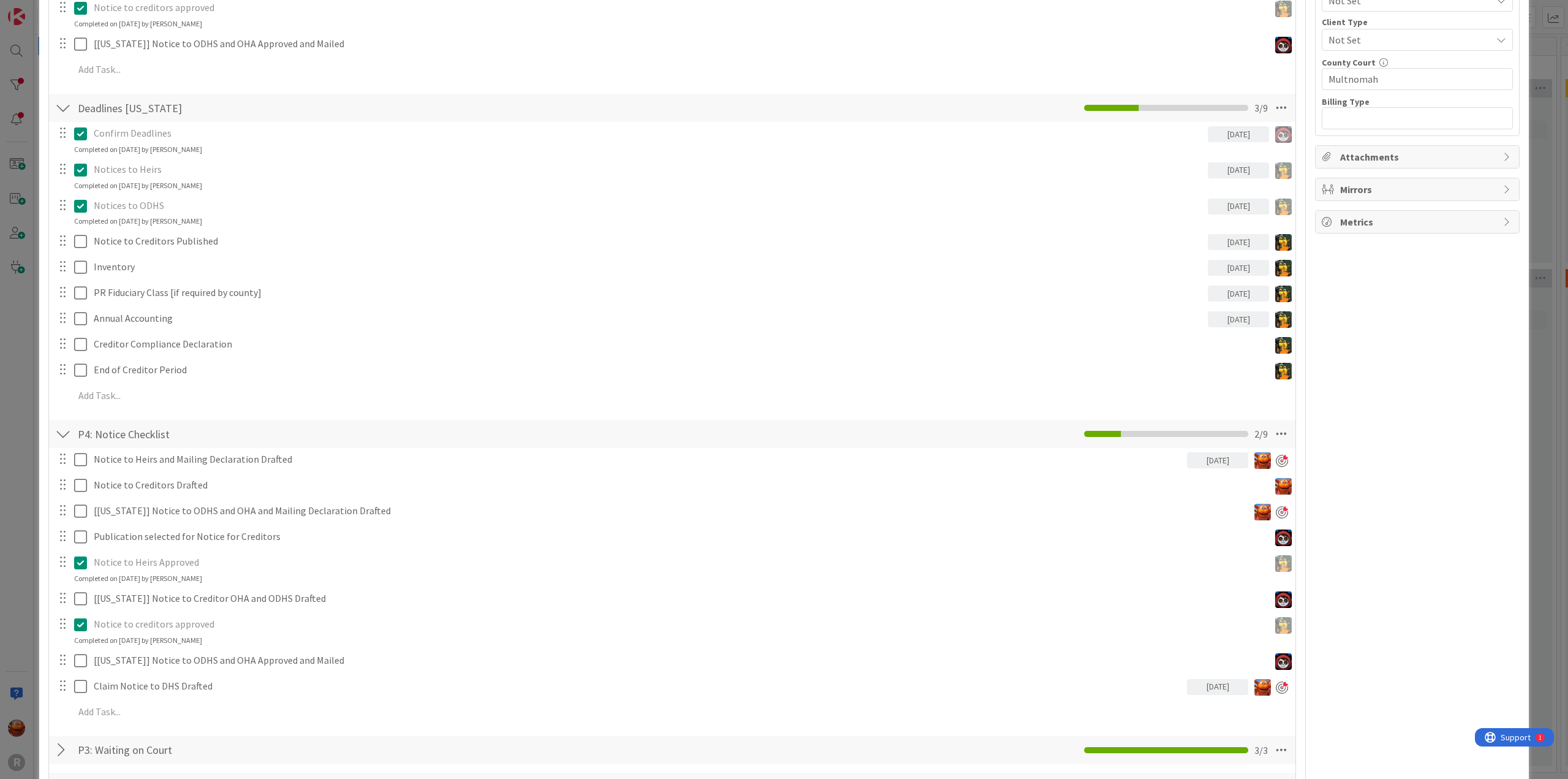
scroll to position [0, 0]
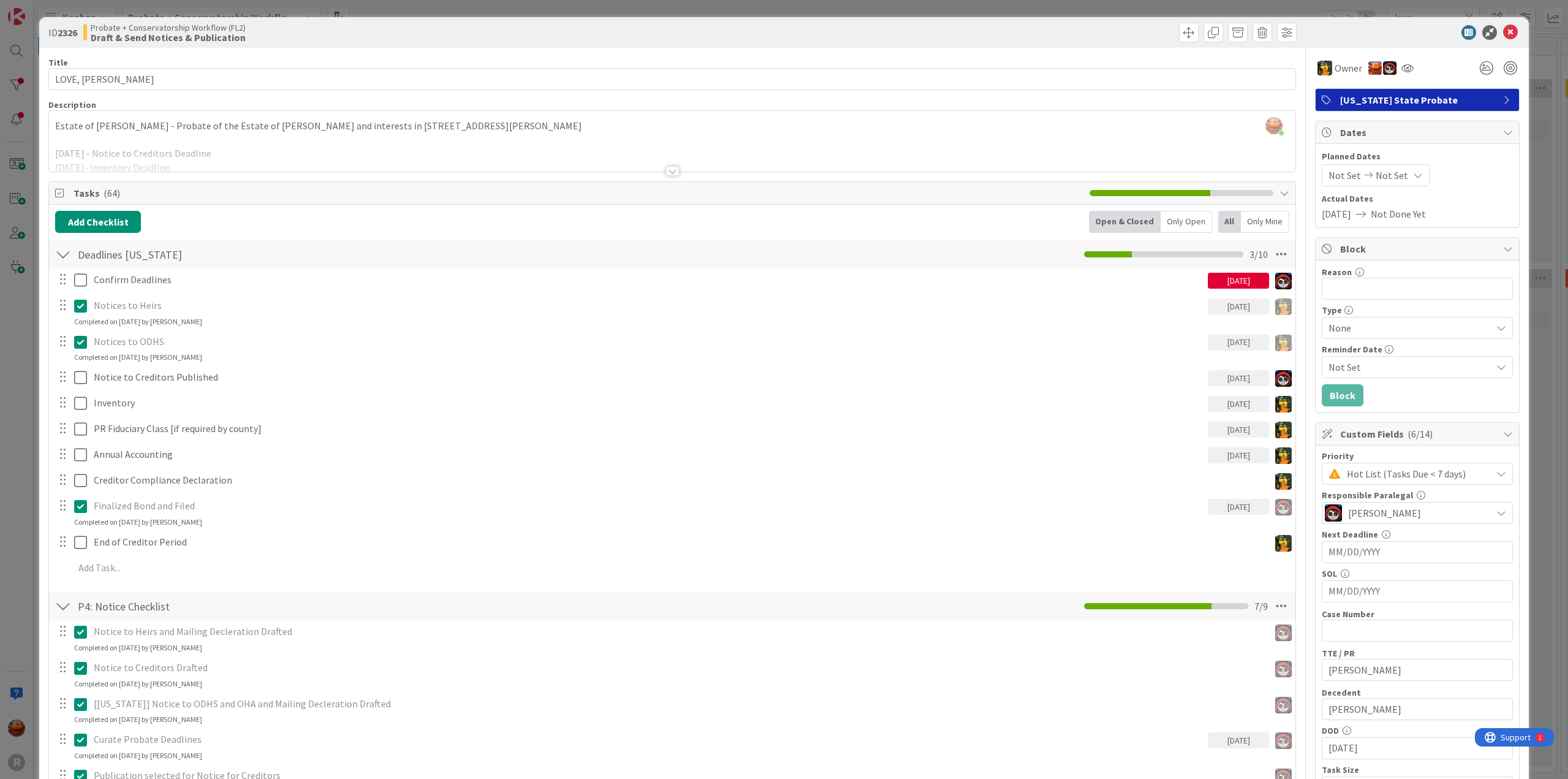
click at [20, 110] on div "ID 2326 Probate + Conservatorship Workflow (FL2) Draft & Send Notices & Publica…" at bounding box center [784, 390] width 1568 height 779
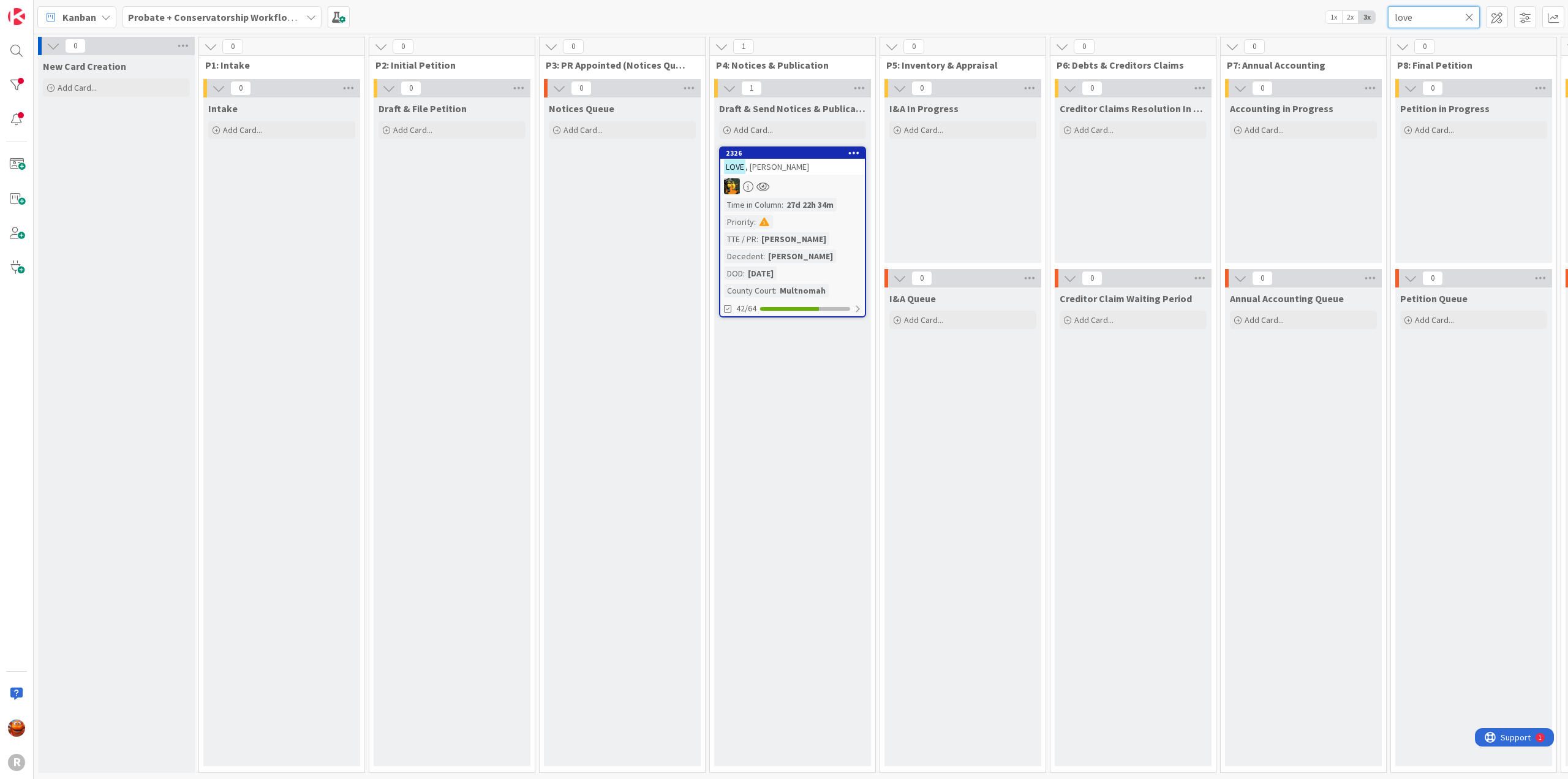
drag, startPoint x: 1434, startPoint y: 20, endPoint x: 1332, endPoint y: 7, distance: 102.8
click at [1333, 7] on div "Kanban Probate + Conservatorship Workflow (FL2) 1x 2x 3x love" at bounding box center [800, 17] width 1534 height 34
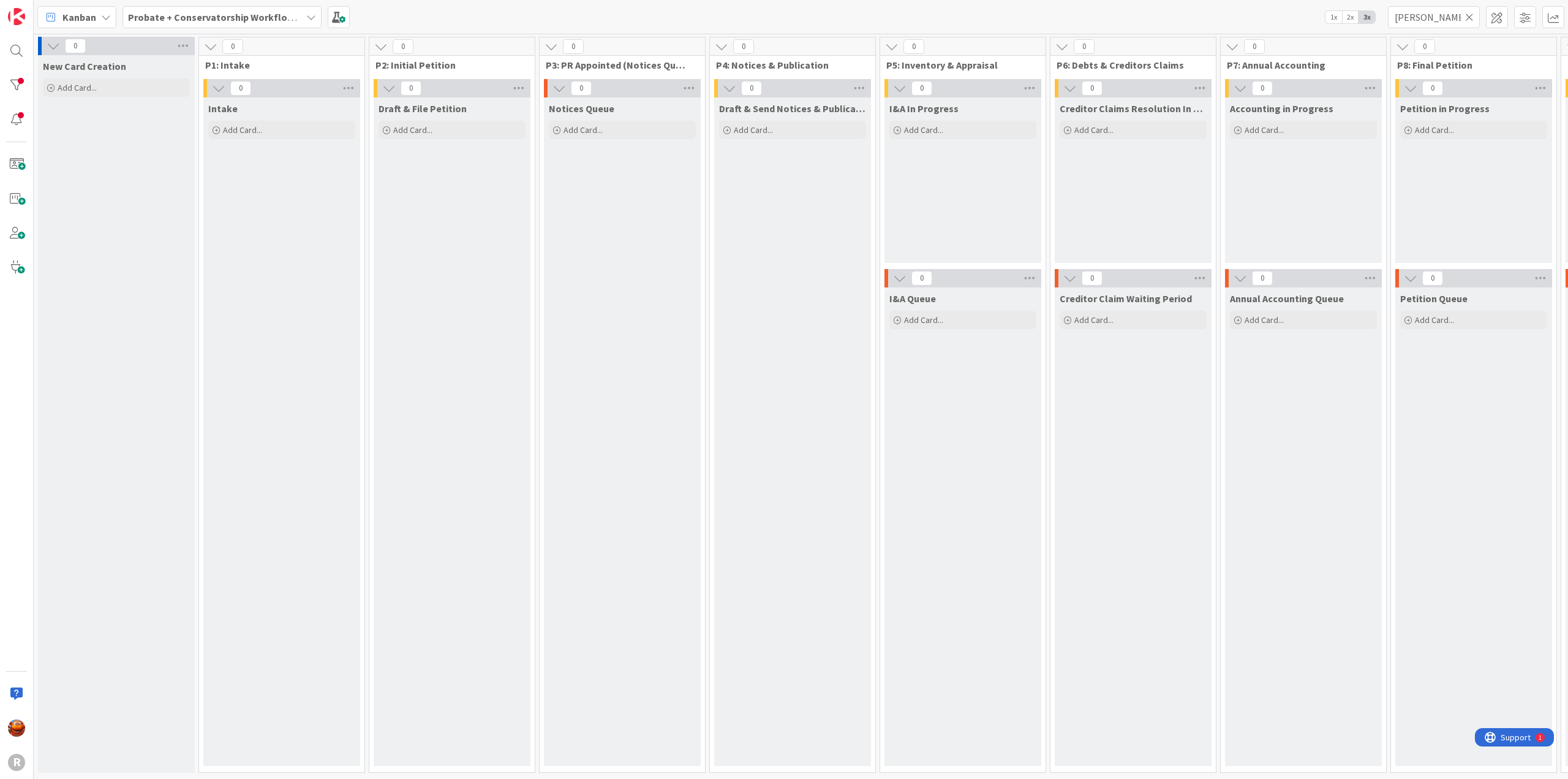
click at [226, 22] on b "Probate + Conservatorship Workflow (FL2)" at bounding box center [223, 17] width 191 height 12
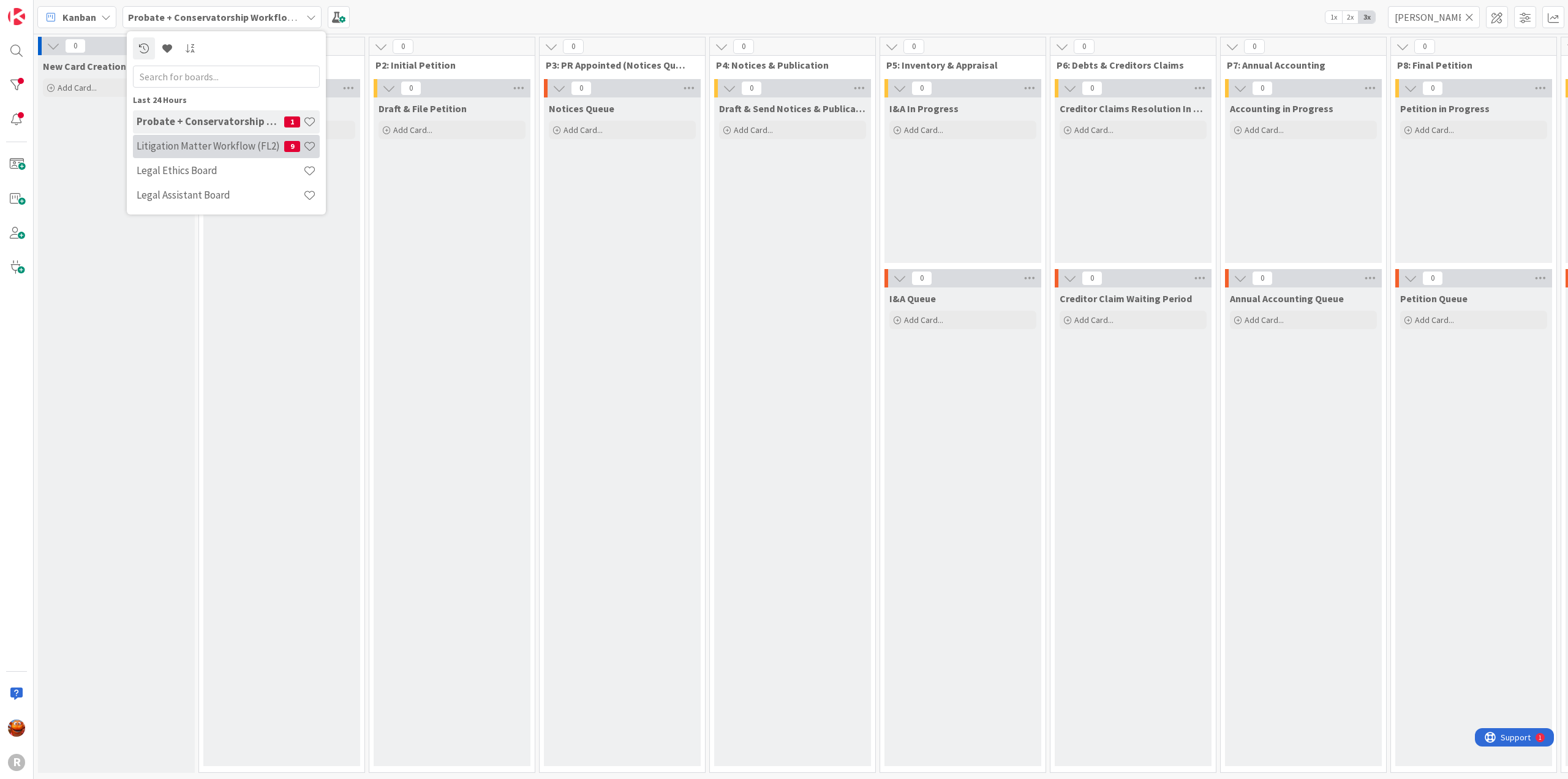
click at [183, 143] on h4 "Litigation Matter Workflow (FL2)" at bounding box center [211, 146] width 148 height 12
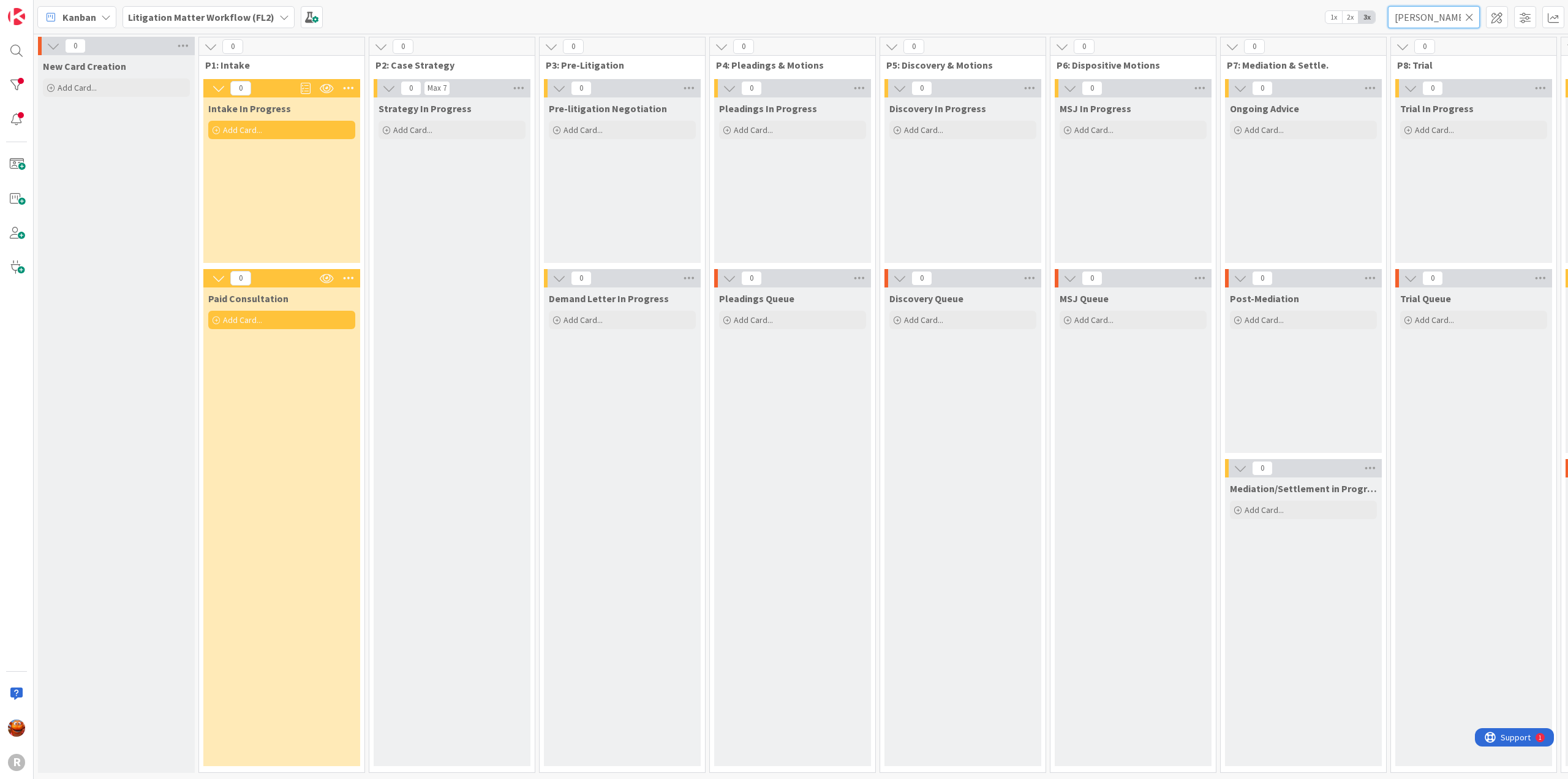
drag, startPoint x: 1445, startPoint y: 19, endPoint x: 1314, endPoint y: 5, distance: 131.7
click at [1314, 5] on div "Kanban Litigation Matter Workflow (FL2) 1x 2x 3x [PERSON_NAME]" at bounding box center [800, 17] width 1534 height 34
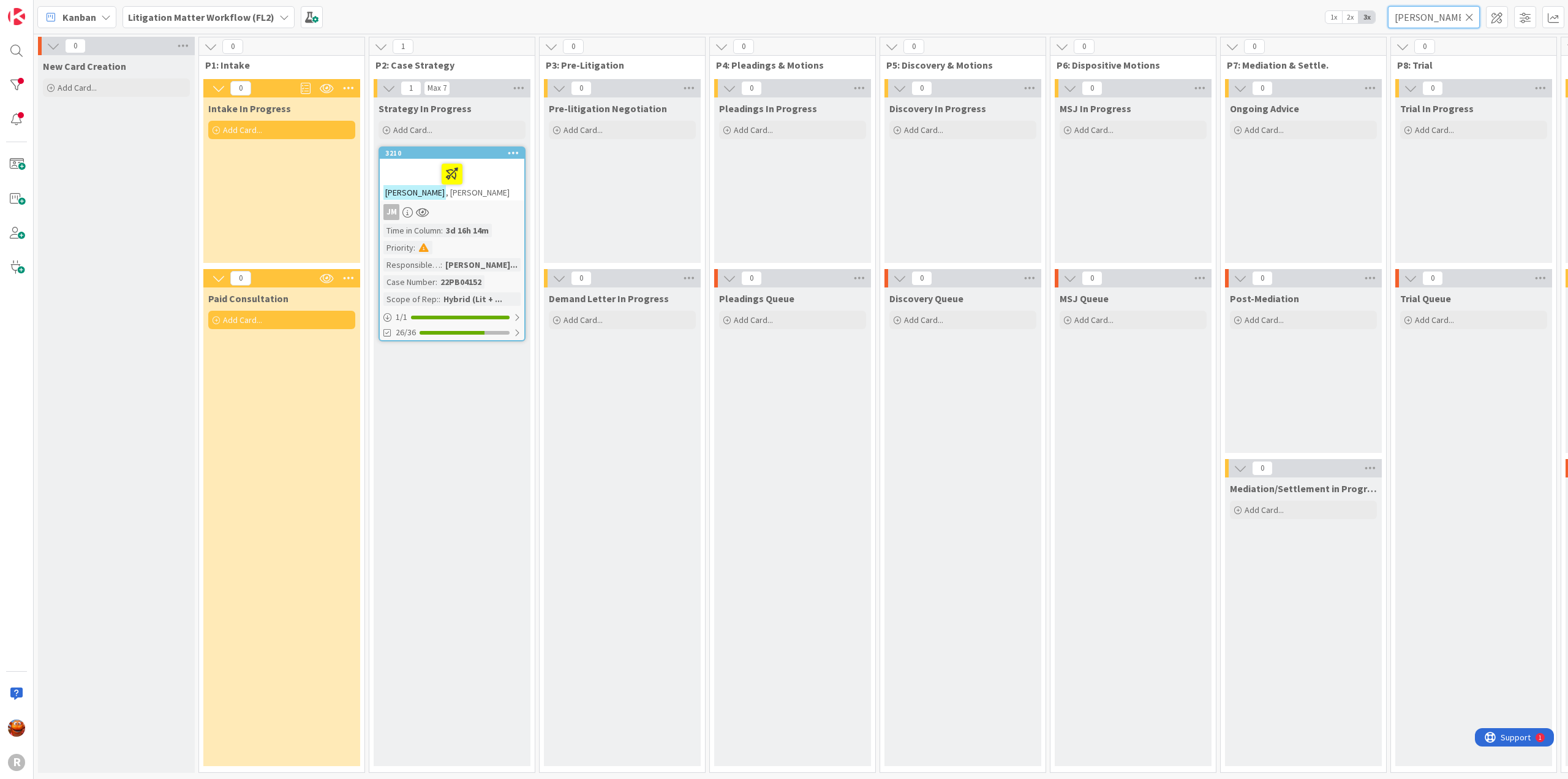
type input "[PERSON_NAME]"
click at [489, 198] on div "[PERSON_NAME]" at bounding box center [452, 180] width 145 height 42
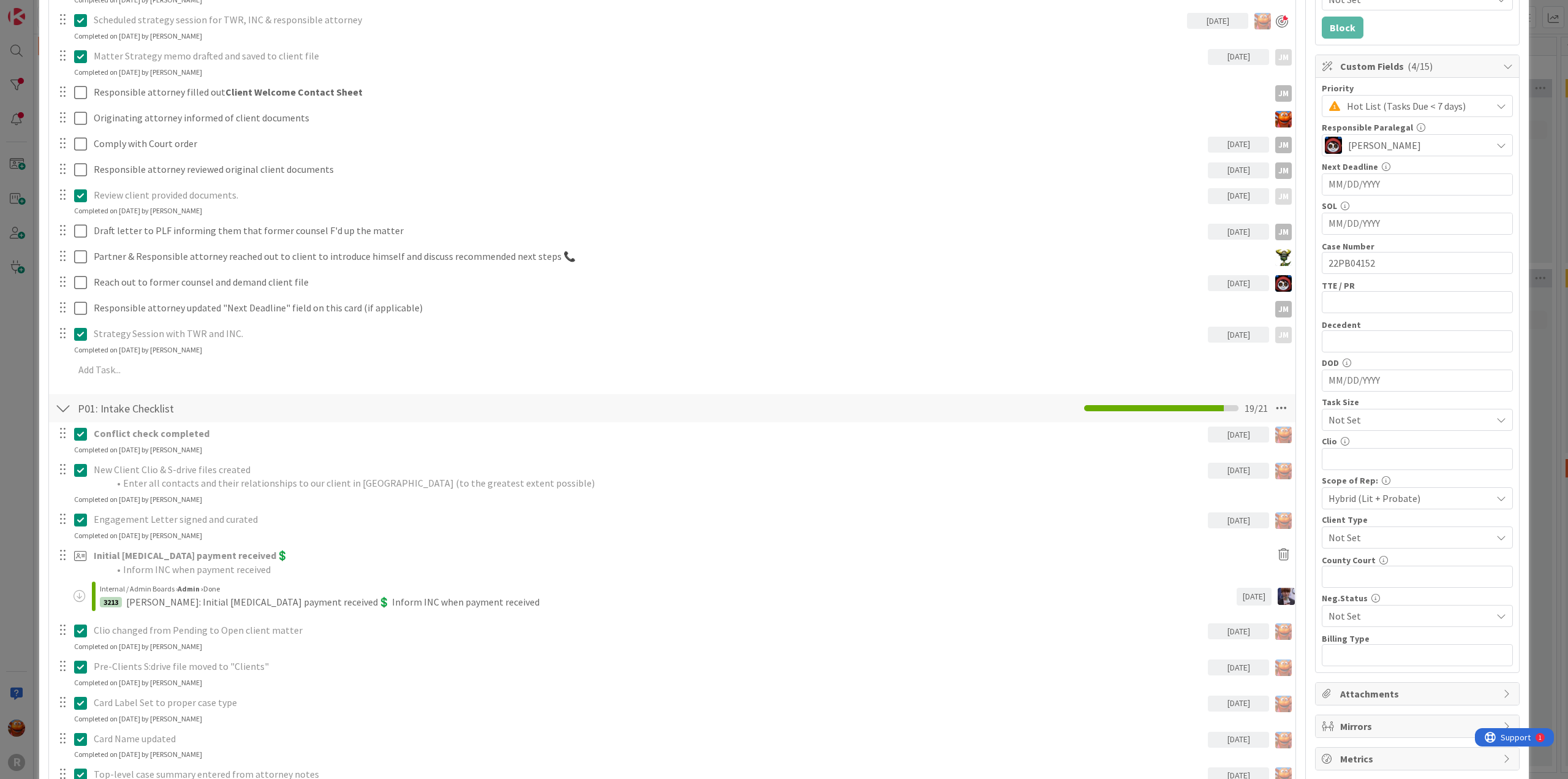
scroll to position [62, 0]
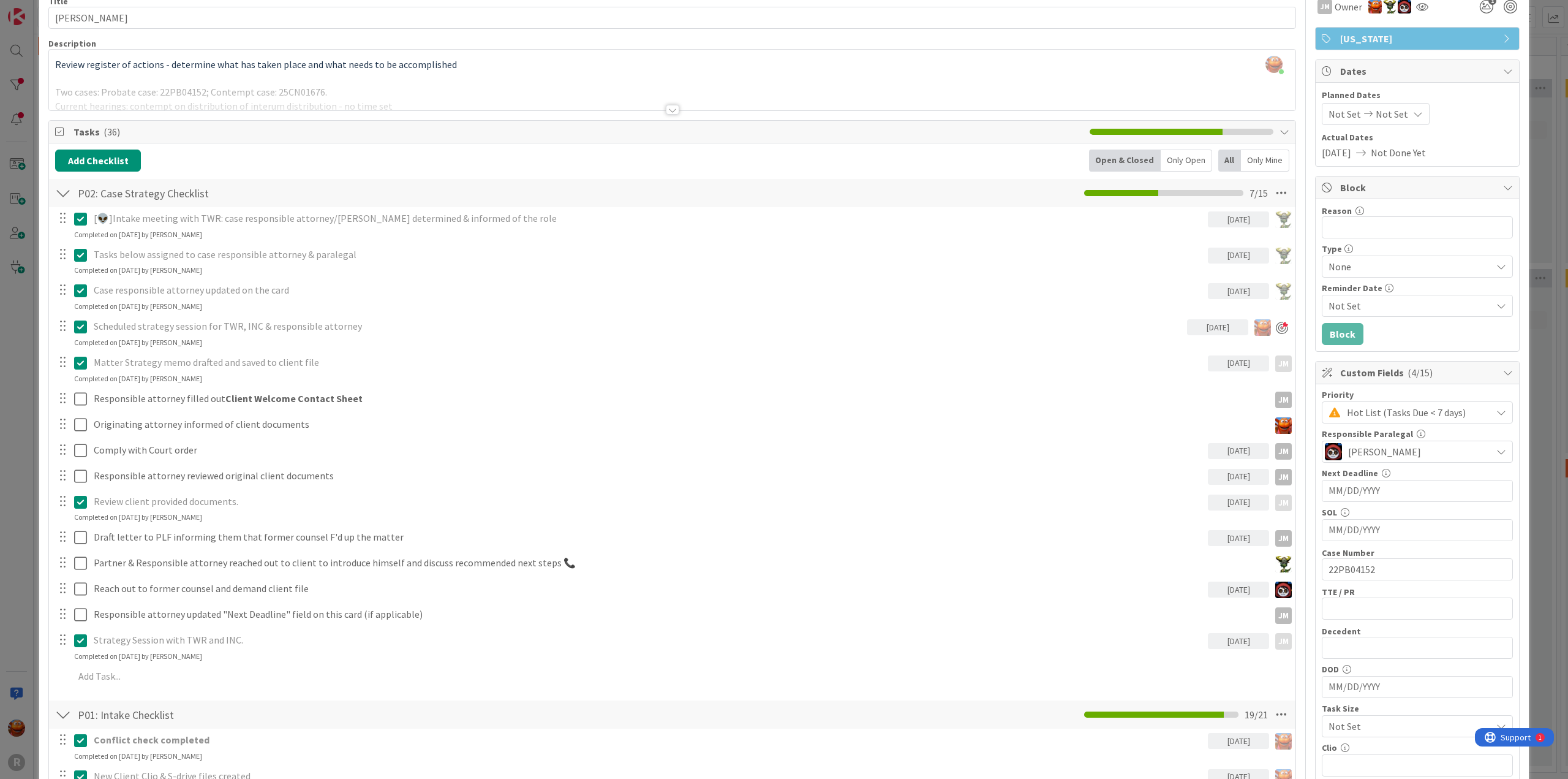
click at [15, 298] on div "ID 3210 Litigation Matter Workflow (FL2) Strategy In Progress Title 15 / 128 [P…" at bounding box center [784, 390] width 1568 height 779
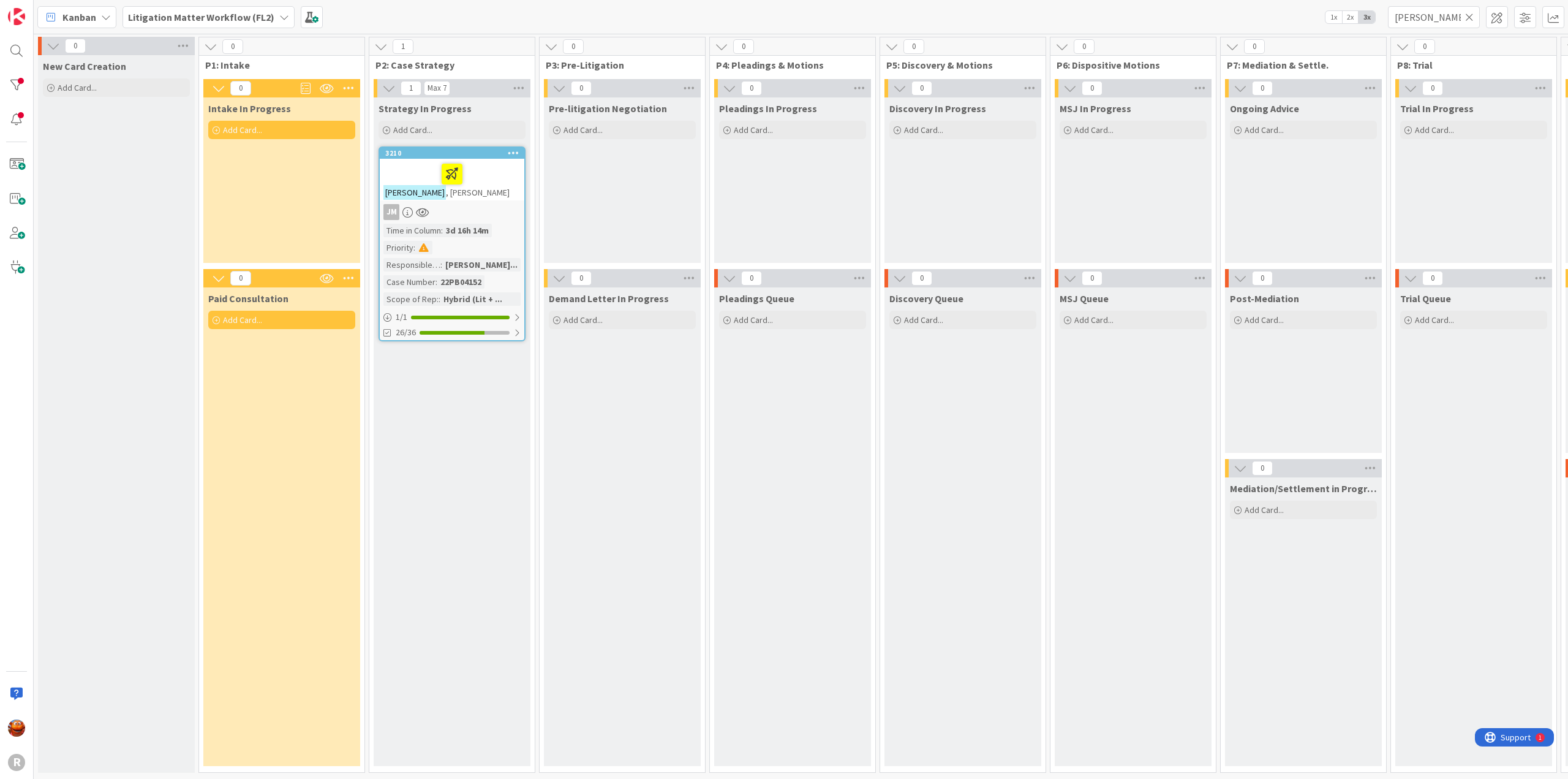
click at [496, 206] on div "JM" at bounding box center [452, 212] width 145 height 16
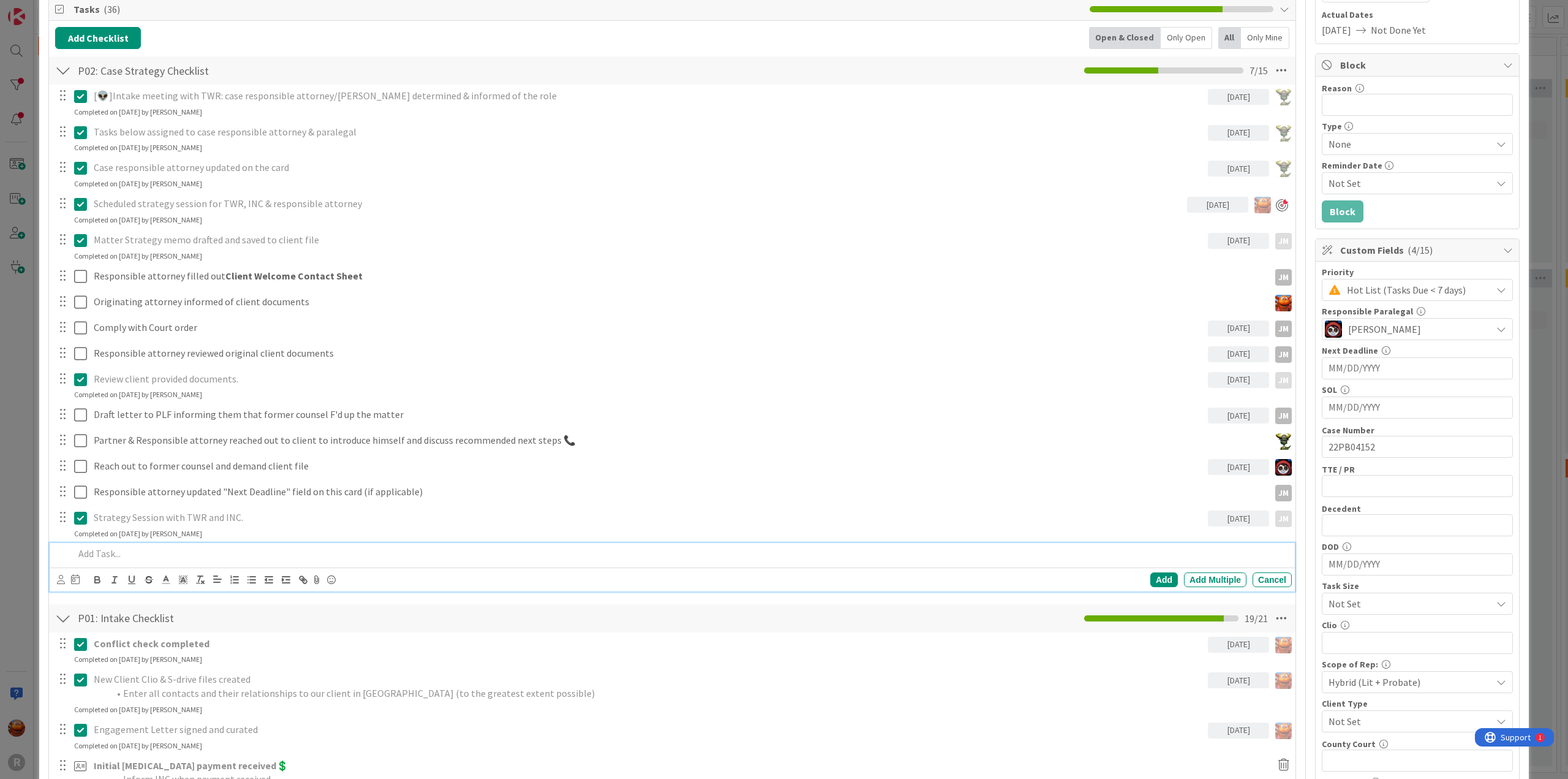
click at [181, 553] on p at bounding box center [680, 553] width 1212 height 14
click at [59, 575] on icon at bounding box center [61, 578] width 8 height 9
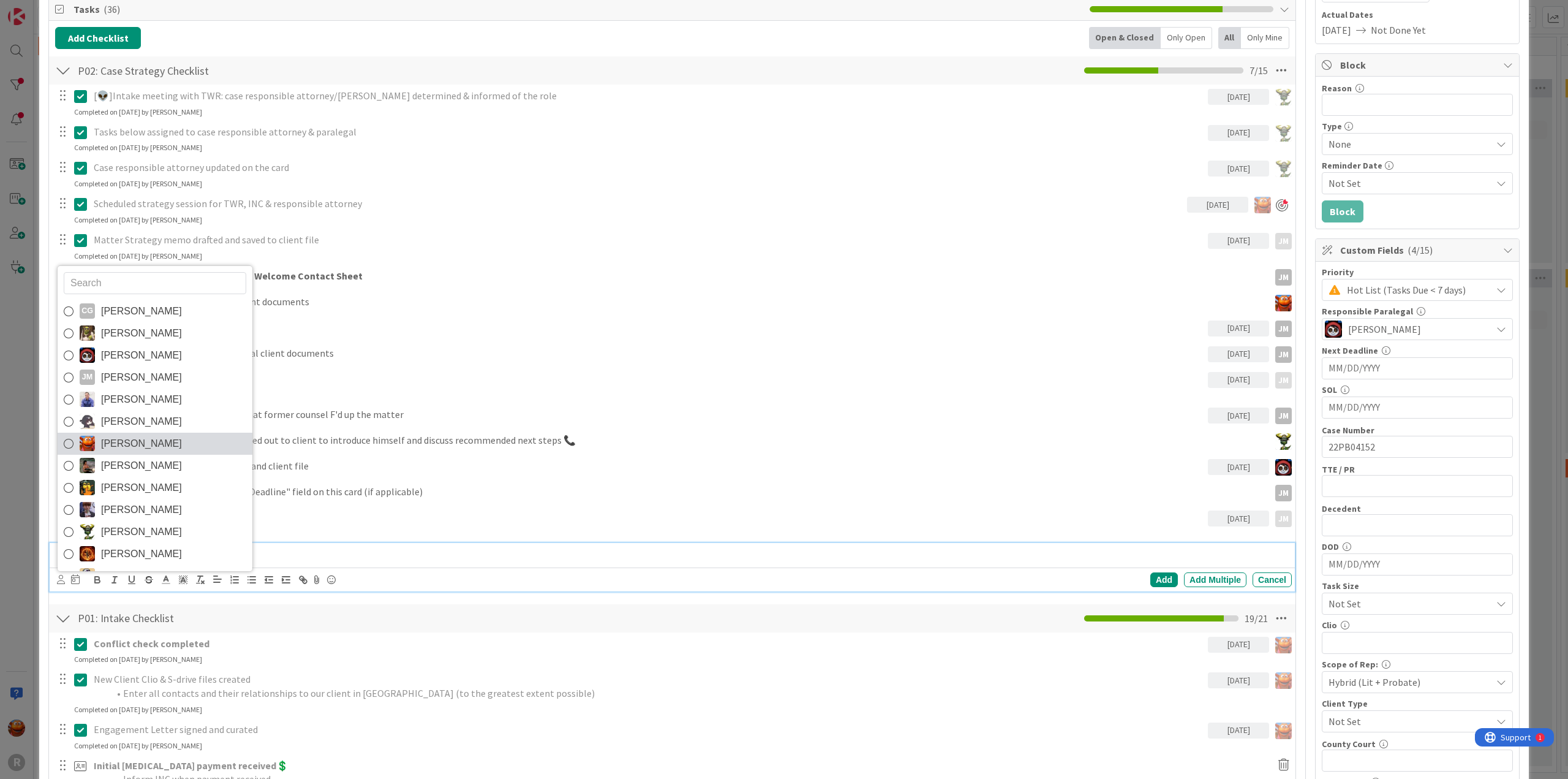
click at [134, 444] on span "[PERSON_NAME]" at bounding box center [141, 443] width 80 height 19
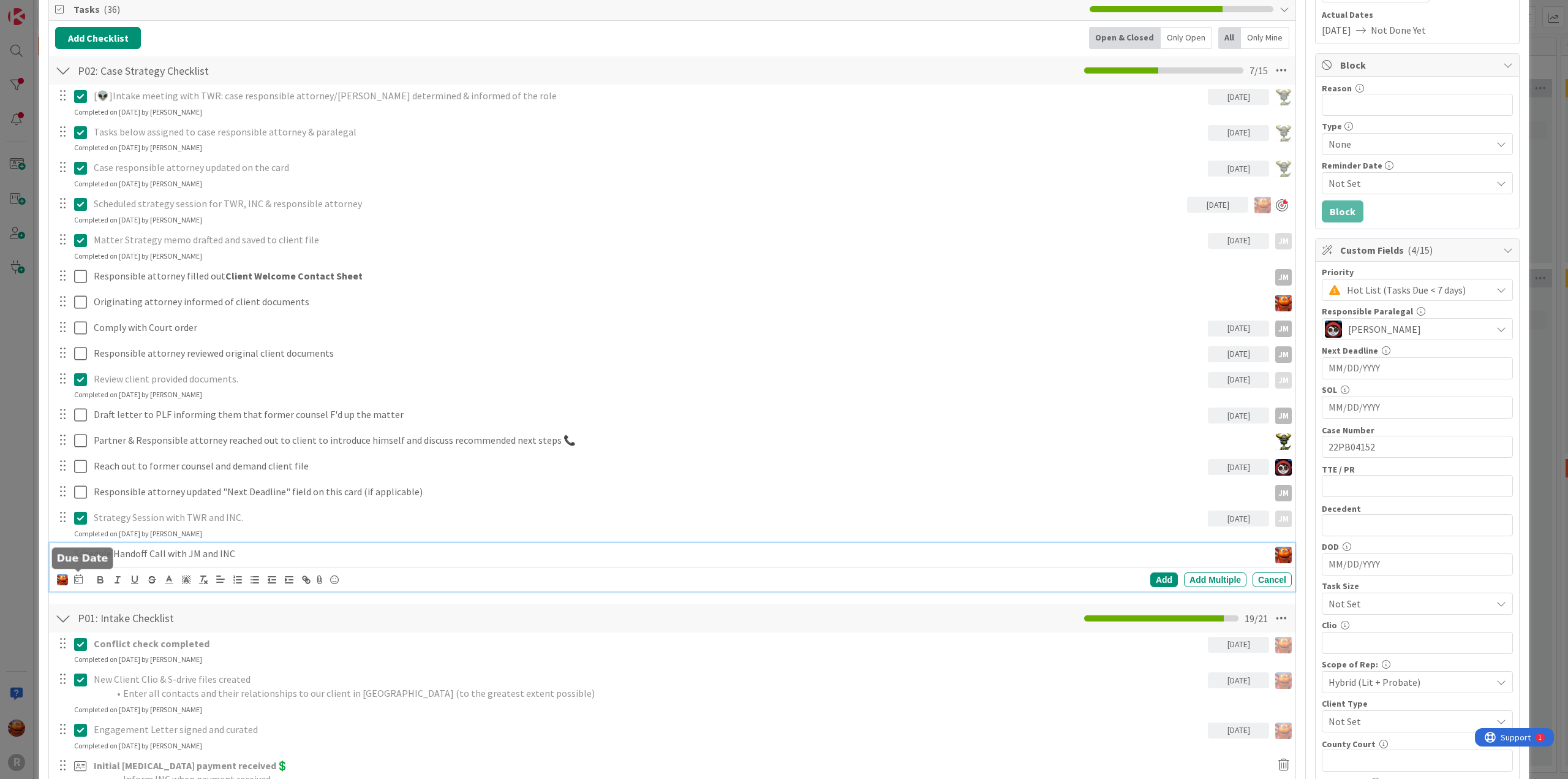
click at [79, 579] on icon at bounding box center [78, 579] width 9 height 10
click at [219, 674] on td "10" at bounding box center [219, 682] width 24 height 23
type input "[DATE]"
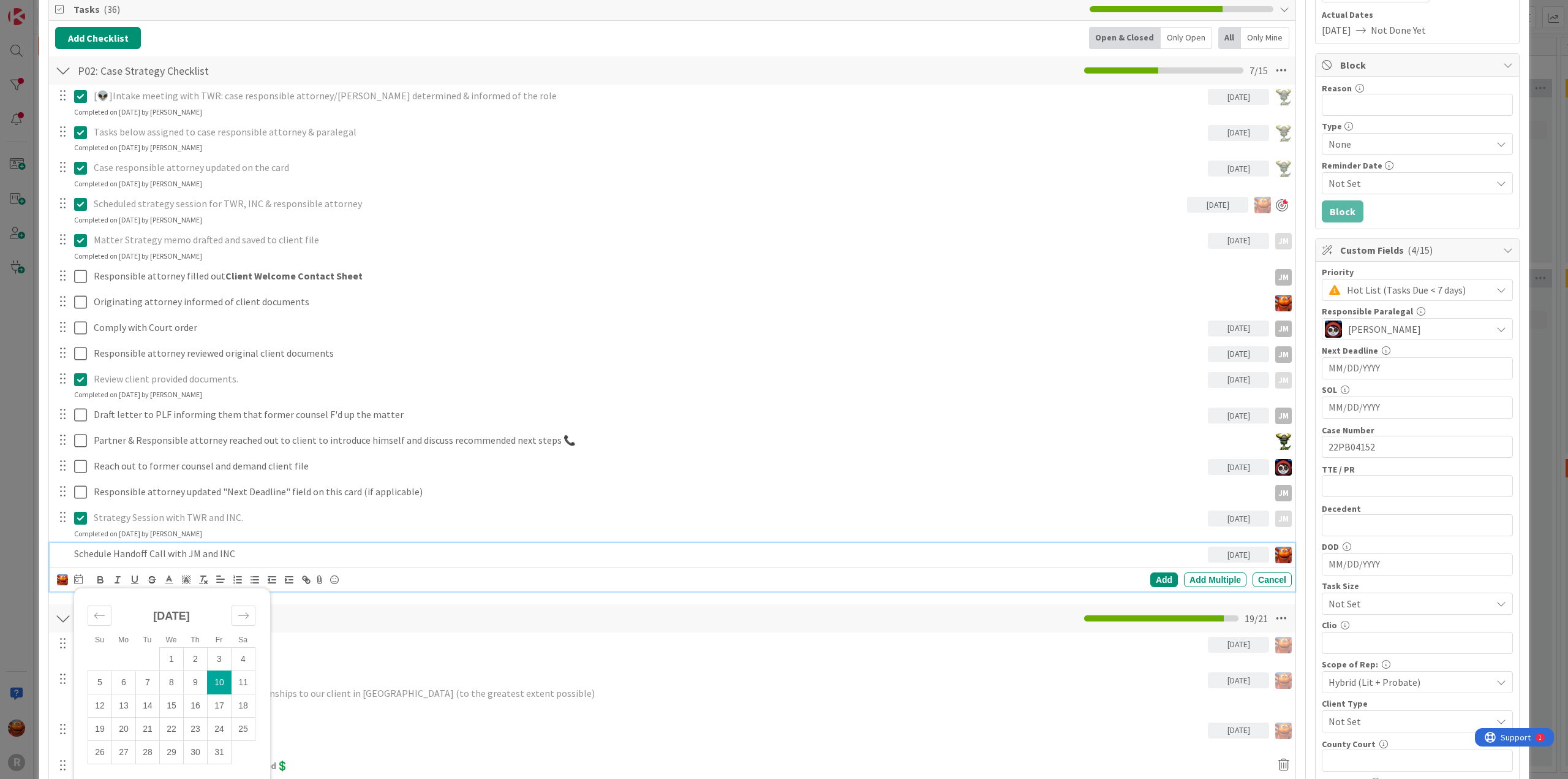
click at [193, 555] on p "Schedule Handoff Call with JM and INC" at bounding box center [639, 553] width 1129 height 14
drag, startPoint x: 238, startPoint y: 550, endPoint x: 188, endPoint y: 557, distance: 50.5
click at [188, 557] on p "Schedule Handoff Call with JM and INC" at bounding box center [639, 553] width 1129 height 14
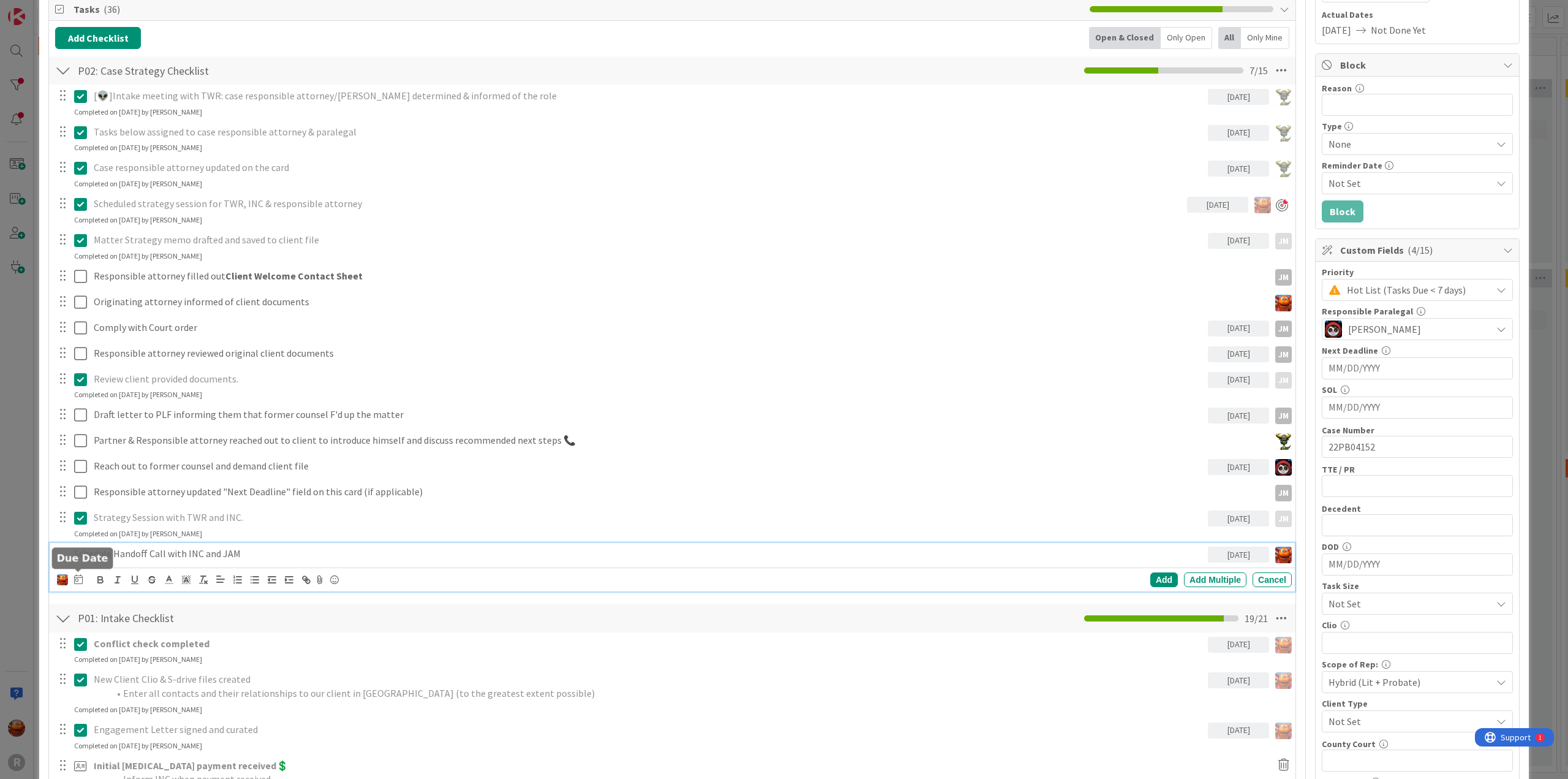
click at [80, 584] on div at bounding box center [78, 579] width 9 height 15
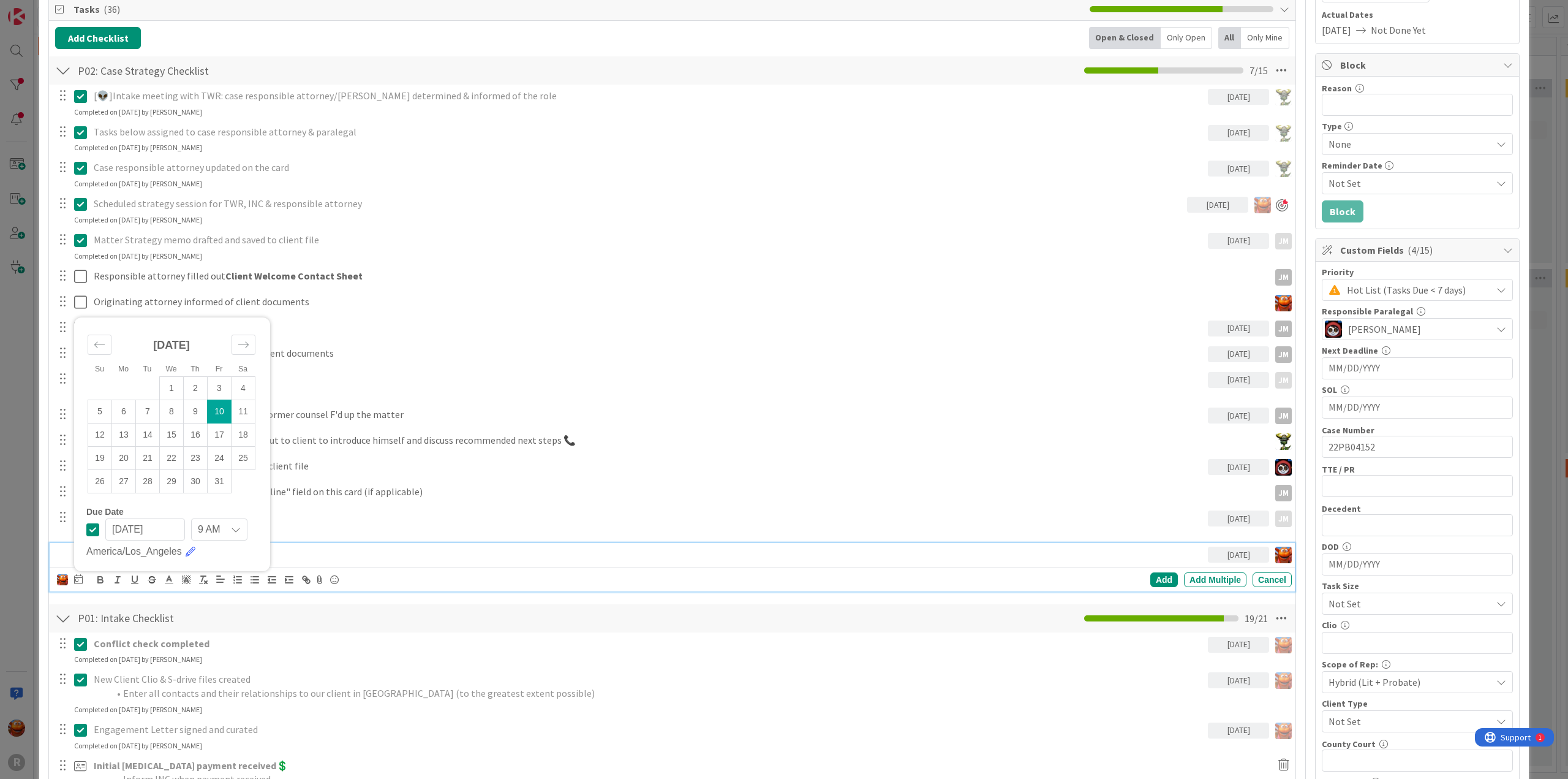
click at [218, 410] on td "10" at bounding box center [219, 410] width 24 height 23
click at [388, 546] on p "Schedule Handoff Call with INC and JAM" at bounding box center [639, 553] width 1129 height 14
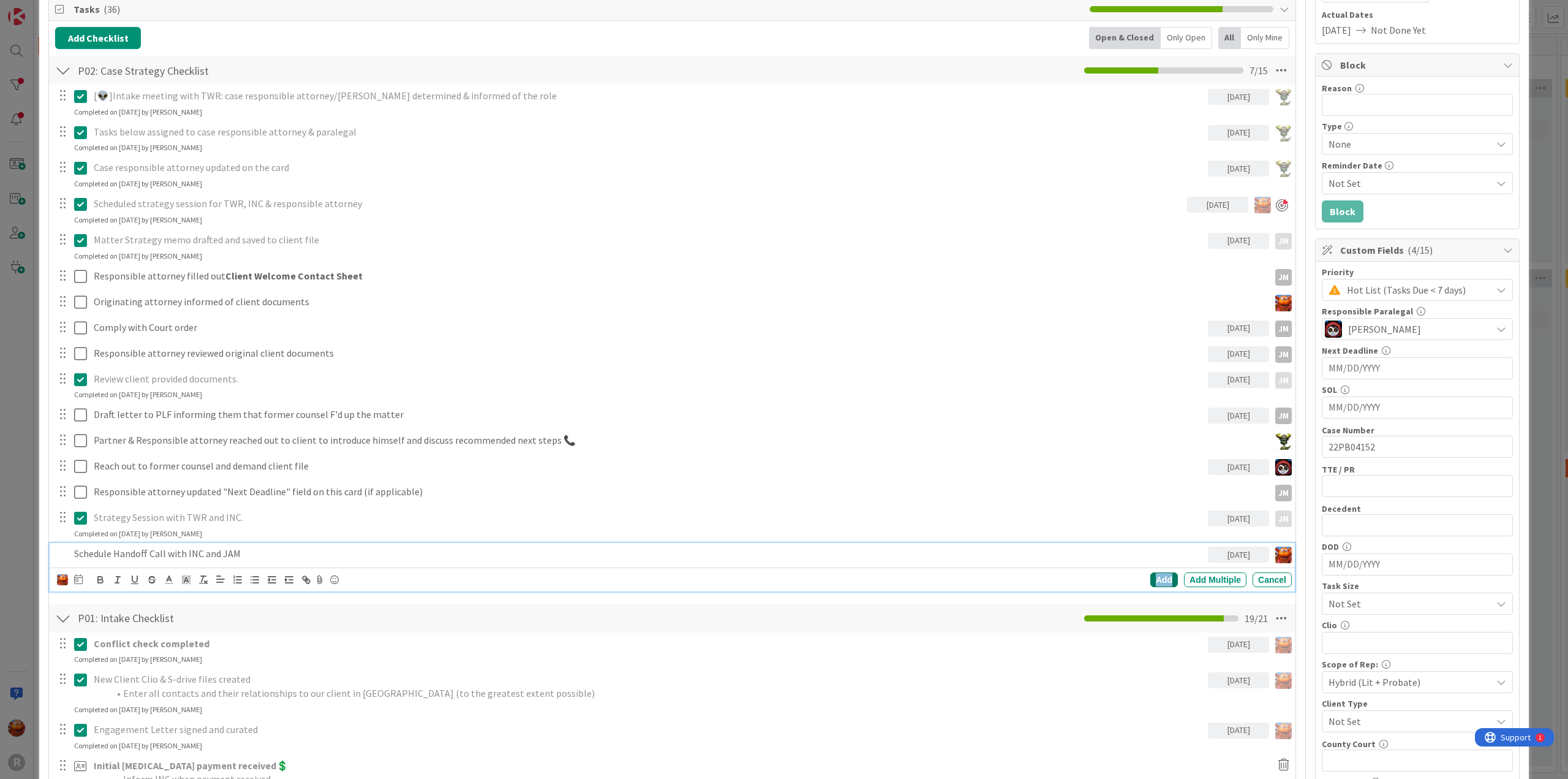
click at [1156, 578] on div "Add" at bounding box center [1164, 579] width 28 height 15
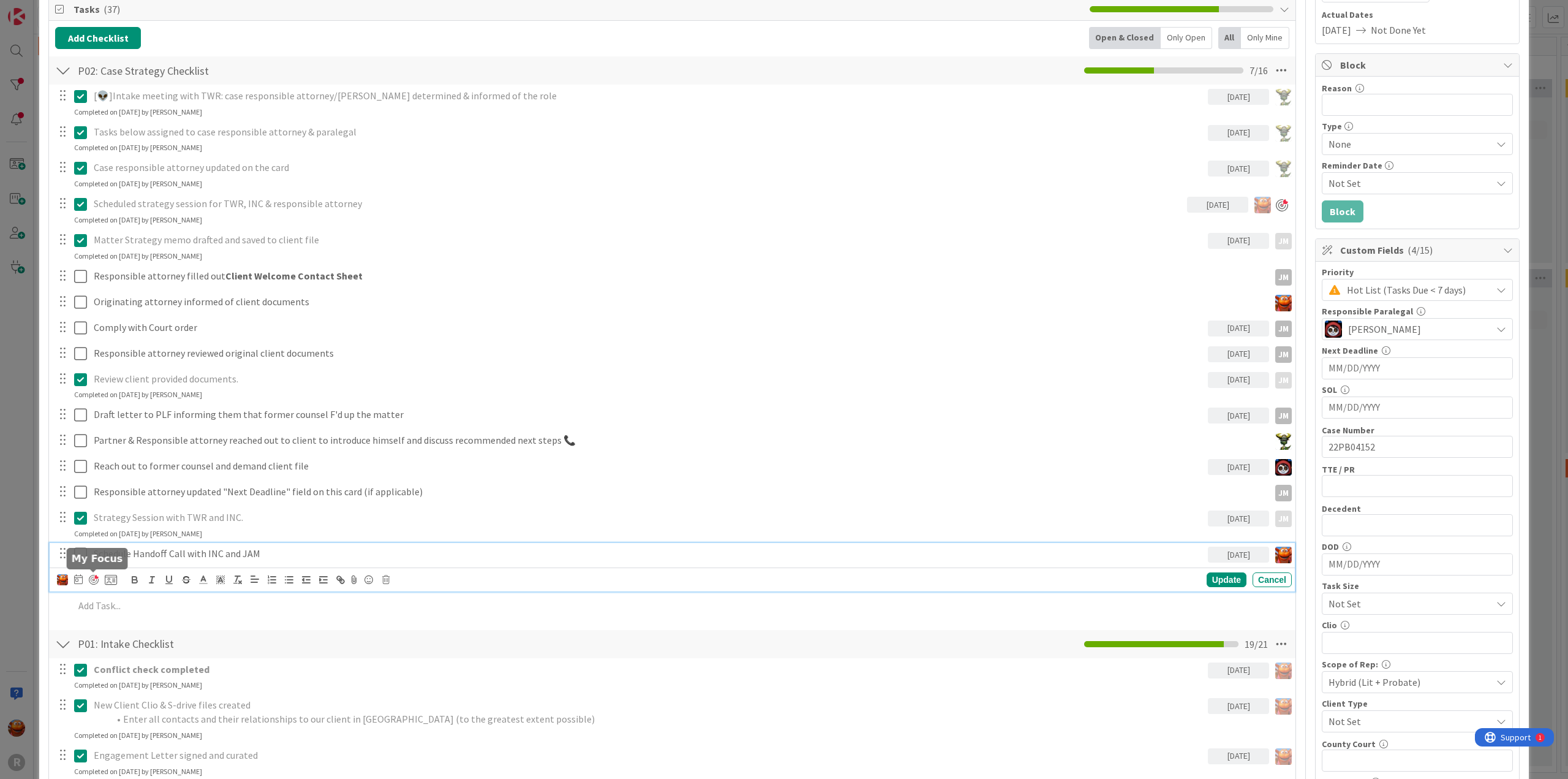
click at [96, 576] on div at bounding box center [93, 579] width 10 height 10
click at [29, 337] on div "ID 3210 Litigation Matter Workflow (FL2) Strategy In Progress Title 15 / 128 [P…" at bounding box center [784, 390] width 1568 height 779
